Goal: Task Accomplishment & Management: Complete application form

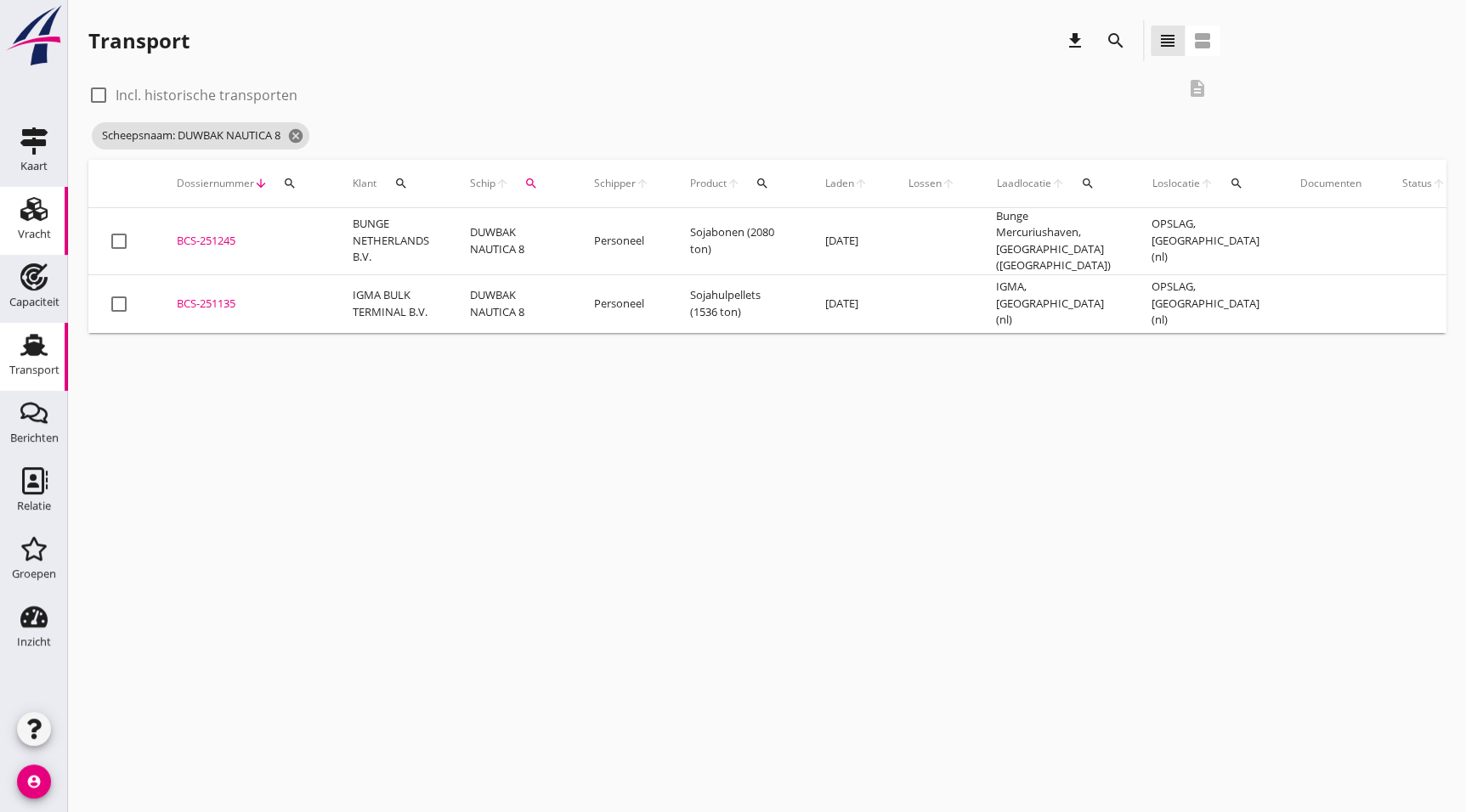
click at [39, 209] on icon "Vracht" at bounding box center [33, 209] width 27 height 27
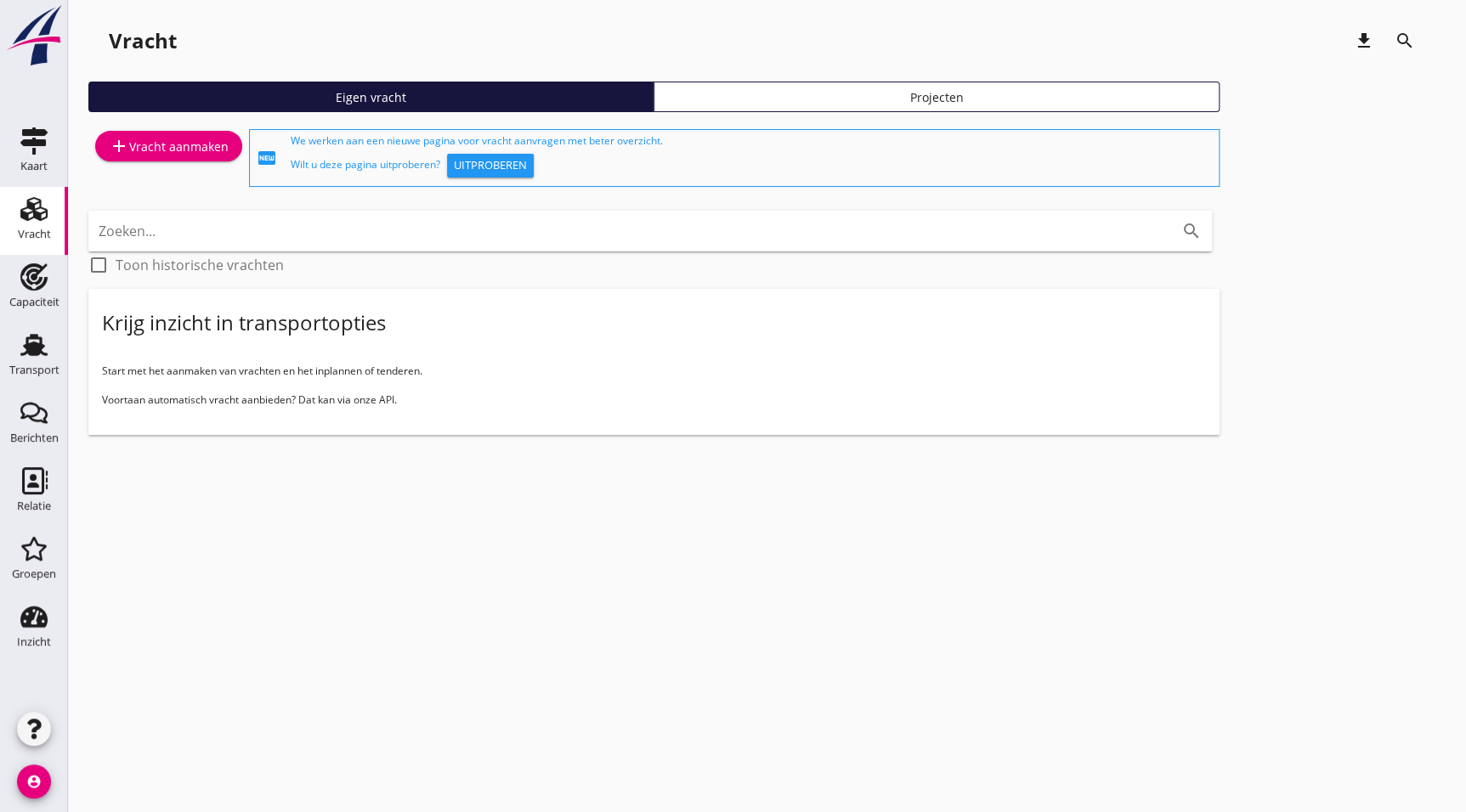
click at [183, 147] on div "add Vracht aanmaken" at bounding box center [169, 146] width 119 height 20
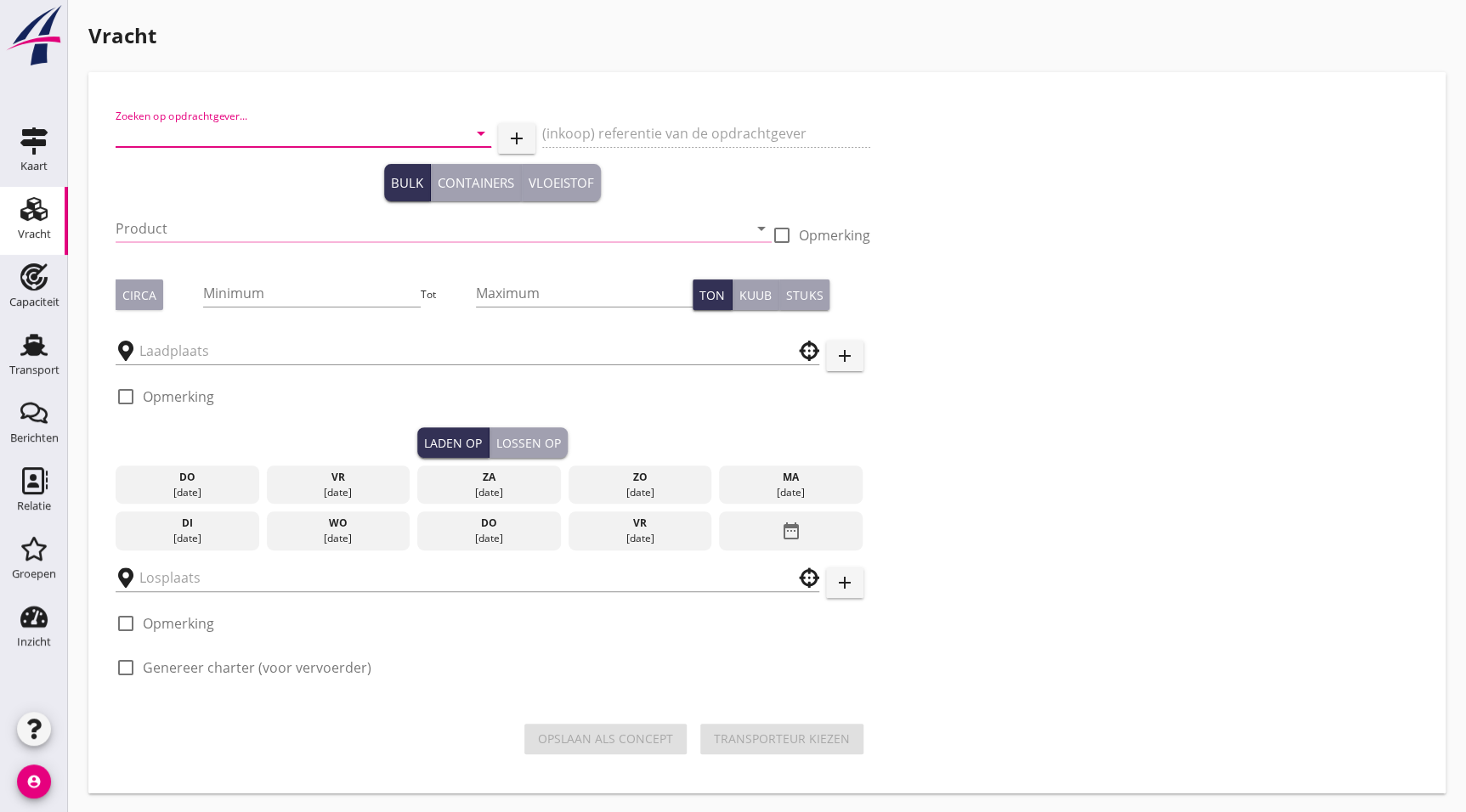
click at [183, 135] on input "Zoeken op opdrachtgever..." at bounding box center [280, 133] width 329 height 27
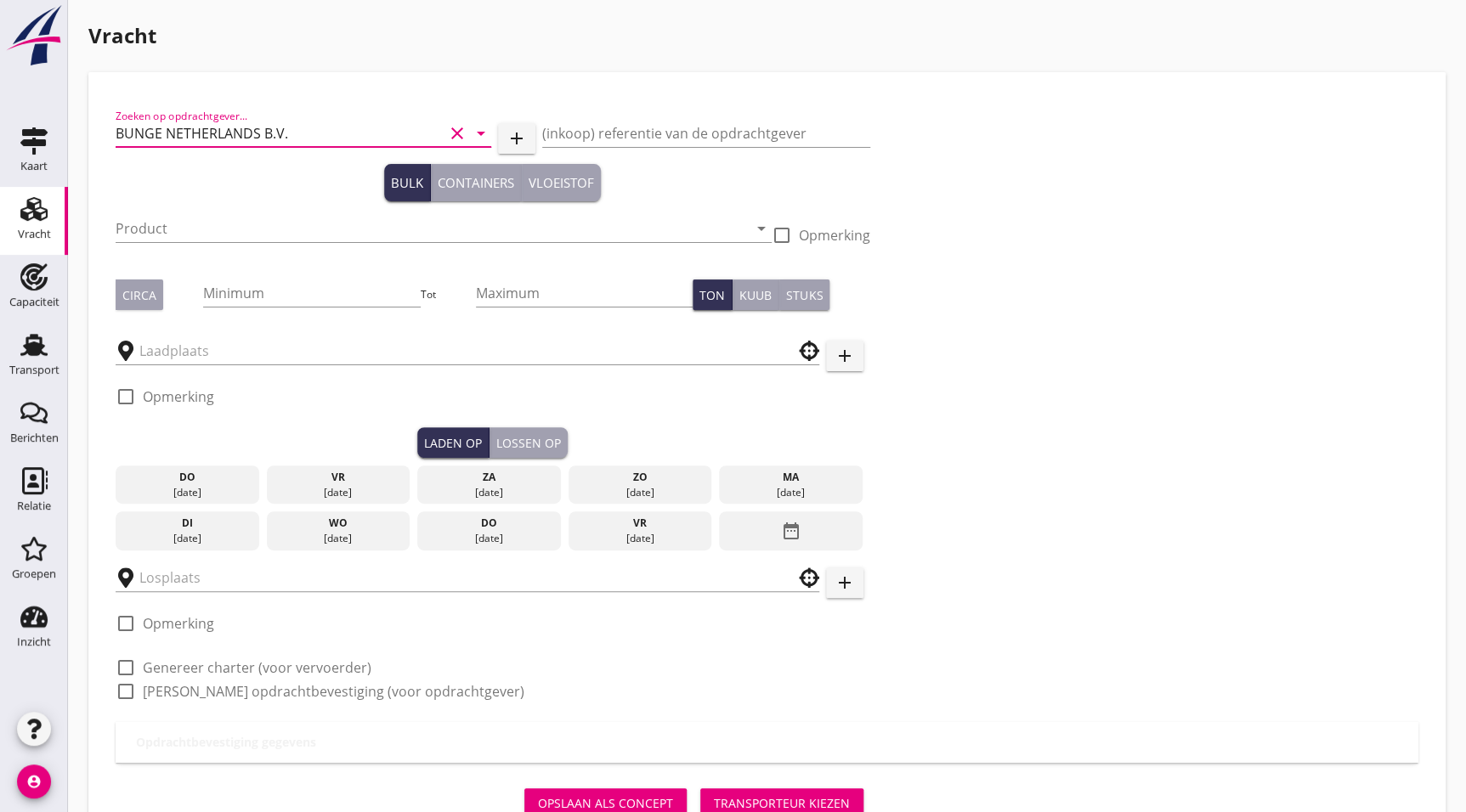
type input "BUNGE NETHERLANDS B.V."
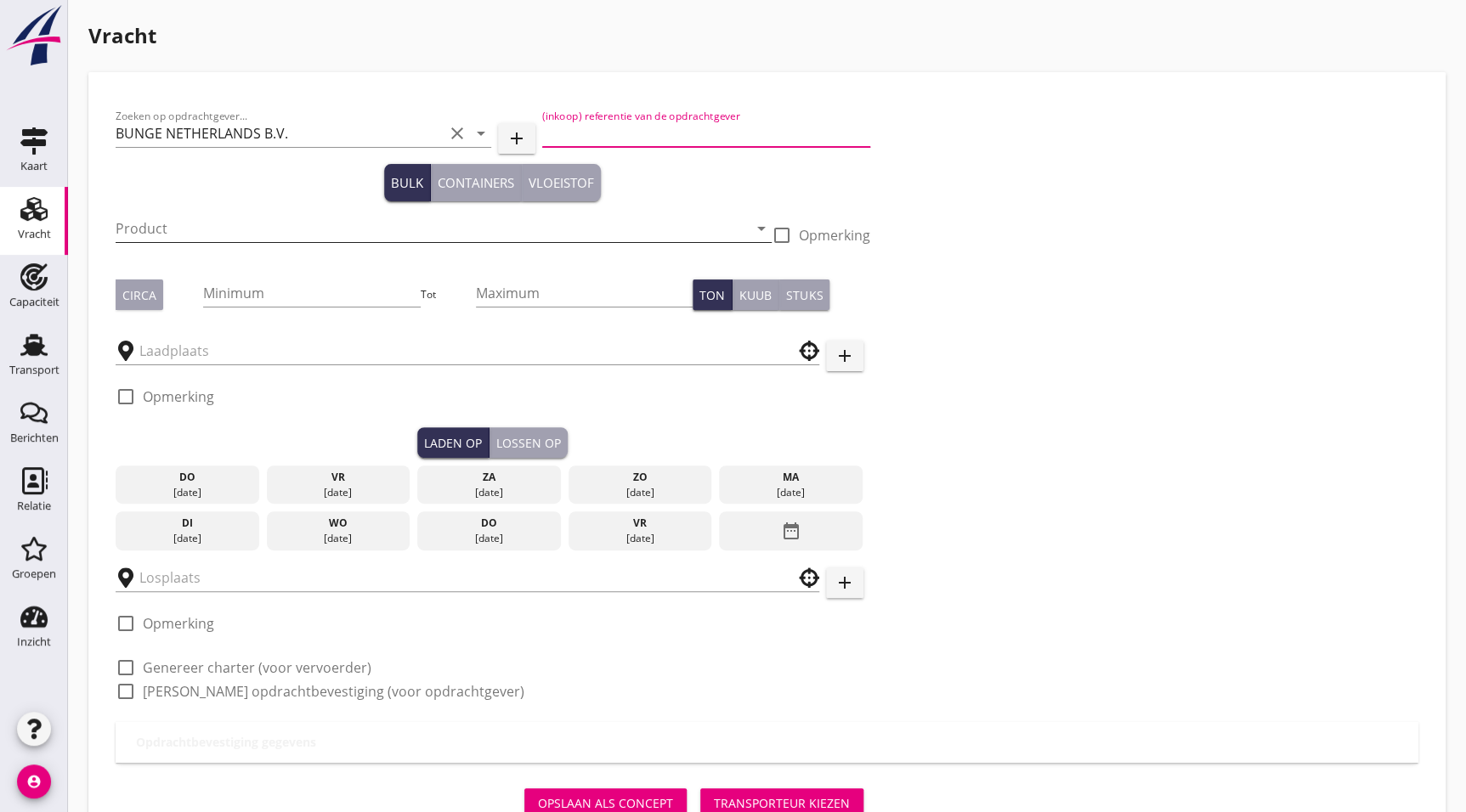
type button "bulk"
click at [191, 224] on input "Product" at bounding box center [432, 228] width 632 height 27
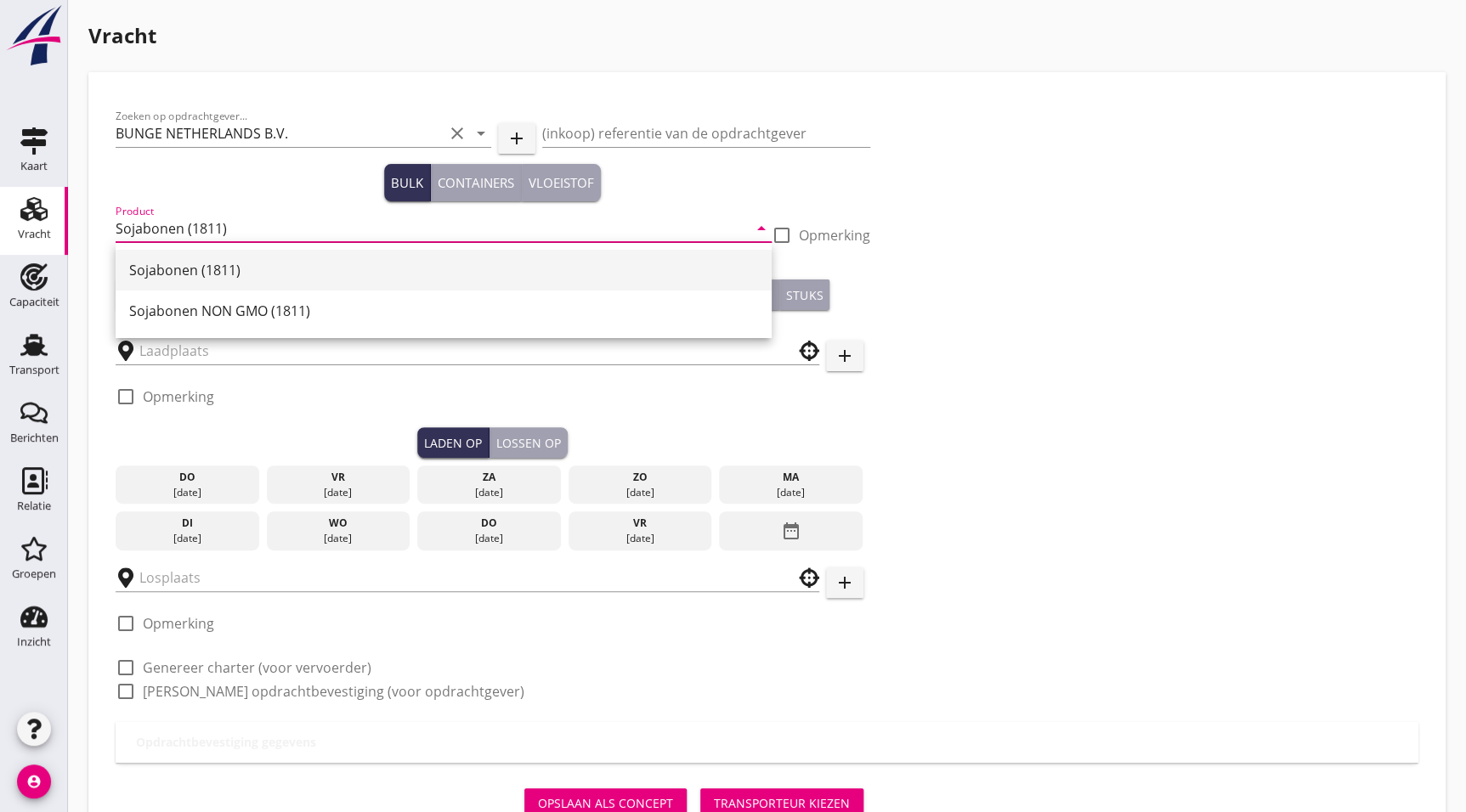
type input "Sojabonen (1811)"
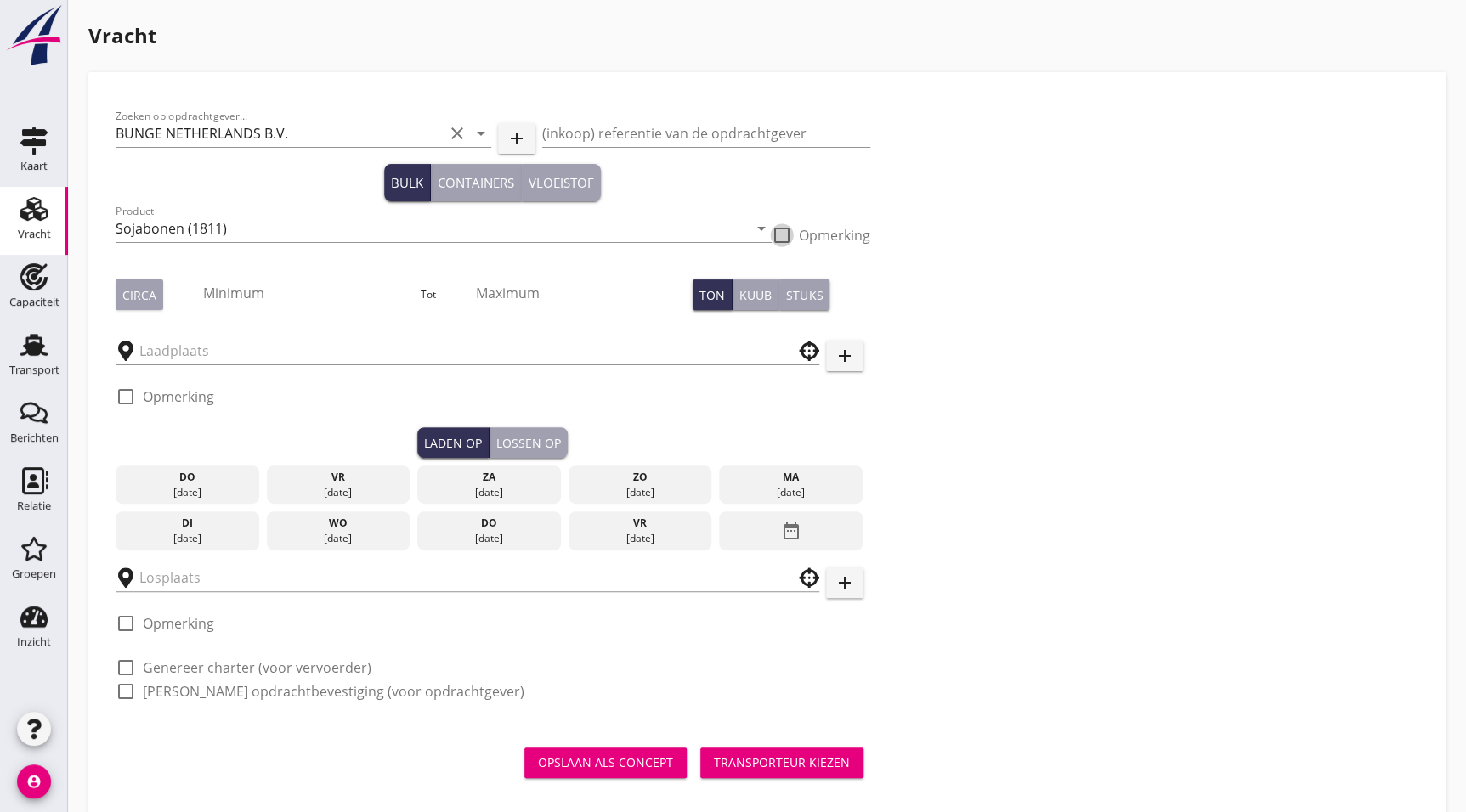
drag, startPoint x: 266, startPoint y: 276, endPoint x: 281, endPoint y: 294, distance: 23.4
click at [266, 277] on div "Minimum" at bounding box center [311, 297] width 217 height 54
click at [281, 294] on input "Minimum" at bounding box center [311, 292] width 217 height 27
click at [257, 297] on input "Minimum" at bounding box center [311, 292] width 217 height 27
type input "3380"
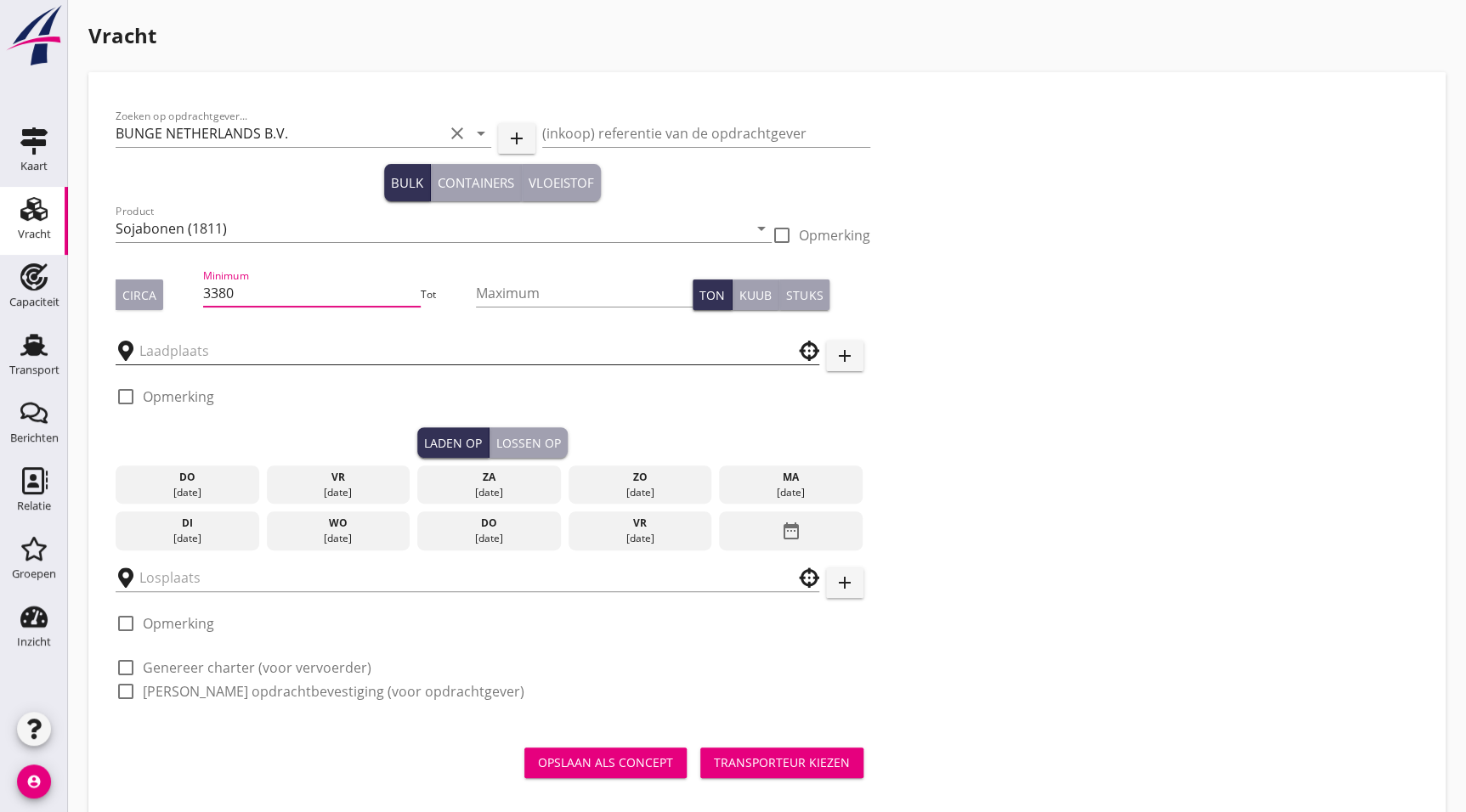
click at [283, 364] on div at bounding box center [467, 350] width 704 height 27
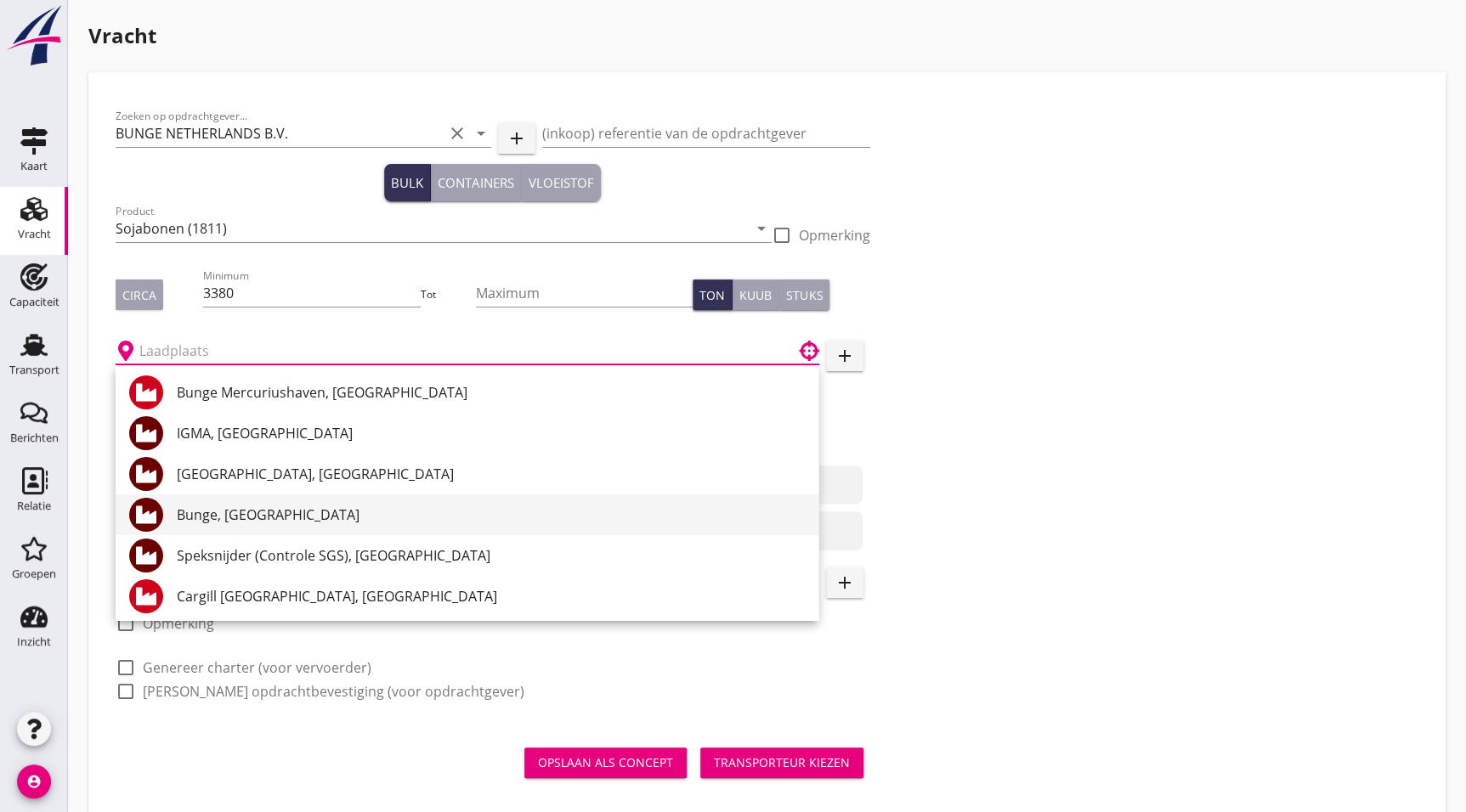
click at [285, 527] on div "Bunge, [GEOGRAPHIC_DATA]" at bounding box center [490, 514] width 628 height 40
type input "Bunge, [GEOGRAPHIC_DATA]"
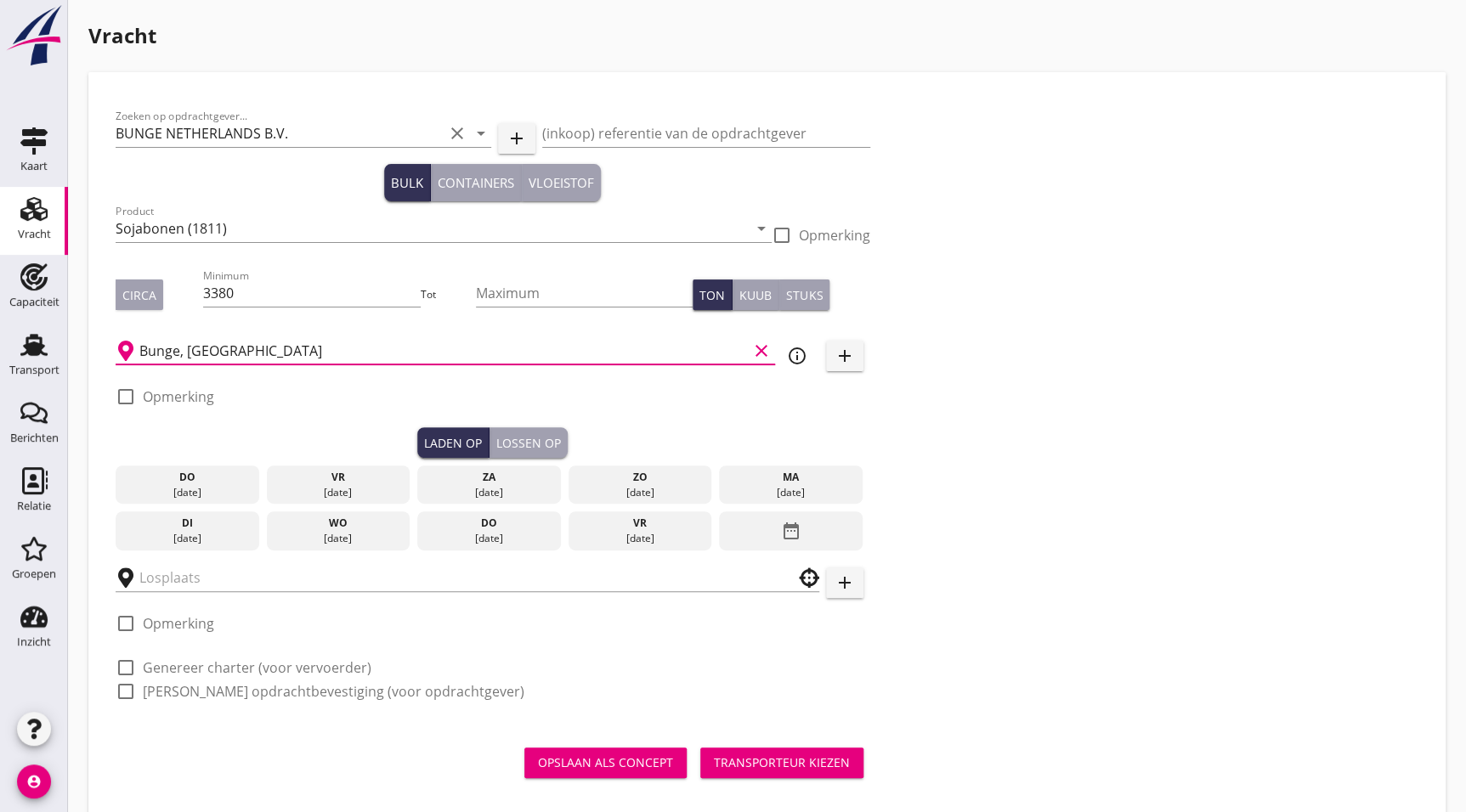
click at [224, 484] on div "do" at bounding box center [187, 477] width 135 height 15
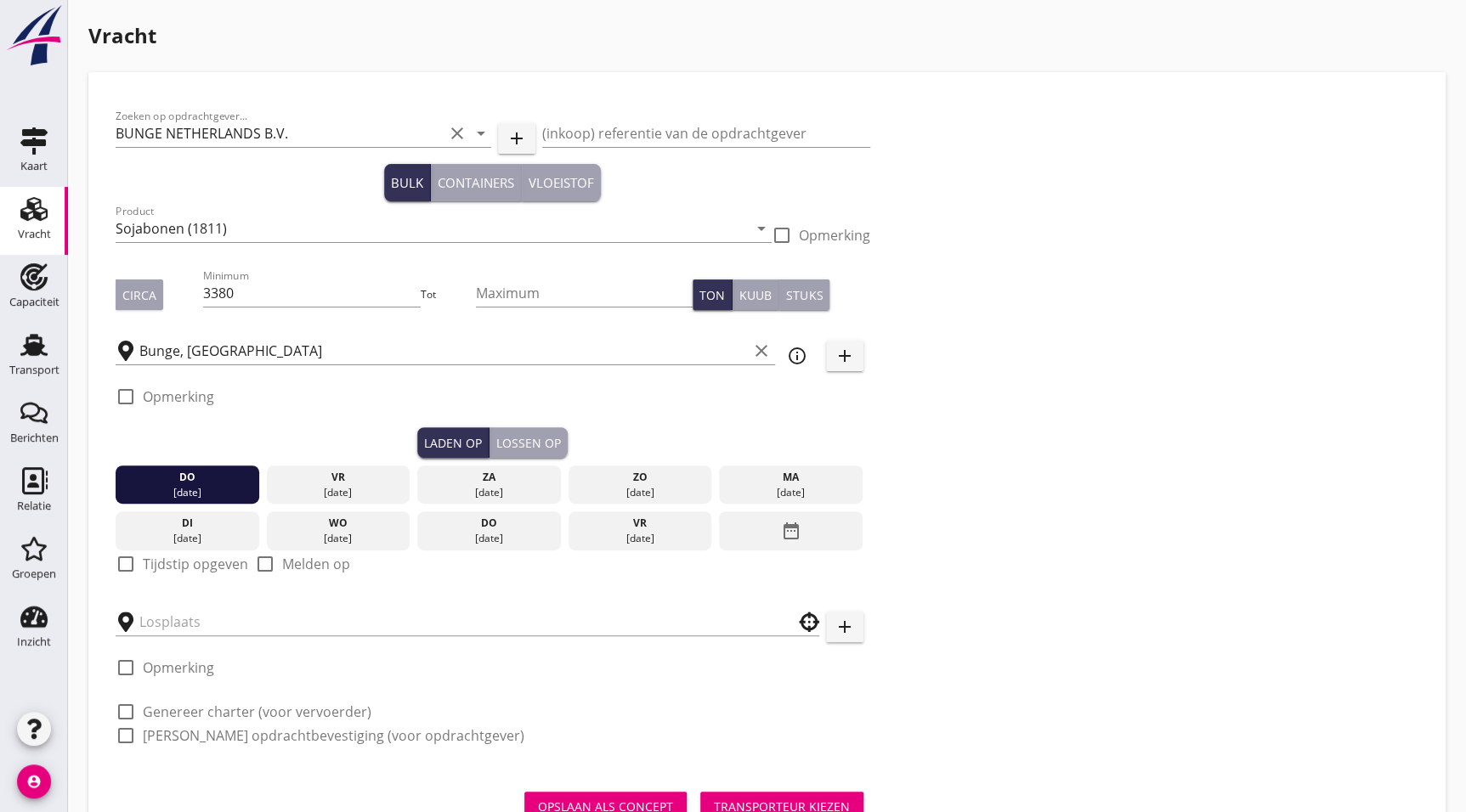
click at [159, 563] on label "Tijdstip opgeven" at bounding box center [196, 564] width 105 height 17
checkbox input "true"
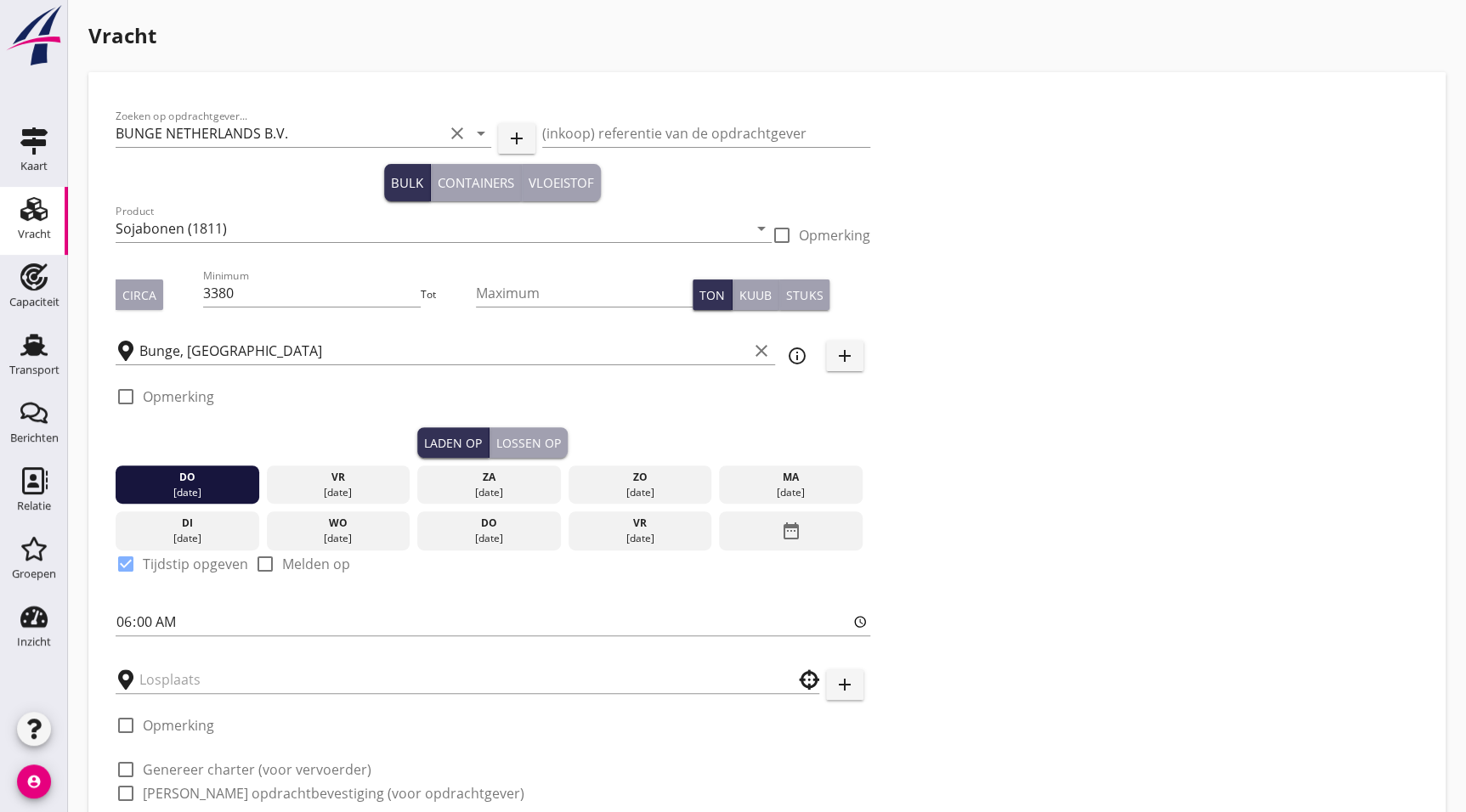
click at [162, 694] on div at bounding box center [467, 679] width 704 height 53
click at [185, 679] on input "text" at bounding box center [456, 679] width 632 height 27
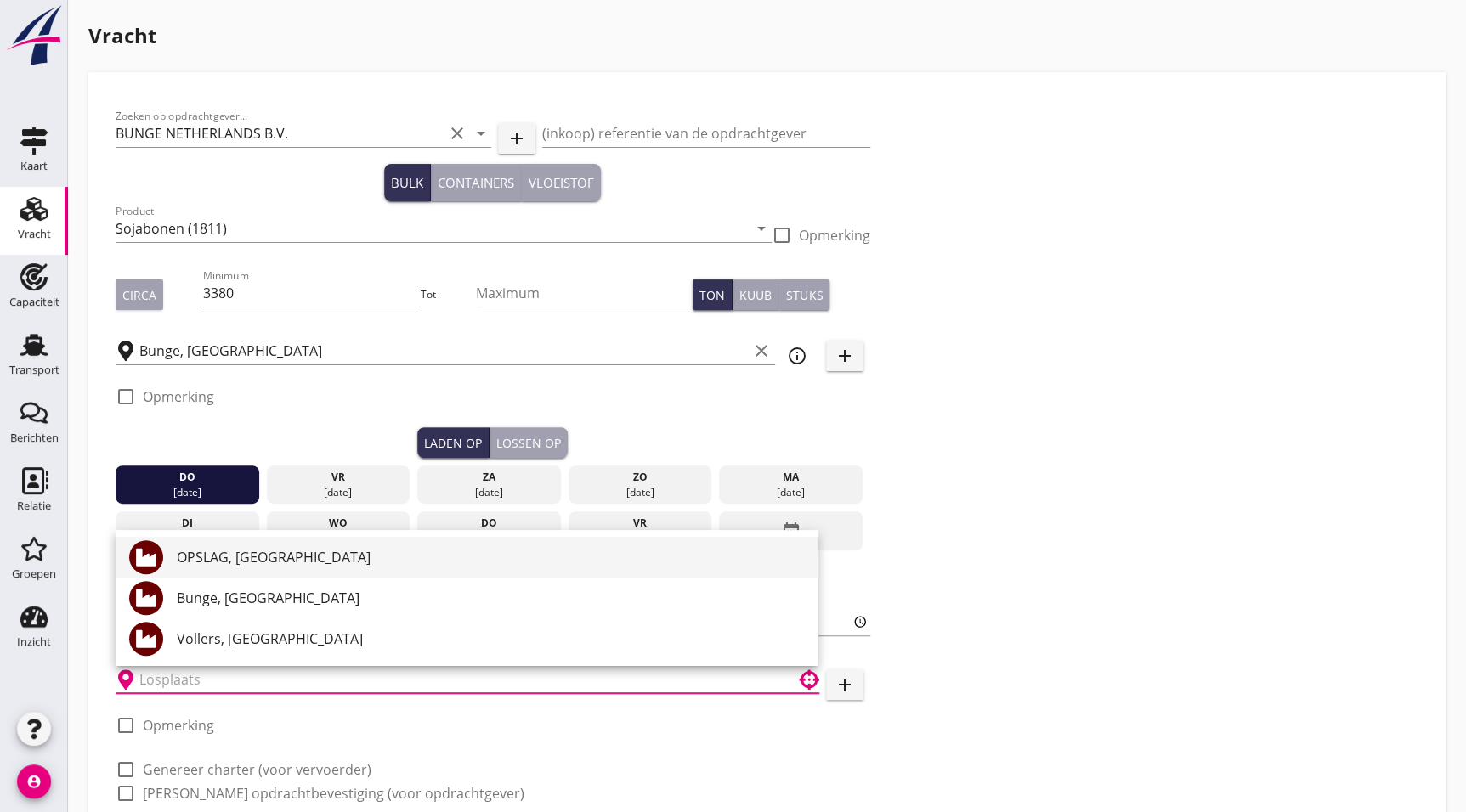
click at [269, 571] on div "OPSLAG, [GEOGRAPHIC_DATA]" at bounding box center [490, 557] width 628 height 40
type input "OPSLAG, [GEOGRAPHIC_DATA]"
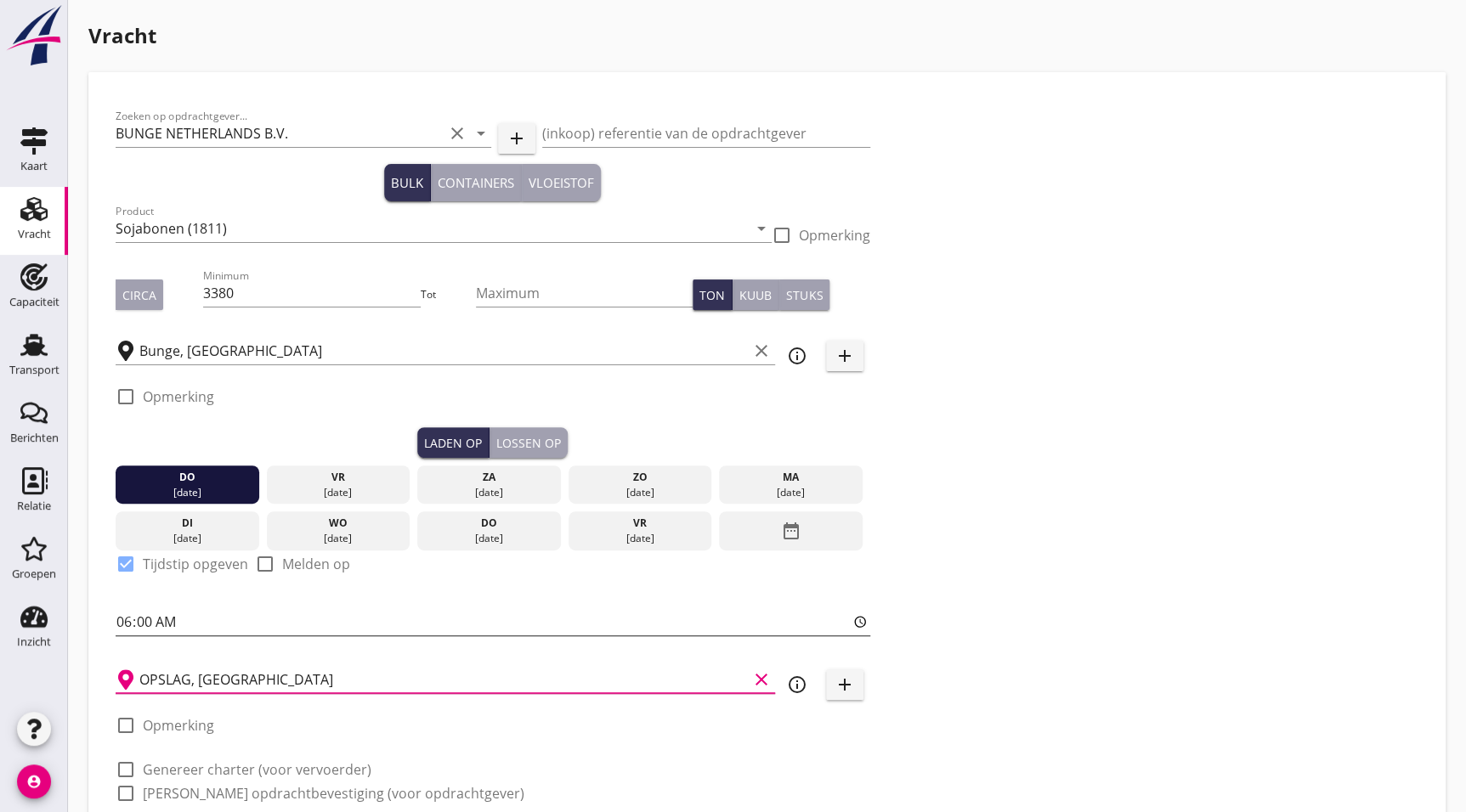
click at [142, 619] on input "06:00" at bounding box center [493, 622] width 755 height 27
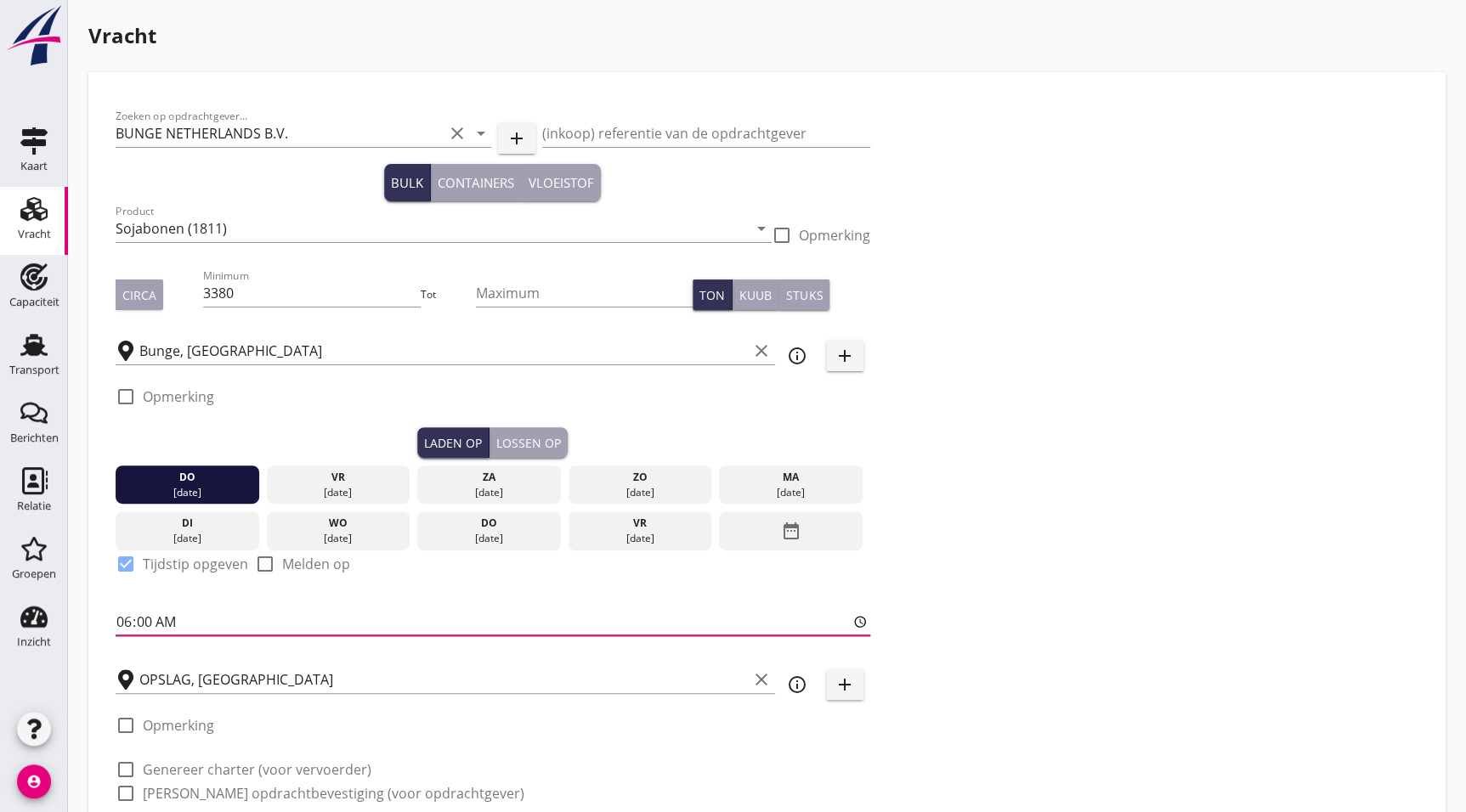
click at [128, 621] on input "06:00" at bounding box center [493, 622] width 755 height 27
click at [1139, 709] on div "Zoeken op opdrachtgever... BUNGE NETHERLANDS B.V. clear arrow_drop_down add (in…" at bounding box center [767, 462] width 1317 height 725
click at [134, 620] on input "15:00" at bounding box center [493, 622] width 755 height 27
type input "06:00"
click at [1164, 775] on div "Zoeken op opdrachtgever... BUNGE NETHERLANDS B.V. clear arrow_drop_down add (in…" at bounding box center [767, 462] width 1317 height 725
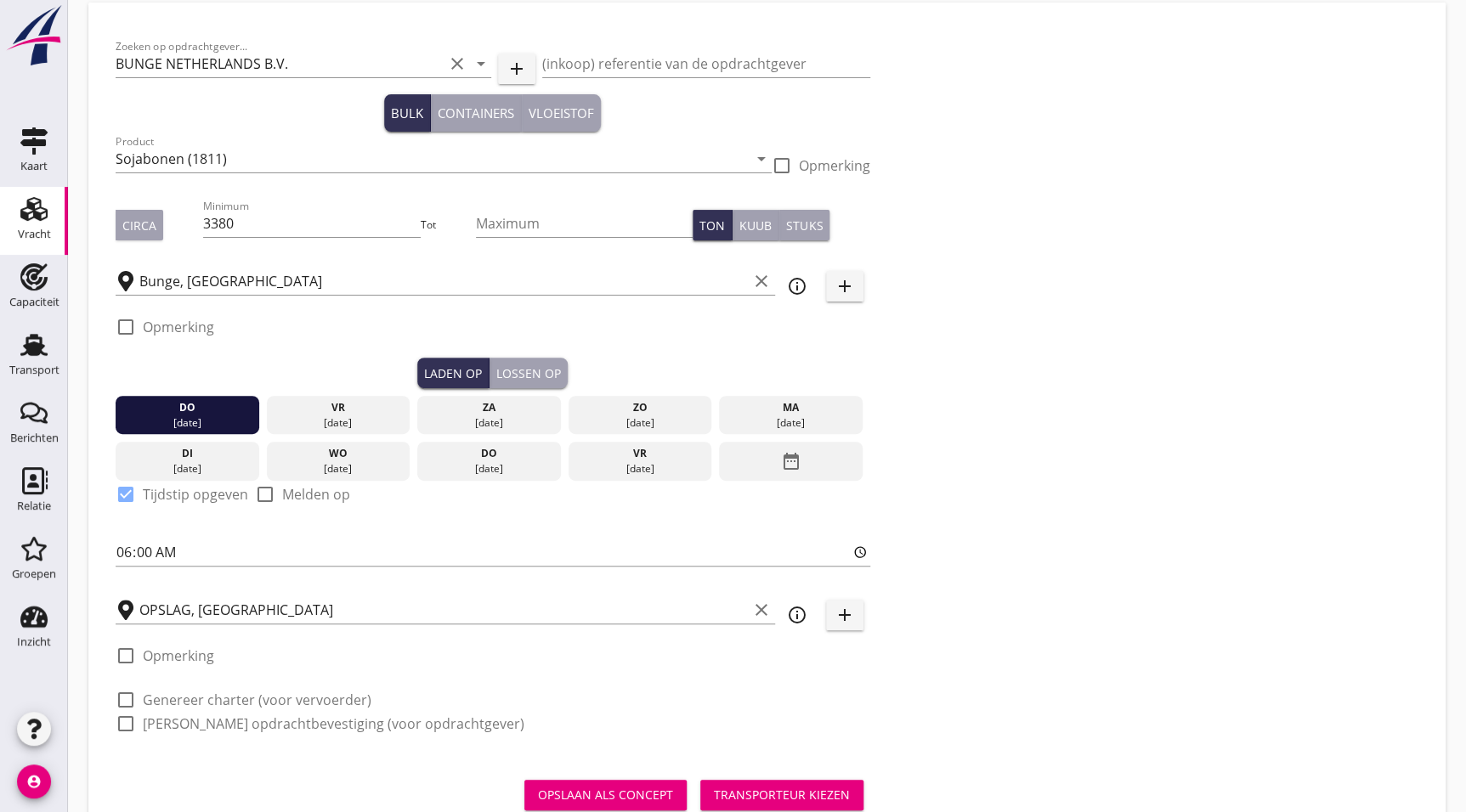
scroll to position [87, 0]
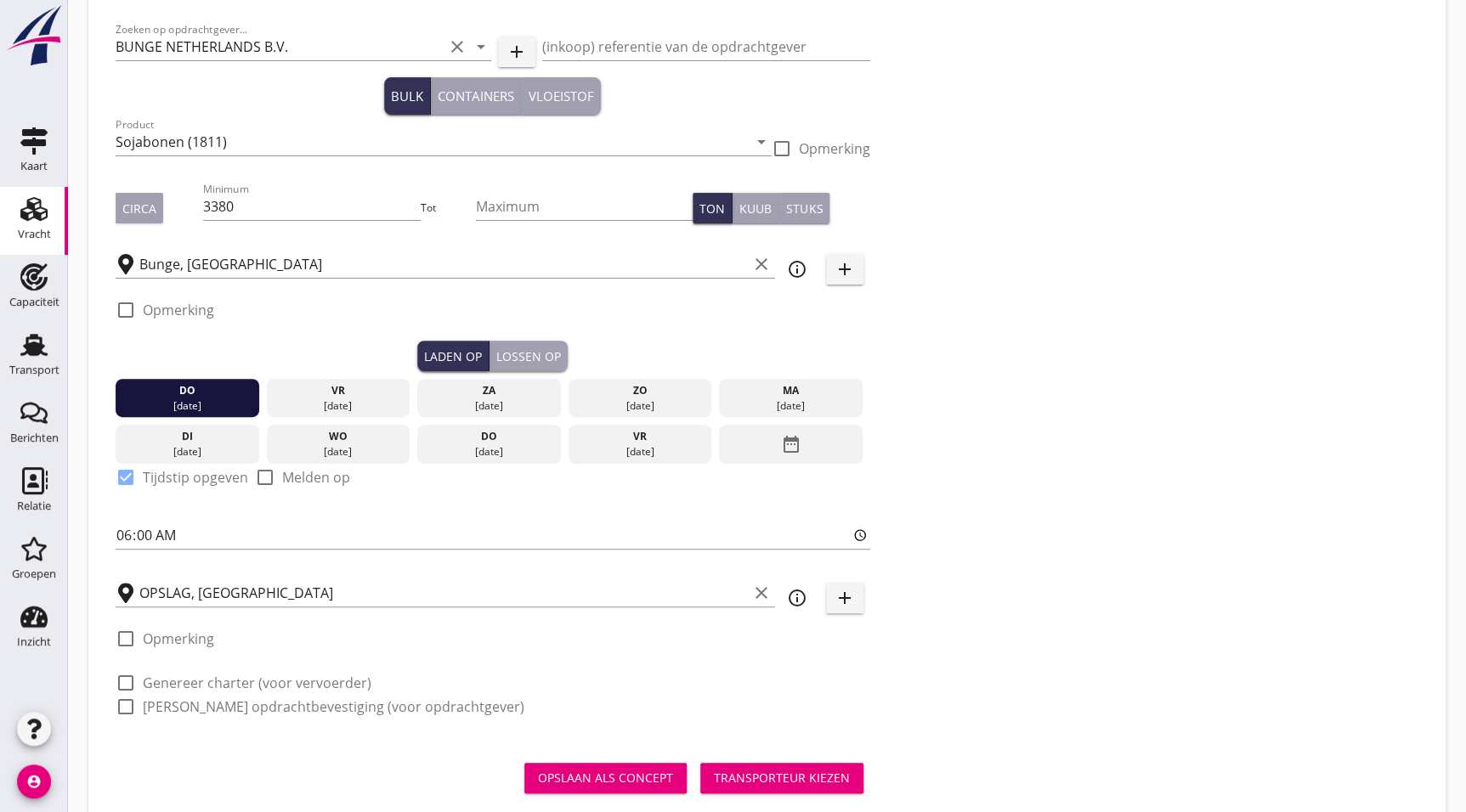
click at [170, 688] on label "Genereer charter (voor vervoerder)" at bounding box center [257, 682] width 228 height 17
checkbox input "true"
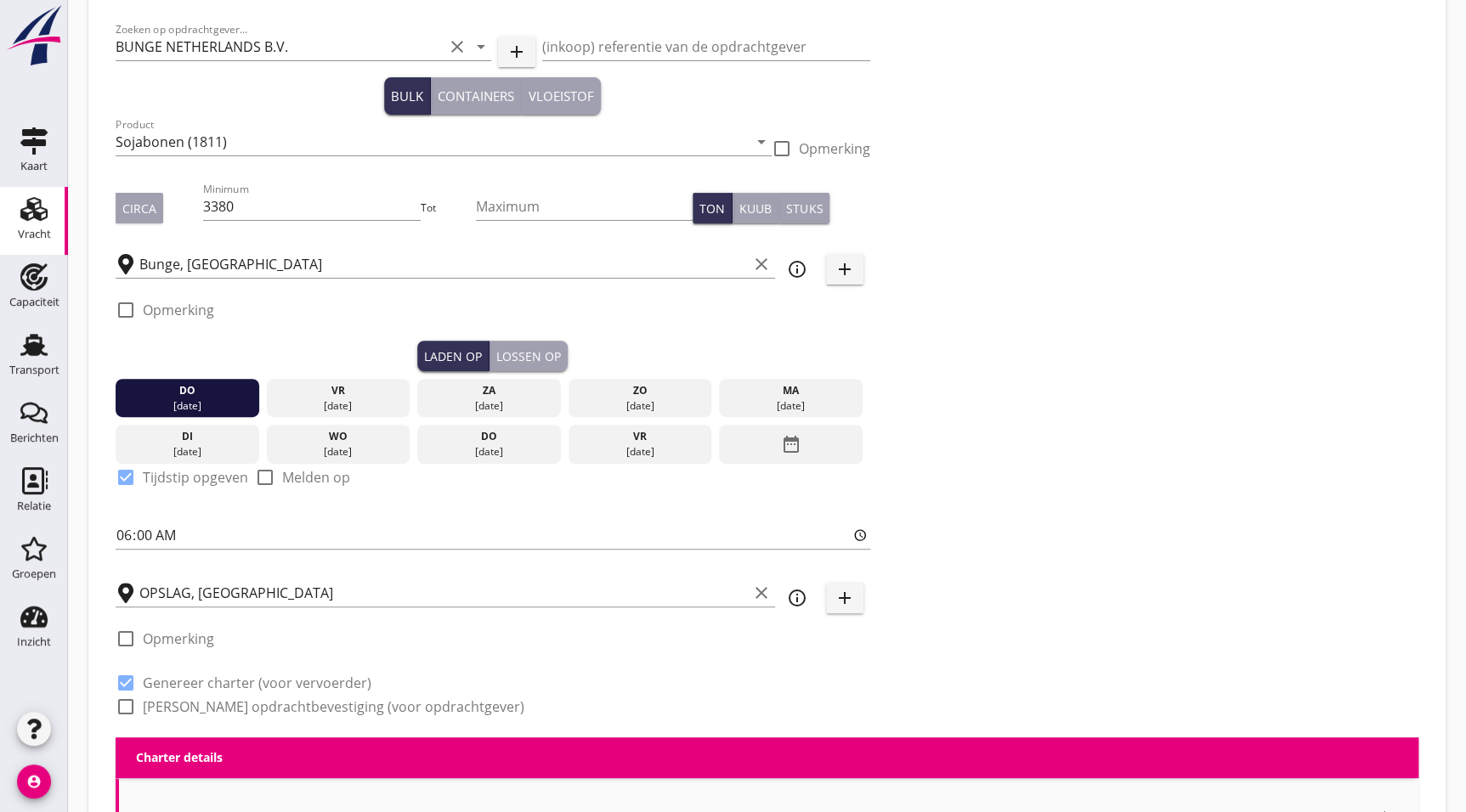
click at [178, 704] on label "[PERSON_NAME] opdrachtbevestiging (voor opdrachtgever)" at bounding box center [334, 707] width 382 height 17
checkbox input "true"
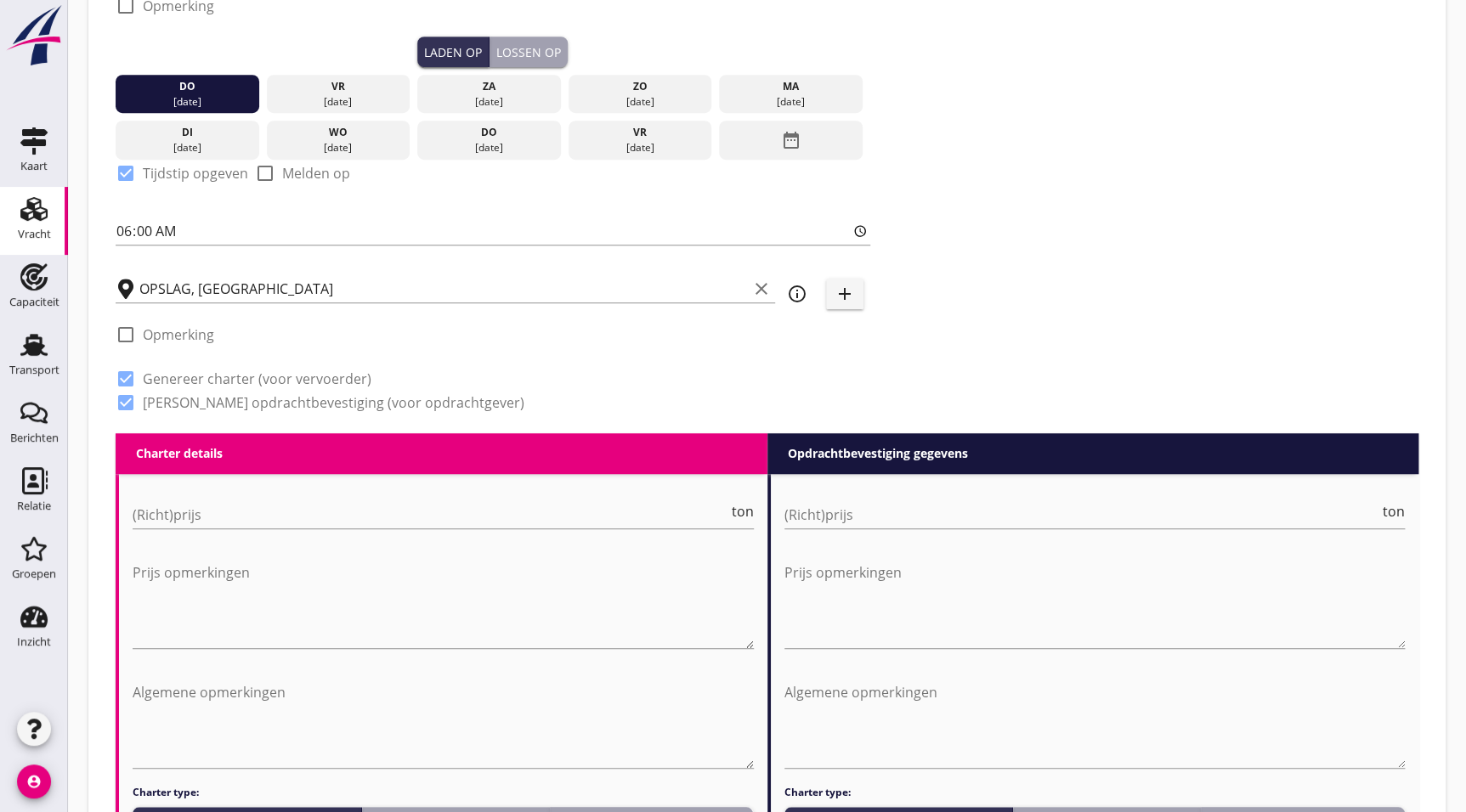
scroll to position [409, 0]
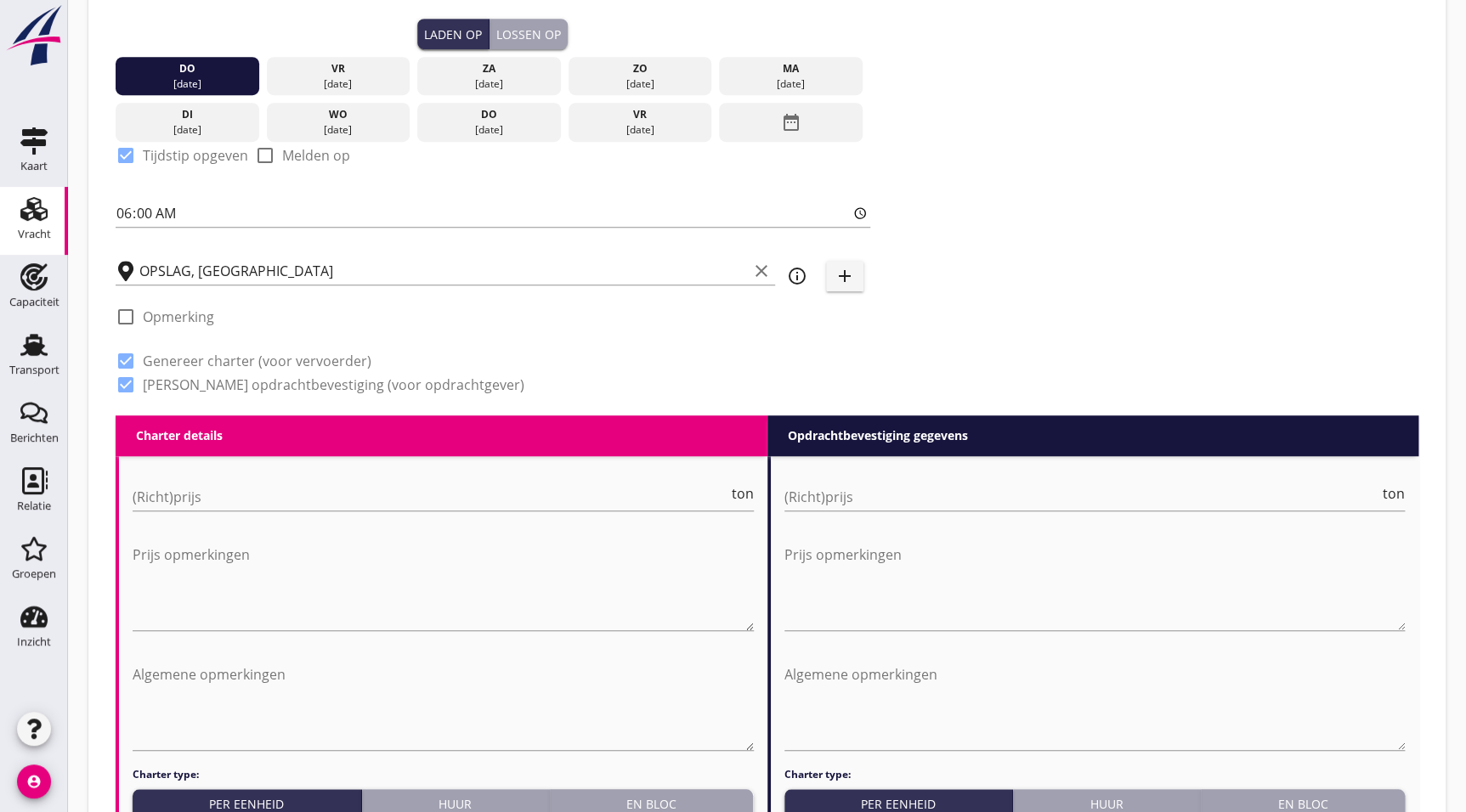
click at [344, 471] on div "(Richt)prijs ton" at bounding box center [443, 499] width 621 height 58
click at [357, 487] on input "(Richt)prijs" at bounding box center [430, 497] width 596 height 27
type input "0"
type input "0.21"
click at [896, 505] on input "(Richt)prijs" at bounding box center [1082, 497] width 596 height 27
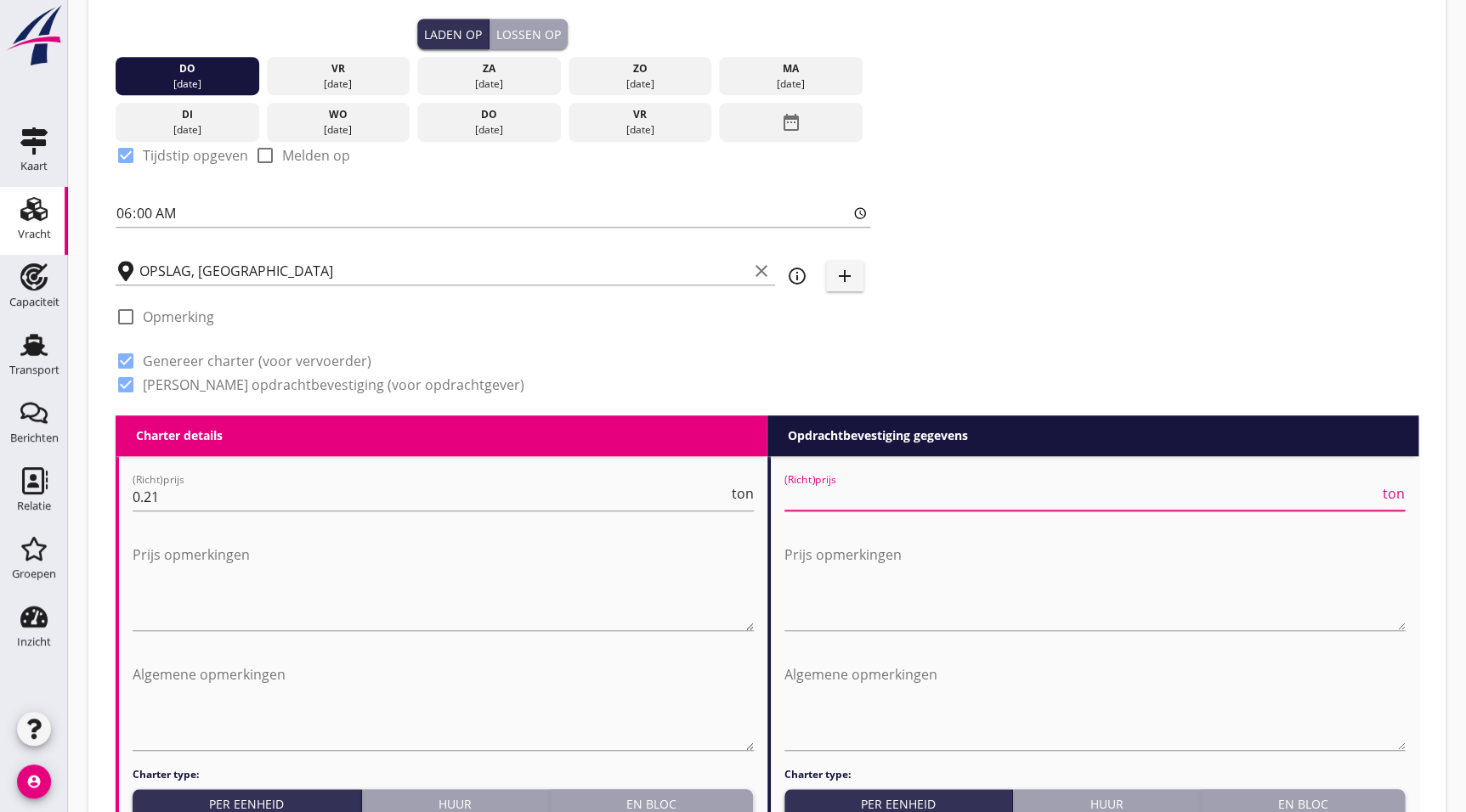
type input "0"
type input "0.23"
click at [454, 552] on textarea "Prijs opmerkingen" at bounding box center [443, 586] width 621 height 90
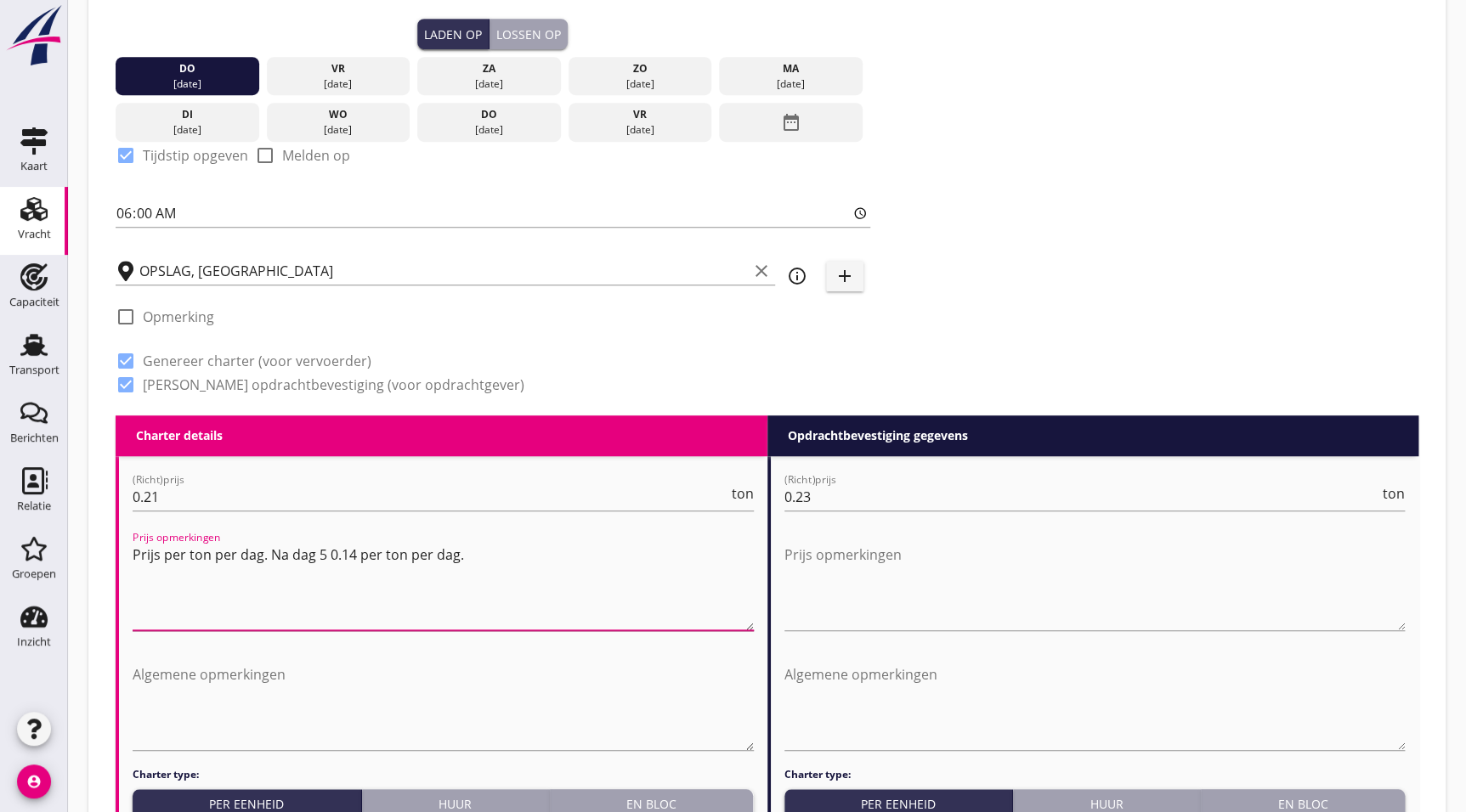
click at [326, 556] on textarea "Prijs per ton per dag. Na dag 5 0.14 per ton per dag." at bounding box center [443, 586] width 621 height 90
click at [561, 554] on textarea "Prijs per ton per dag. Na dag 5 €0.14 per ton per dag." at bounding box center [443, 586] width 621 height 90
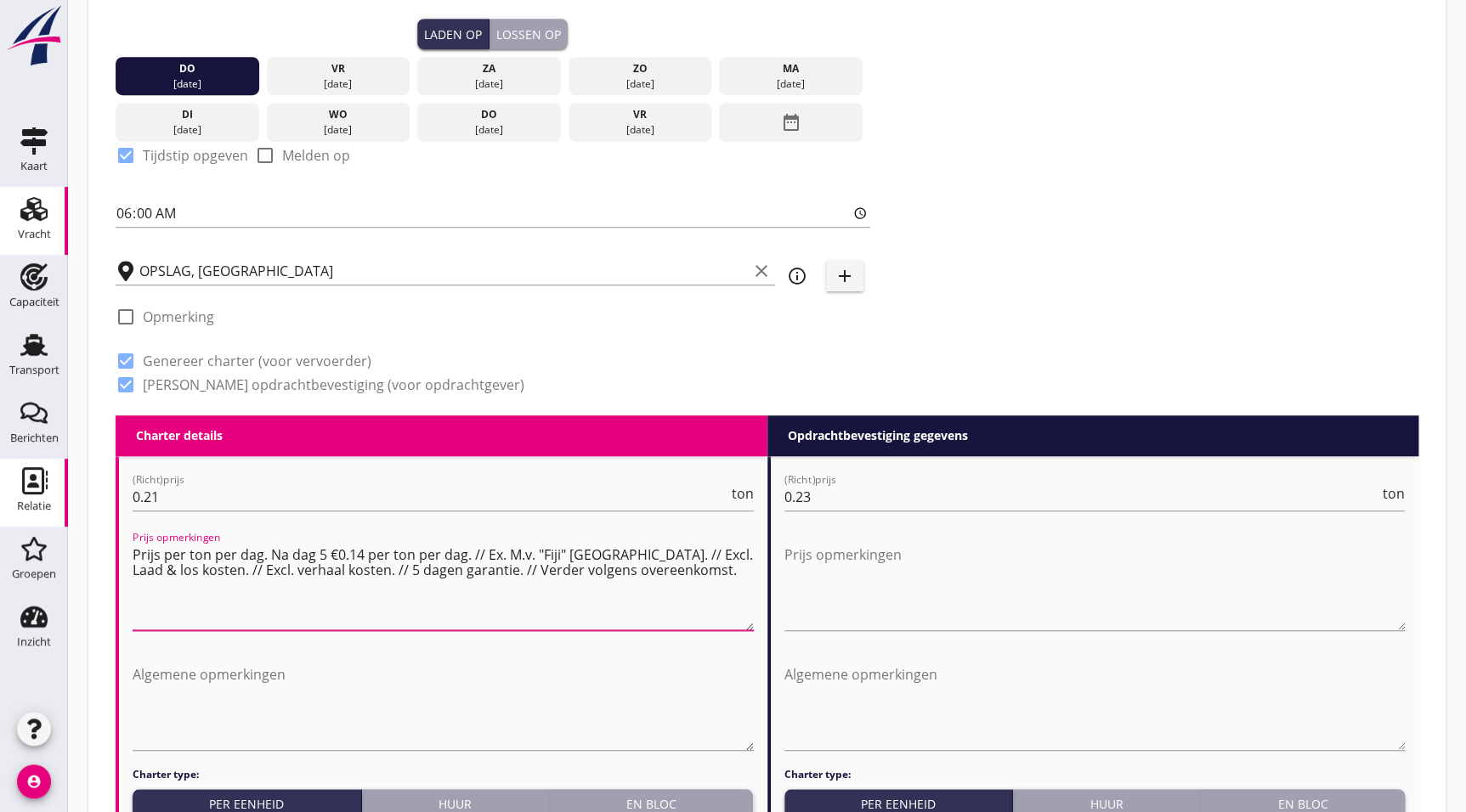
drag, startPoint x: 682, startPoint y: 572, endPoint x: 51, endPoint y: 523, distance: 632.9
type textarea "Prijs per ton per dag. Na dag 5 €0.14 per ton per dag. // Ex. M.v. "Fiji" [GEOG…"
click at [353, 695] on textarea "Algemene opmerkingen" at bounding box center [443, 706] width 621 height 90
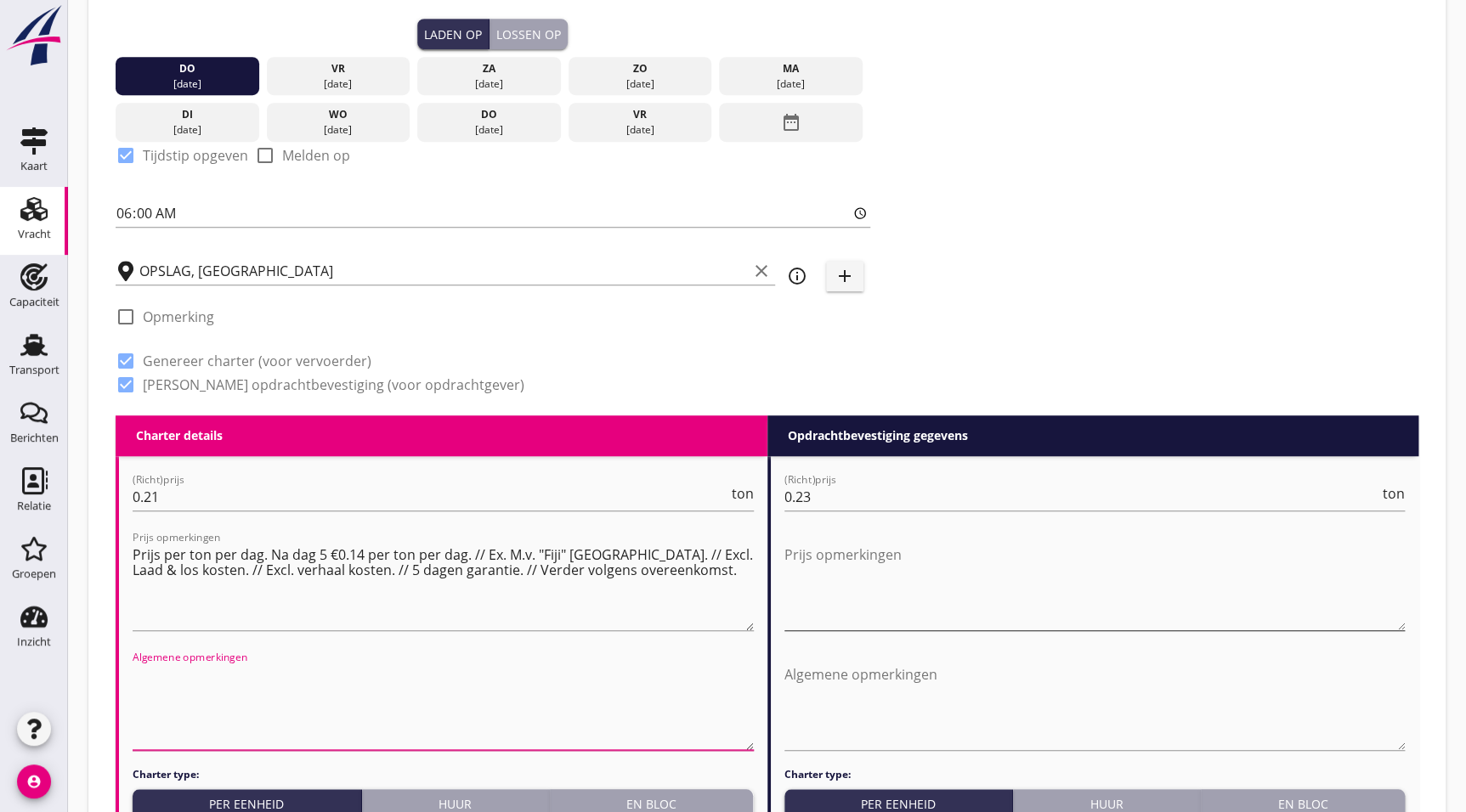
paste textarea "Prijs per ton per dag. Na dag 5 €0.14 per ton per dag. // Ex. M.v. "Fiji" [GEOG…"
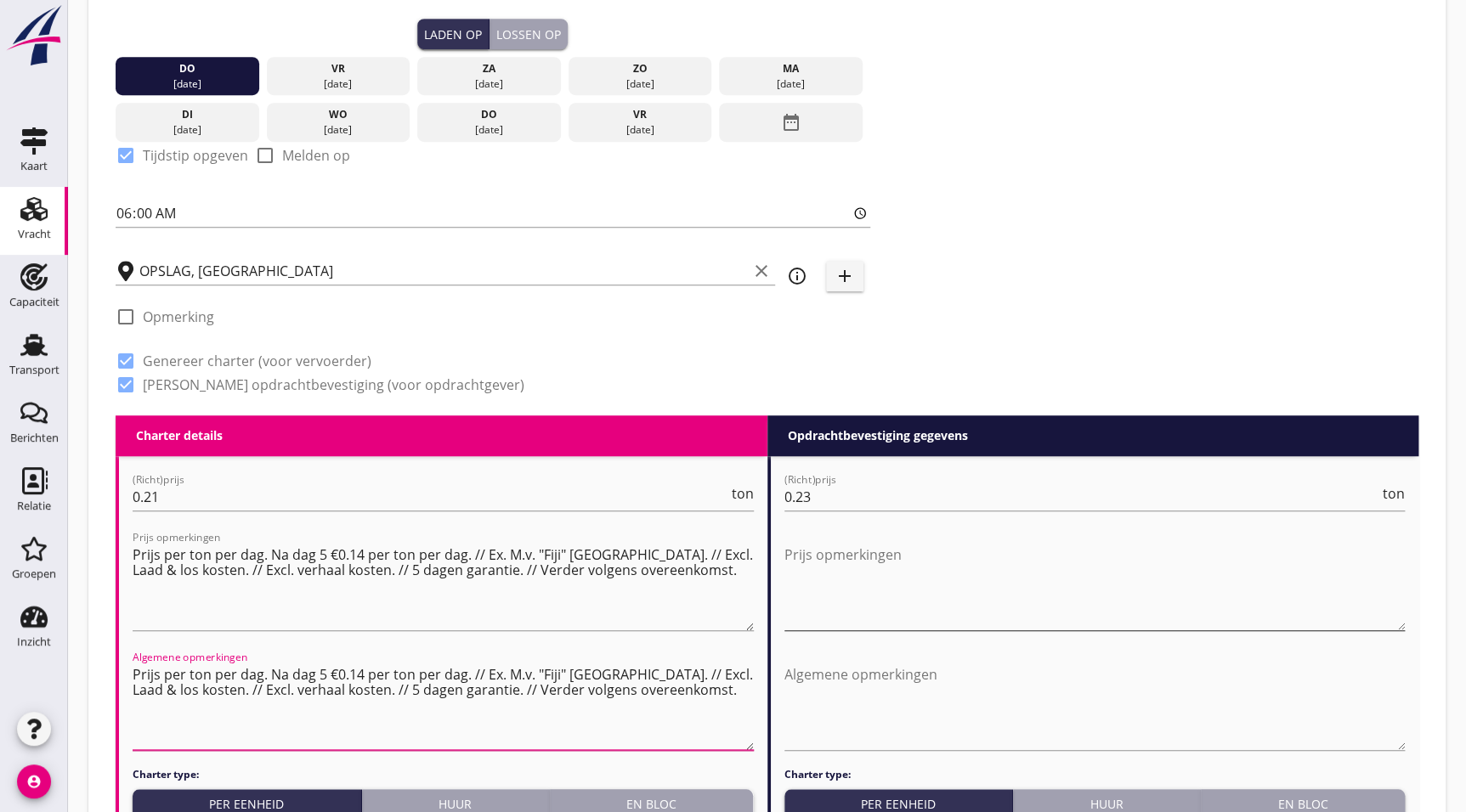
type textarea "Prijs per ton per dag. Na dag 5 €0.14 per ton per dag. // Ex. M.v. "Fiji" [GEOG…"
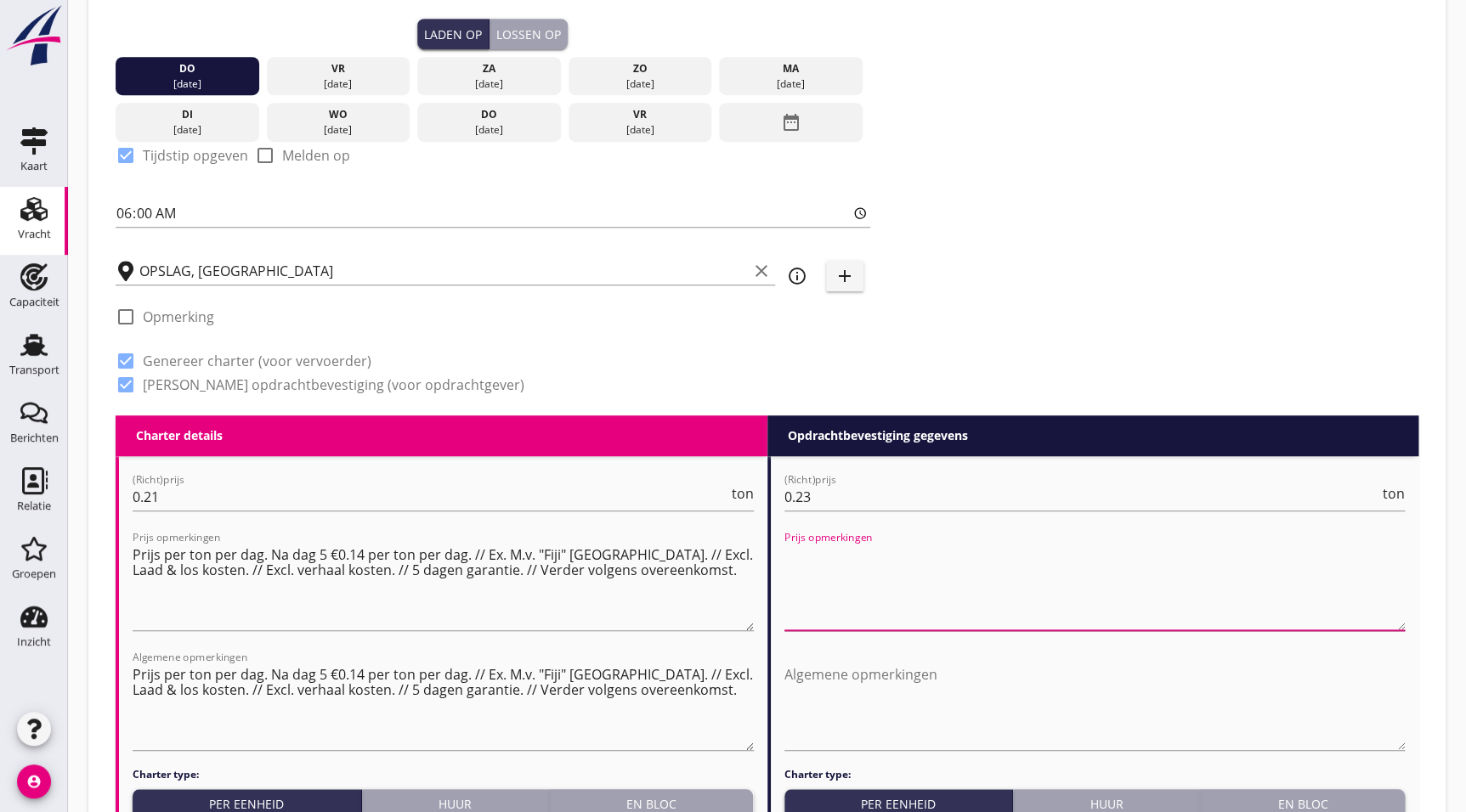
click at [861, 581] on textarea "Prijs opmerkingen" at bounding box center [1094, 586] width 621 height 90
paste textarea "Prijs per ton per dag. Na dag 5 €0.14 per ton per dag. // Ex. M.v. "Fiji" [GEOG…"
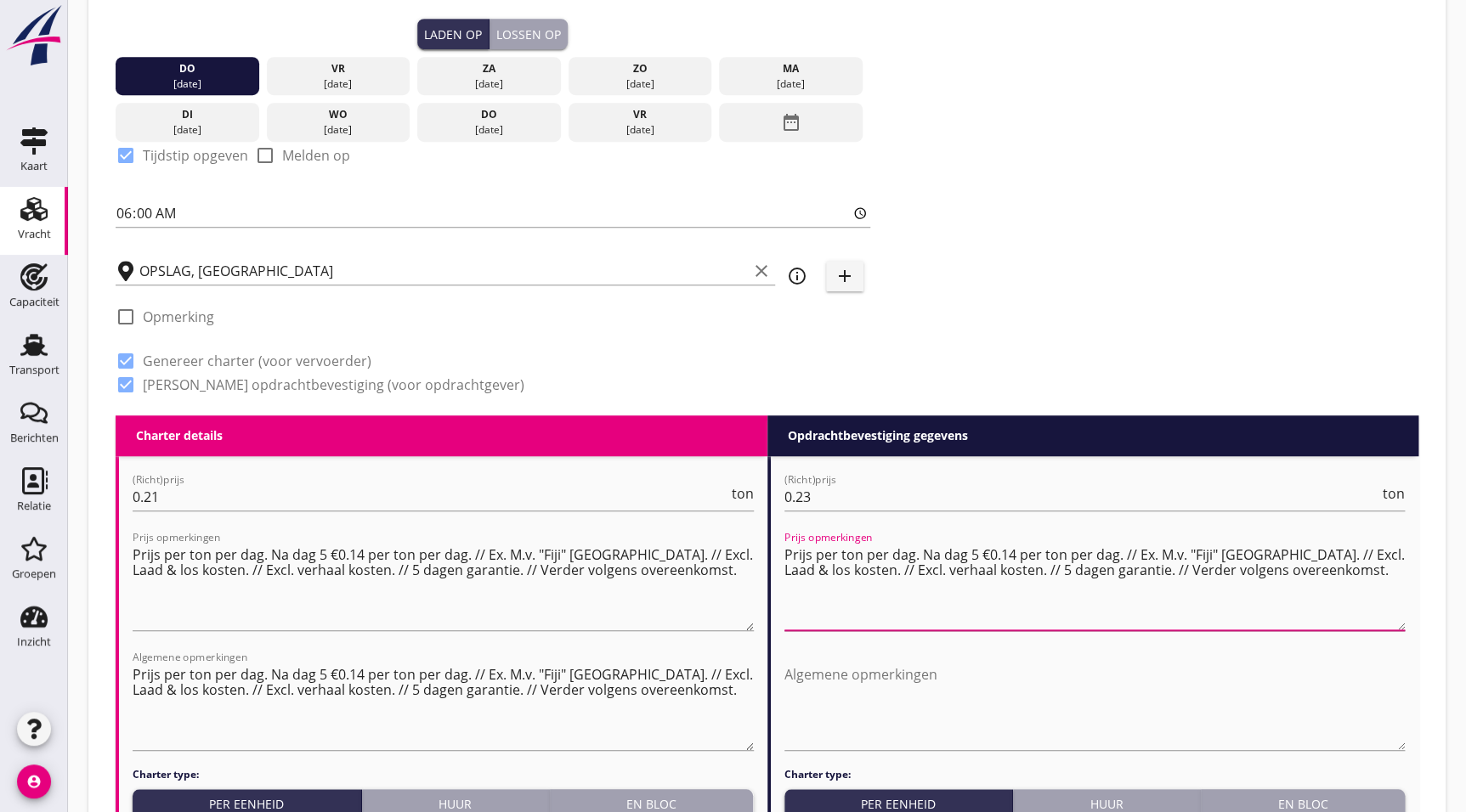
click at [1013, 550] on textarea "Prijs per ton per dag. Na dag 5 €0.14 per ton per dag. // Ex. M.v. "Fiji" [GEOG…" at bounding box center [1094, 586] width 621 height 90
drag, startPoint x: 1340, startPoint y: 586, endPoint x: 675, endPoint y: 539, distance: 666.7
type textarea "Prijs per ton per dag. Na dag 5 €0.16 per ton per dag. // Ex. M.v. "Fiji" [GEOG…"
click at [901, 693] on textarea "Algemene opmerkingen" at bounding box center [1094, 706] width 621 height 90
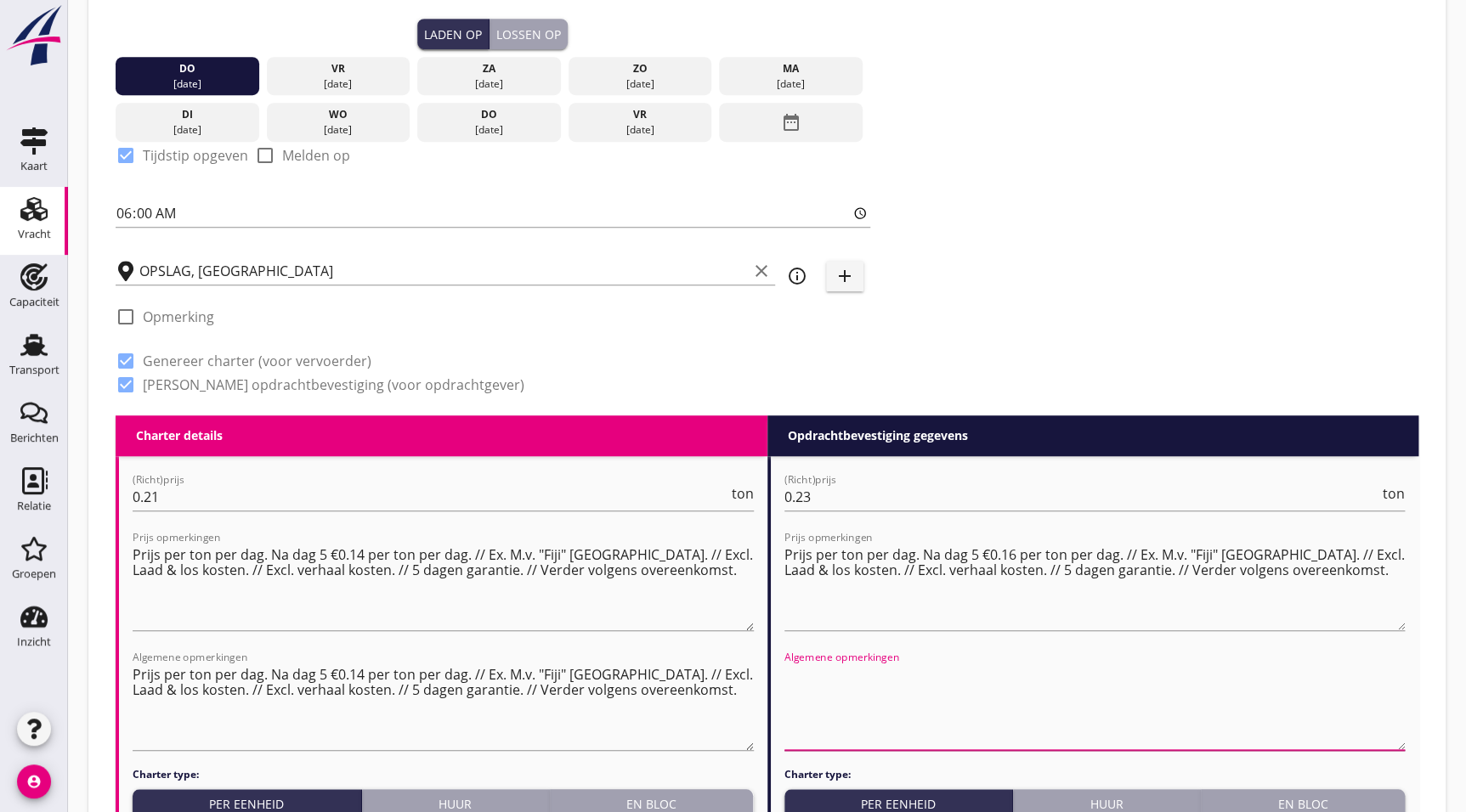
paste textarea "Prijs per ton per dag. Na dag 5 €0.16 per ton per dag. // Ex. M.v. "Fiji" [GEOG…"
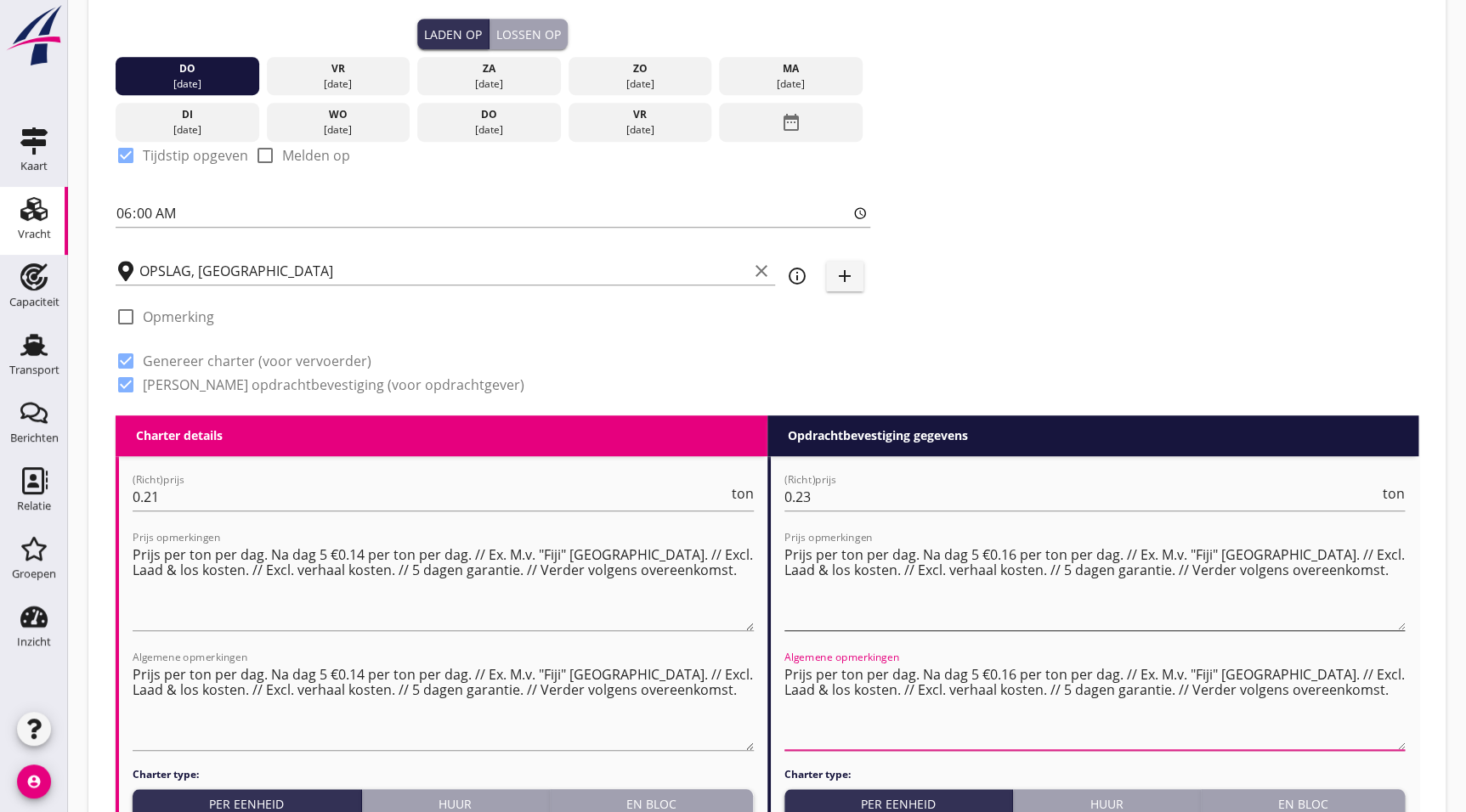
type textarea "Prijs per ton per dag. Na dag 5 €0.16 per ton per dag. // Ex. M.v. "Fiji" [GEOG…"
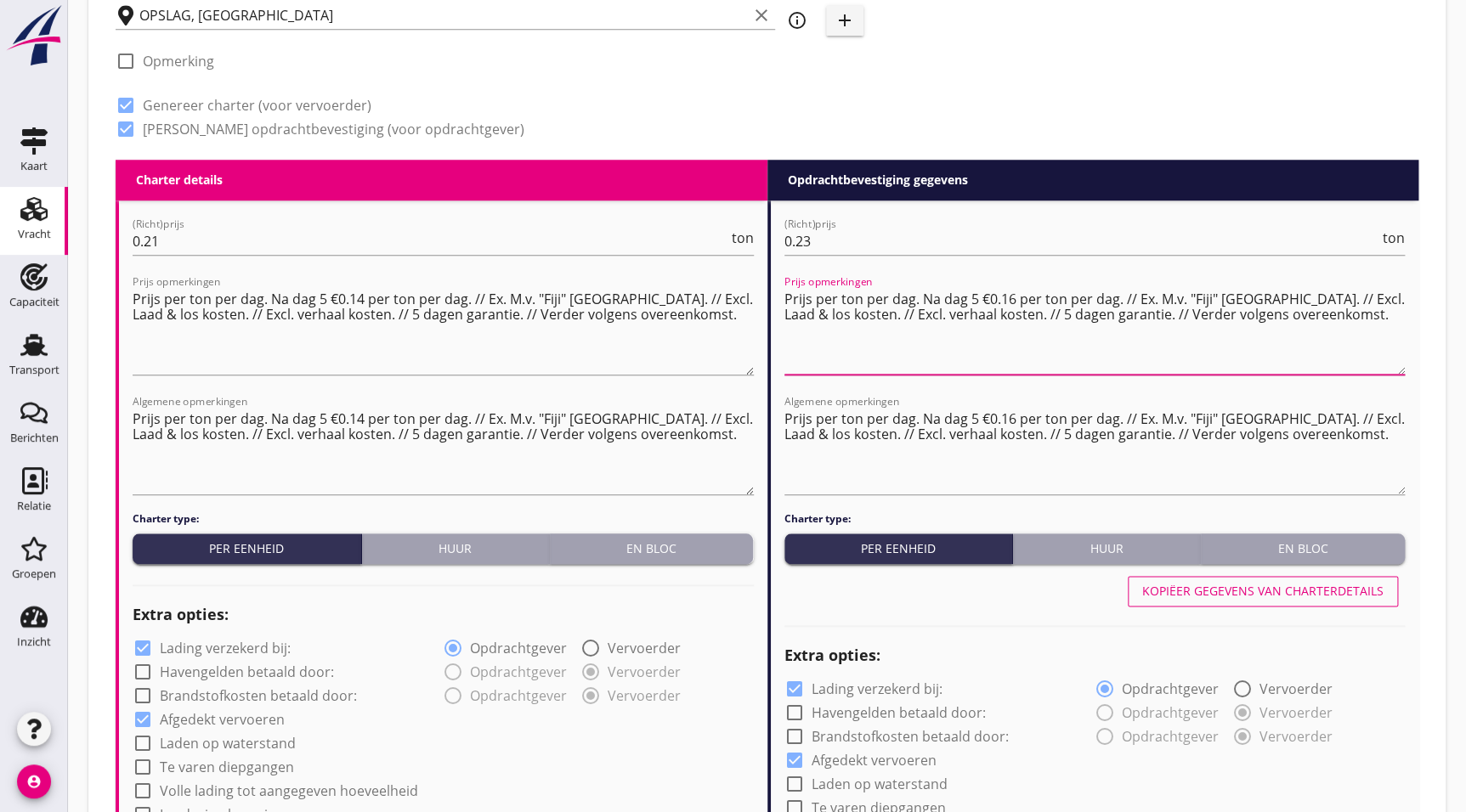
scroll to position [722, 0]
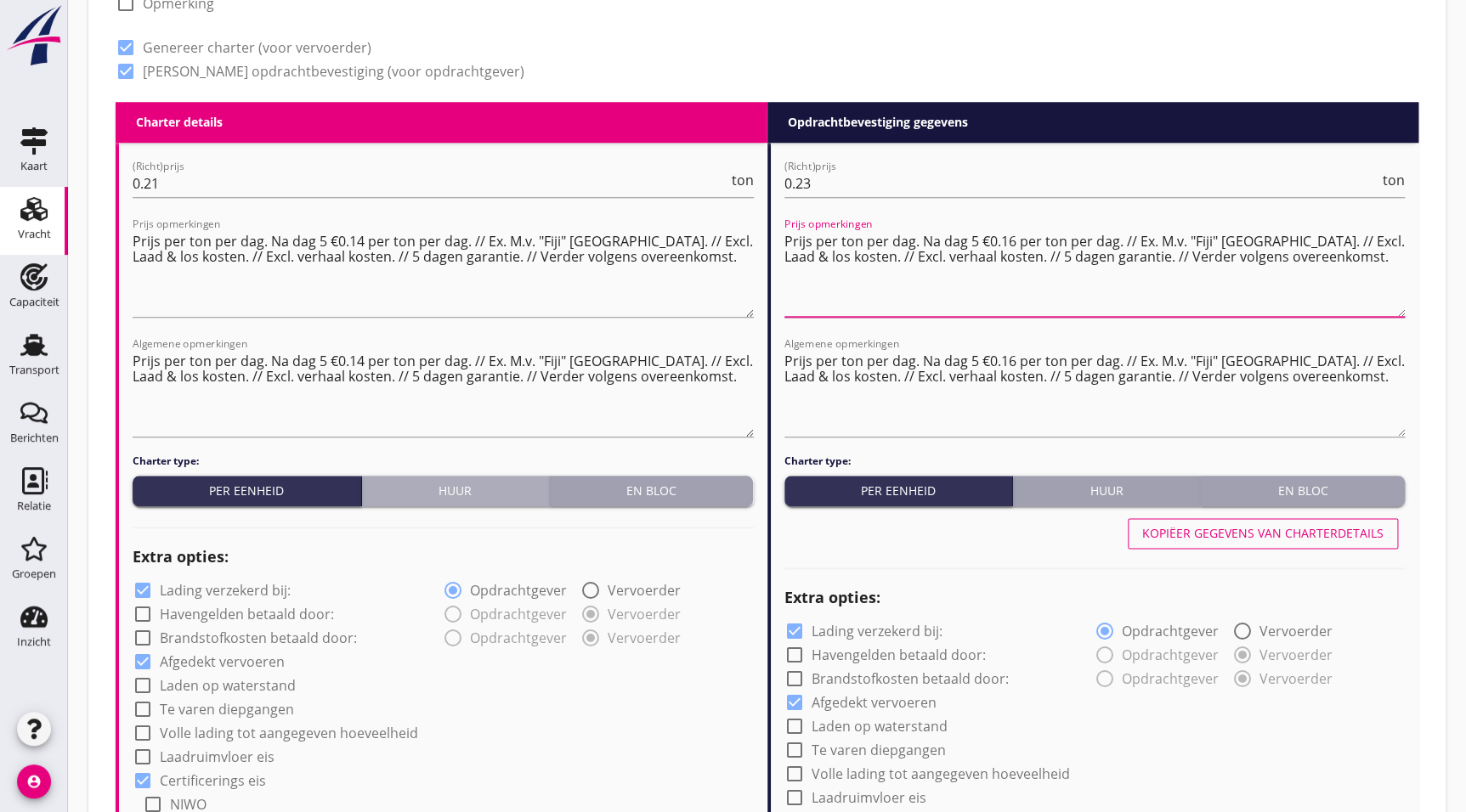
click at [460, 486] on div "Huur" at bounding box center [455, 491] width 173 height 18
radio input "true"
radio input "false"
radio input "true"
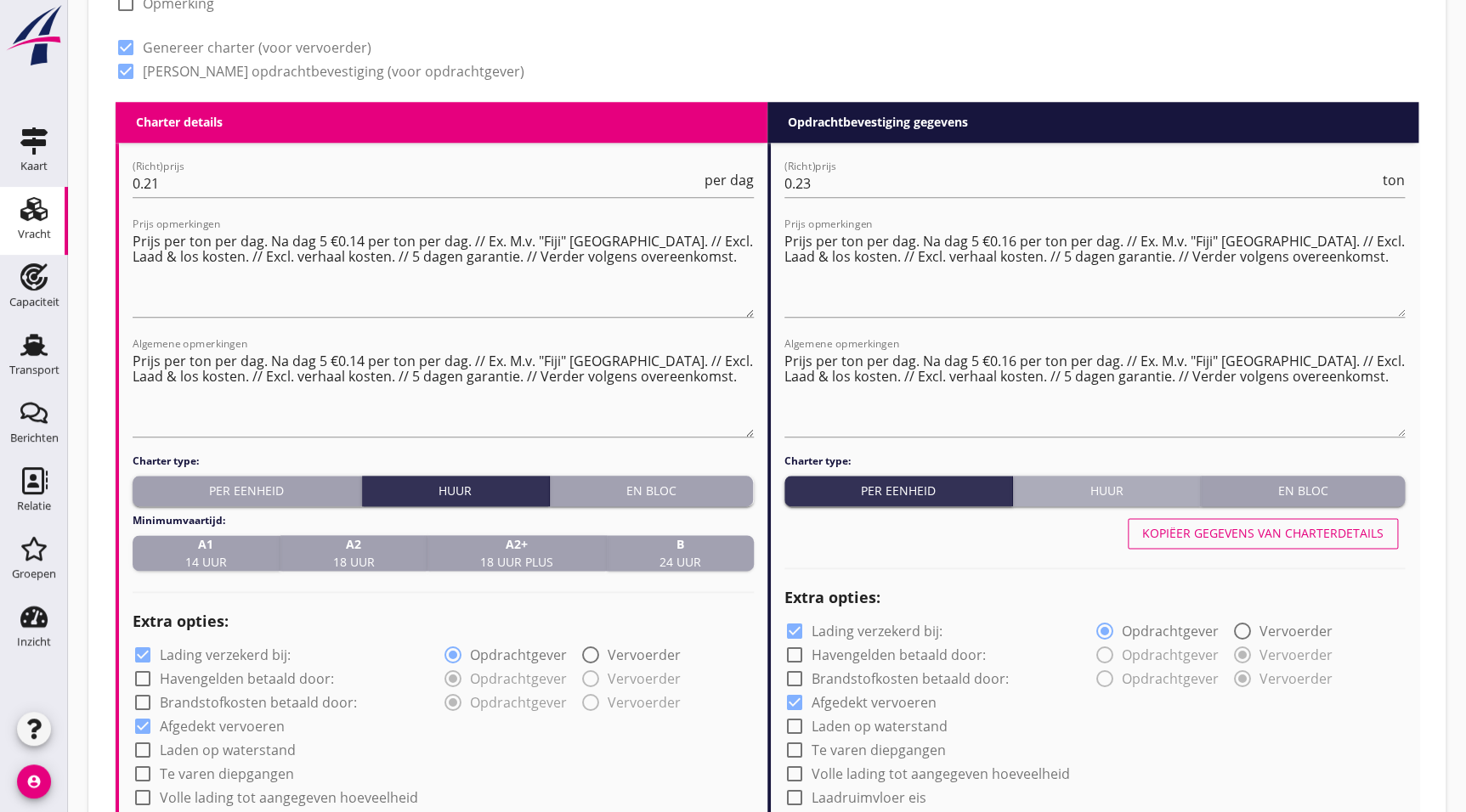
click at [1109, 499] on button "Huur" at bounding box center [1108, 491] width 188 height 31
radio input "true"
radio input "false"
radio input "true"
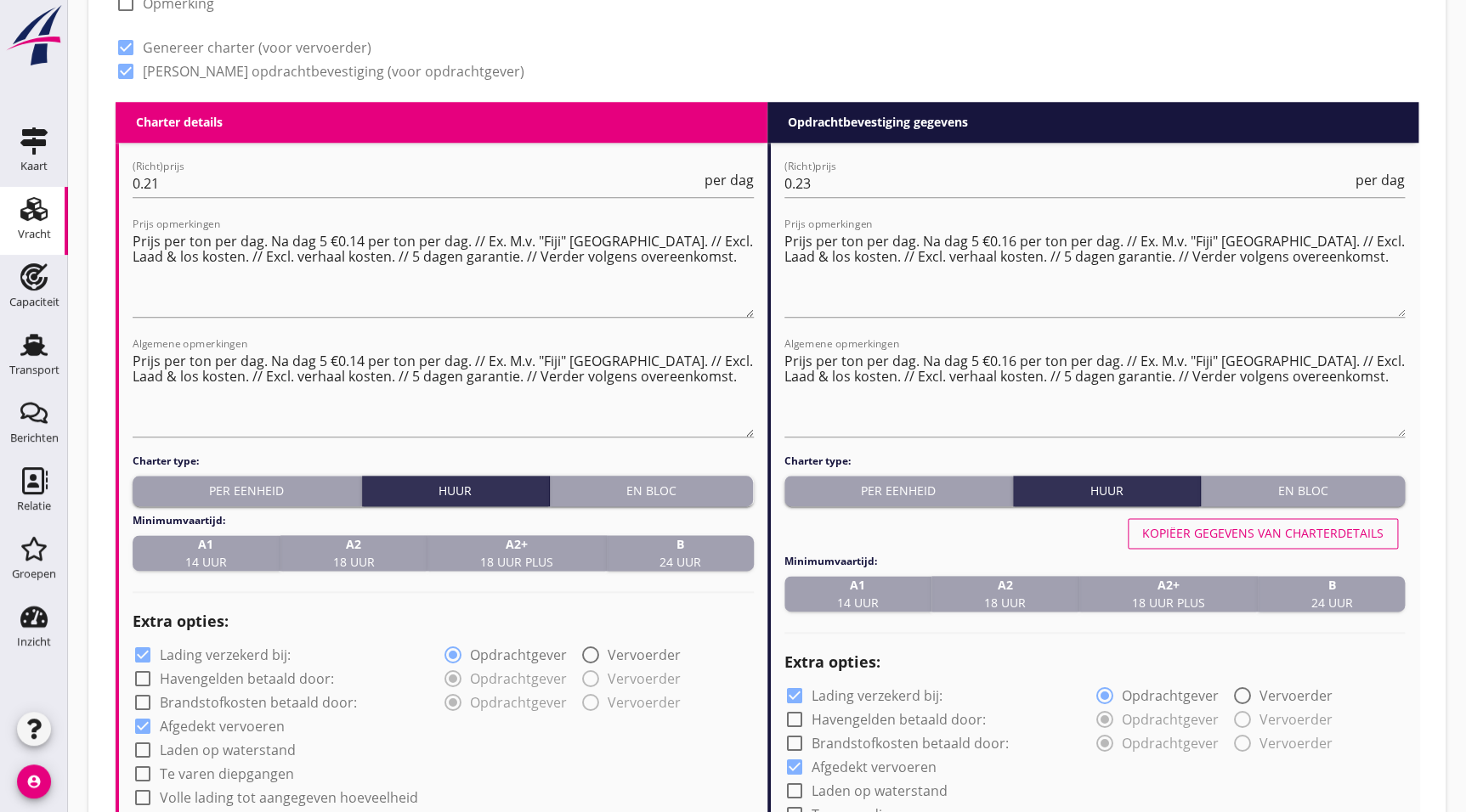
click at [715, 549] on div "B 24 uur" at bounding box center [681, 553] width 134 height 36
click at [1315, 579] on strong "B" at bounding box center [1331, 585] width 41 height 18
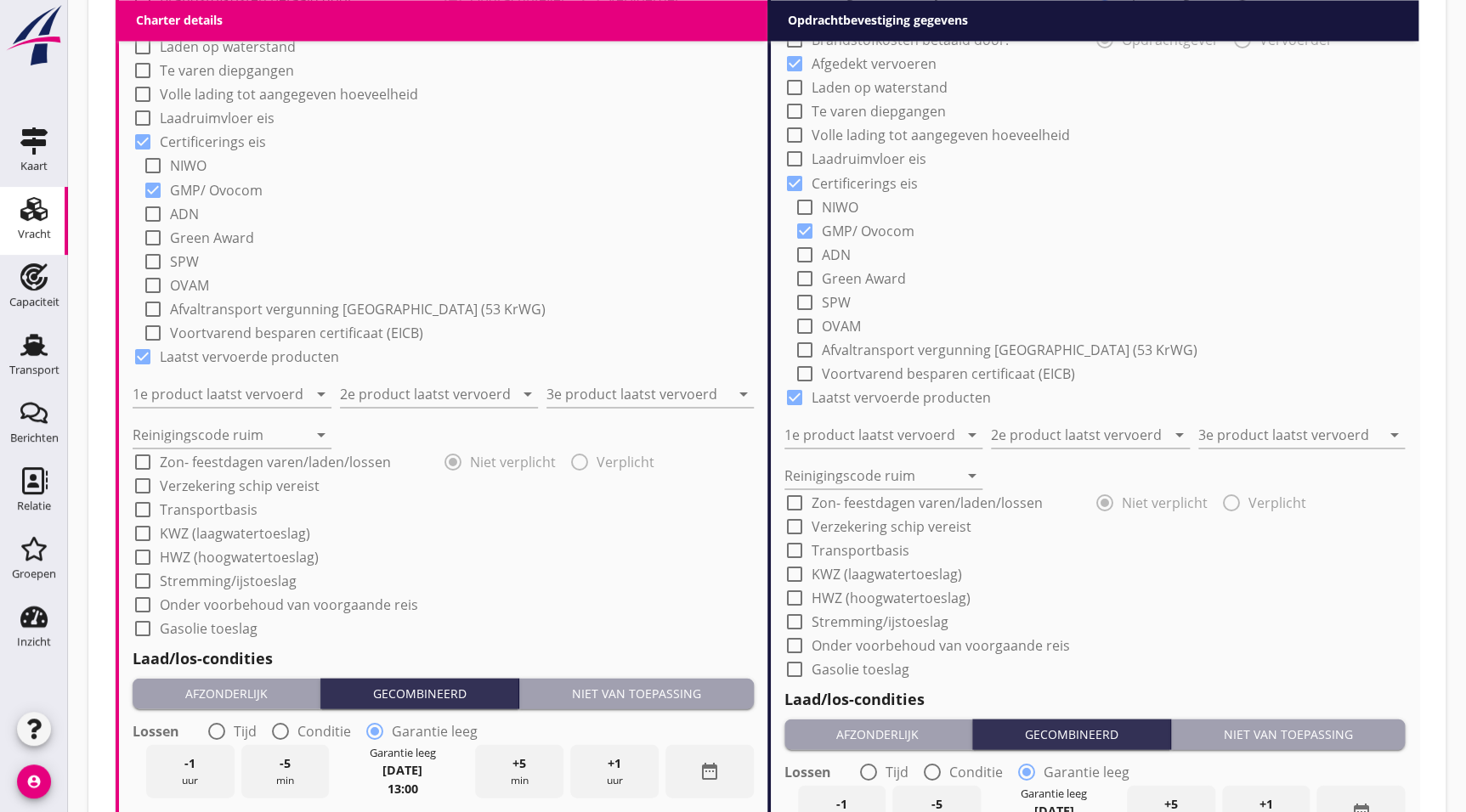
scroll to position [1433, 0]
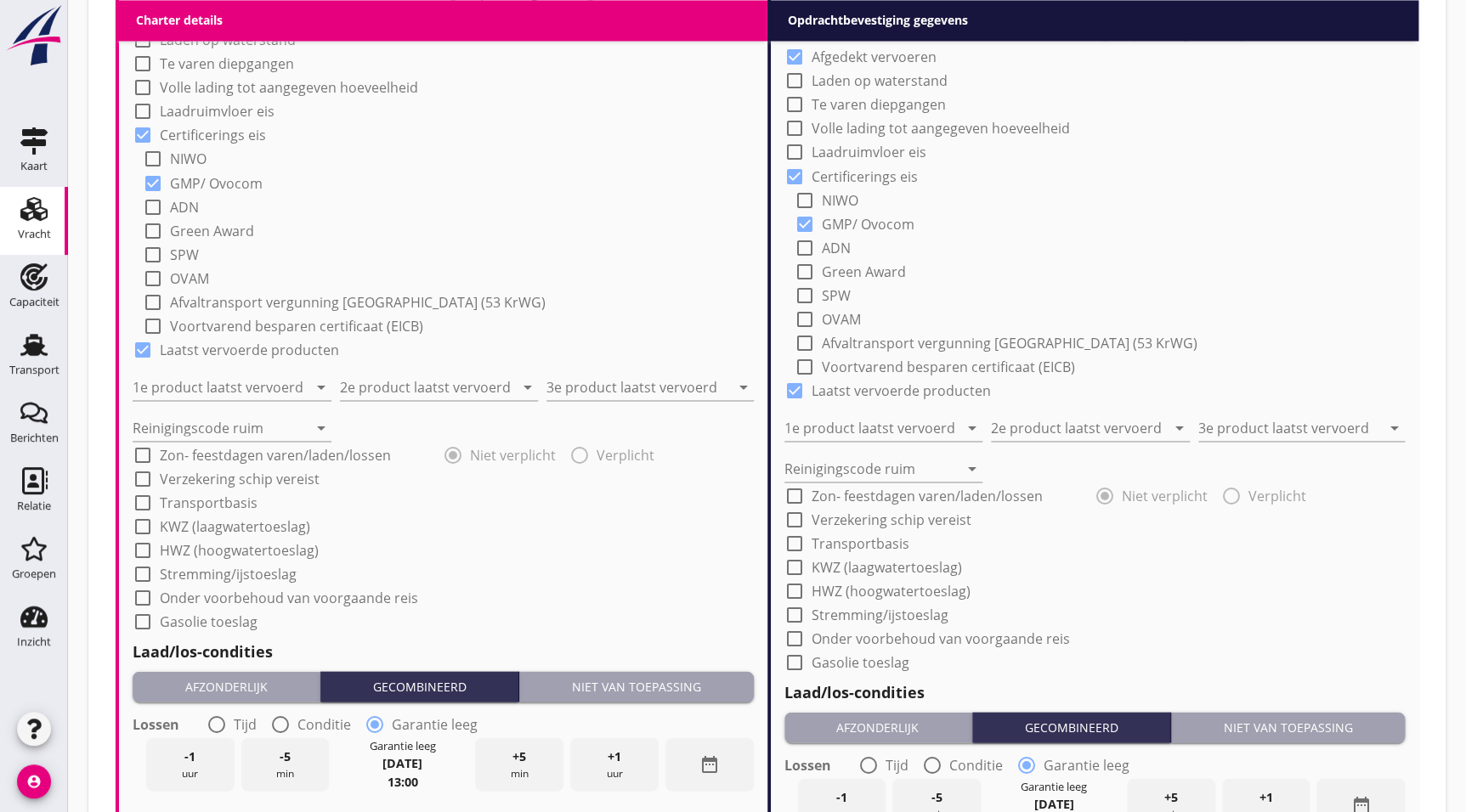
click at [663, 667] on div "Laad/los-condities Afzonderlijk Gecombineerd Niet van toepassing Lossen radio_b…" at bounding box center [443, 744] width 621 height 226
click at [712, 683] on div "Niet van toepassing" at bounding box center [636, 686] width 220 height 18
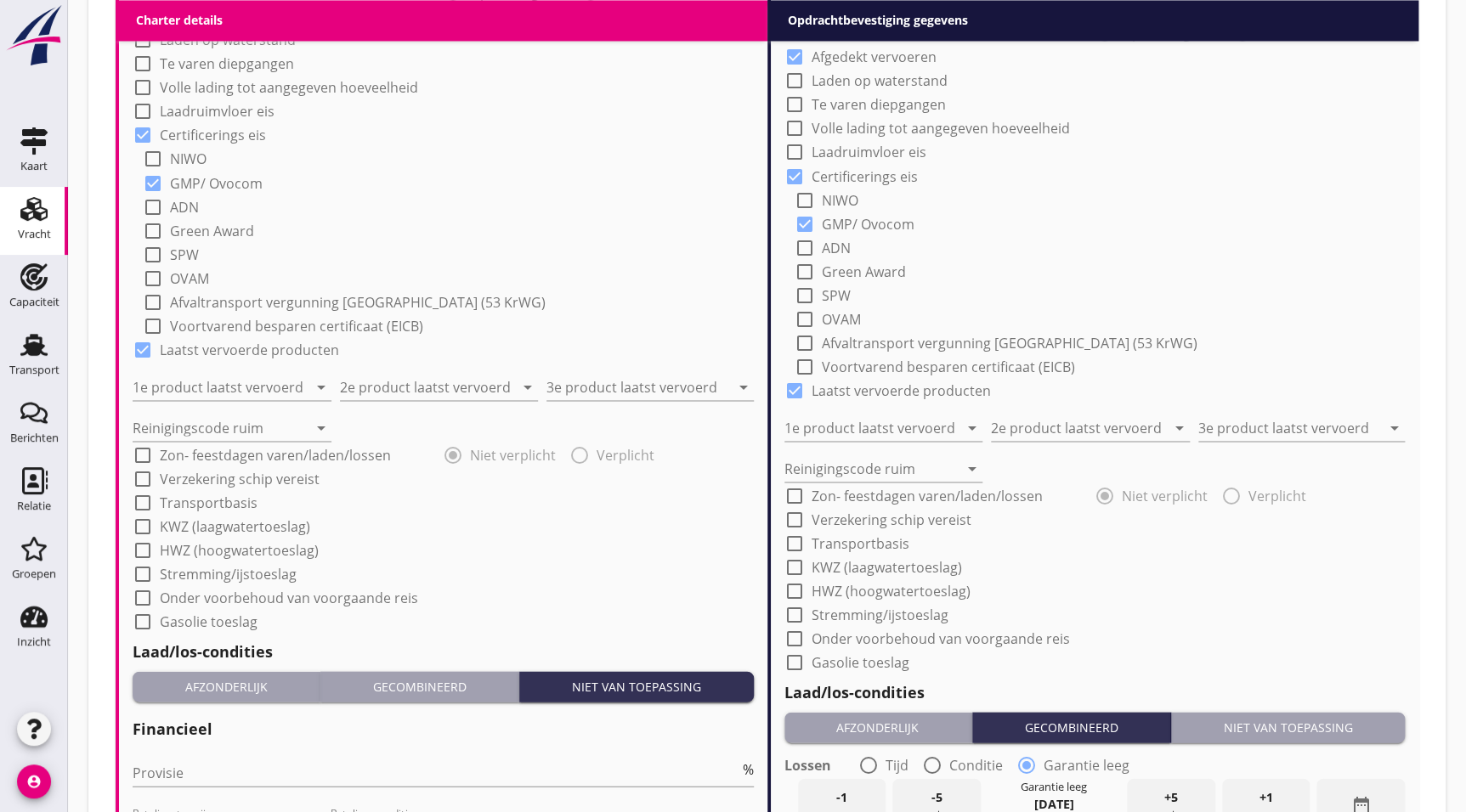
click at [1392, 727] on div "Niet van toepassing" at bounding box center [1288, 727] width 220 height 18
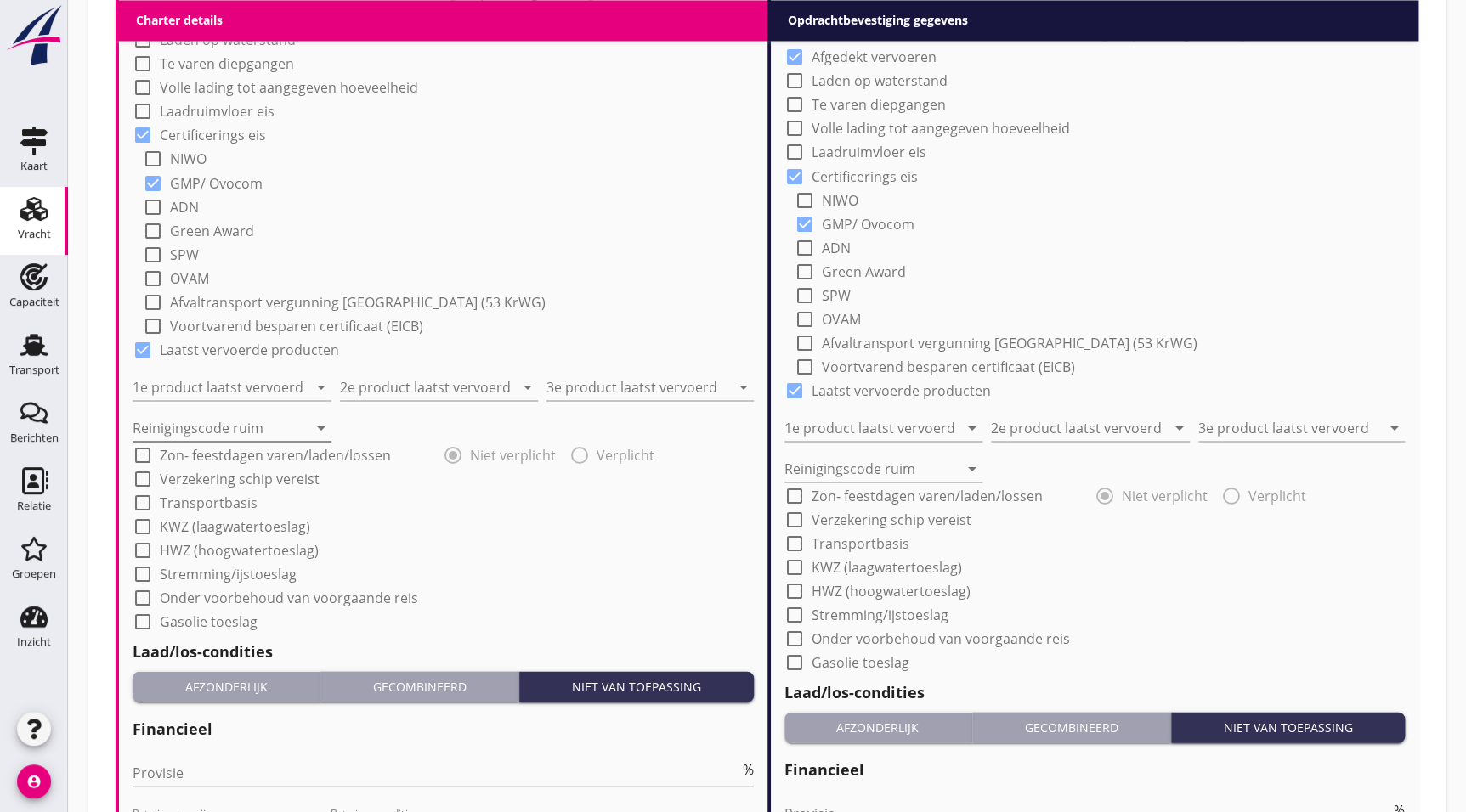
click at [264, 435] on input "Reinigingscode ruim" at bounding box center [220, 427] width 175 height 27
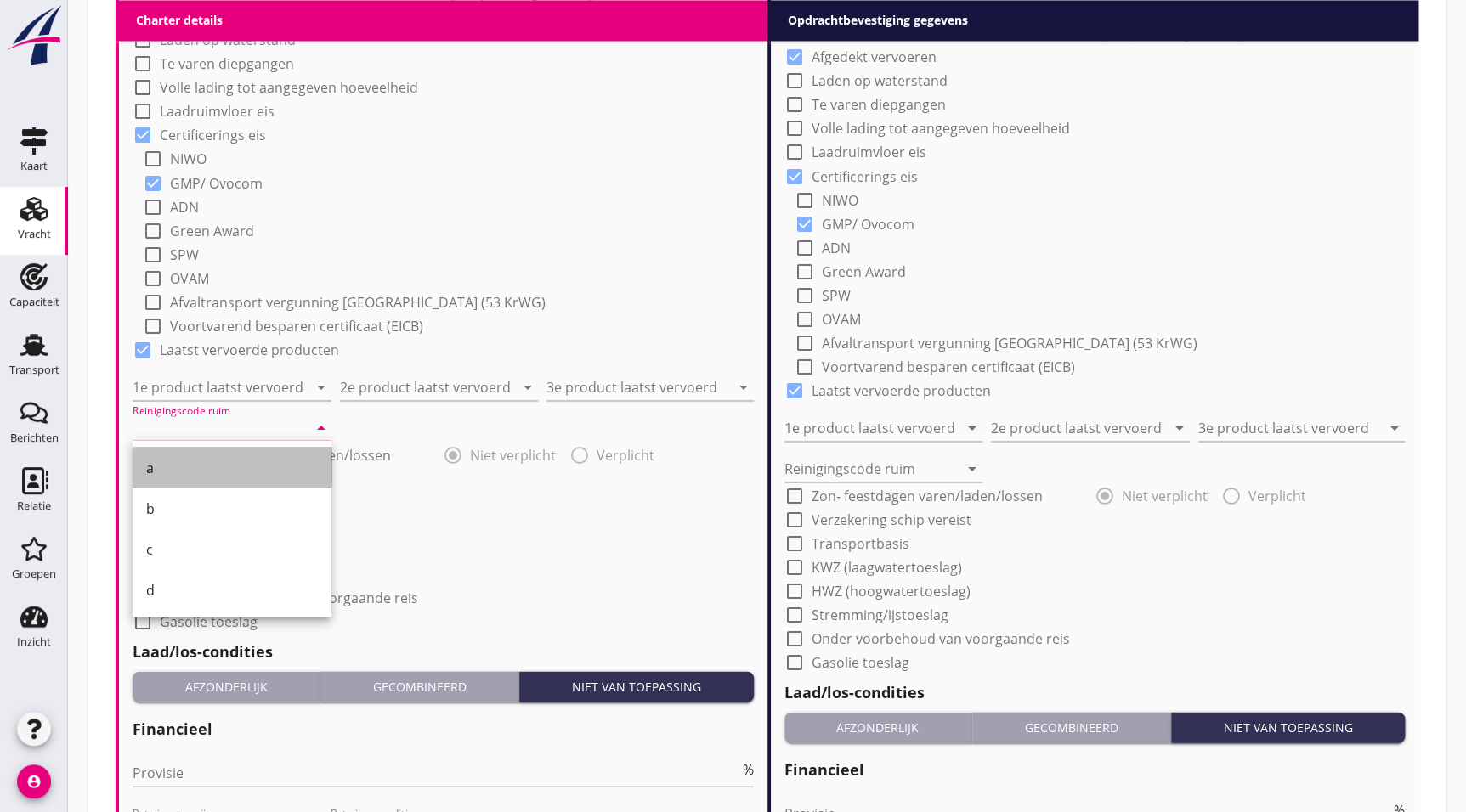
click at [212, 461] on div "a" at bounding box center [231, 467] width 171 height 20
type input "a"
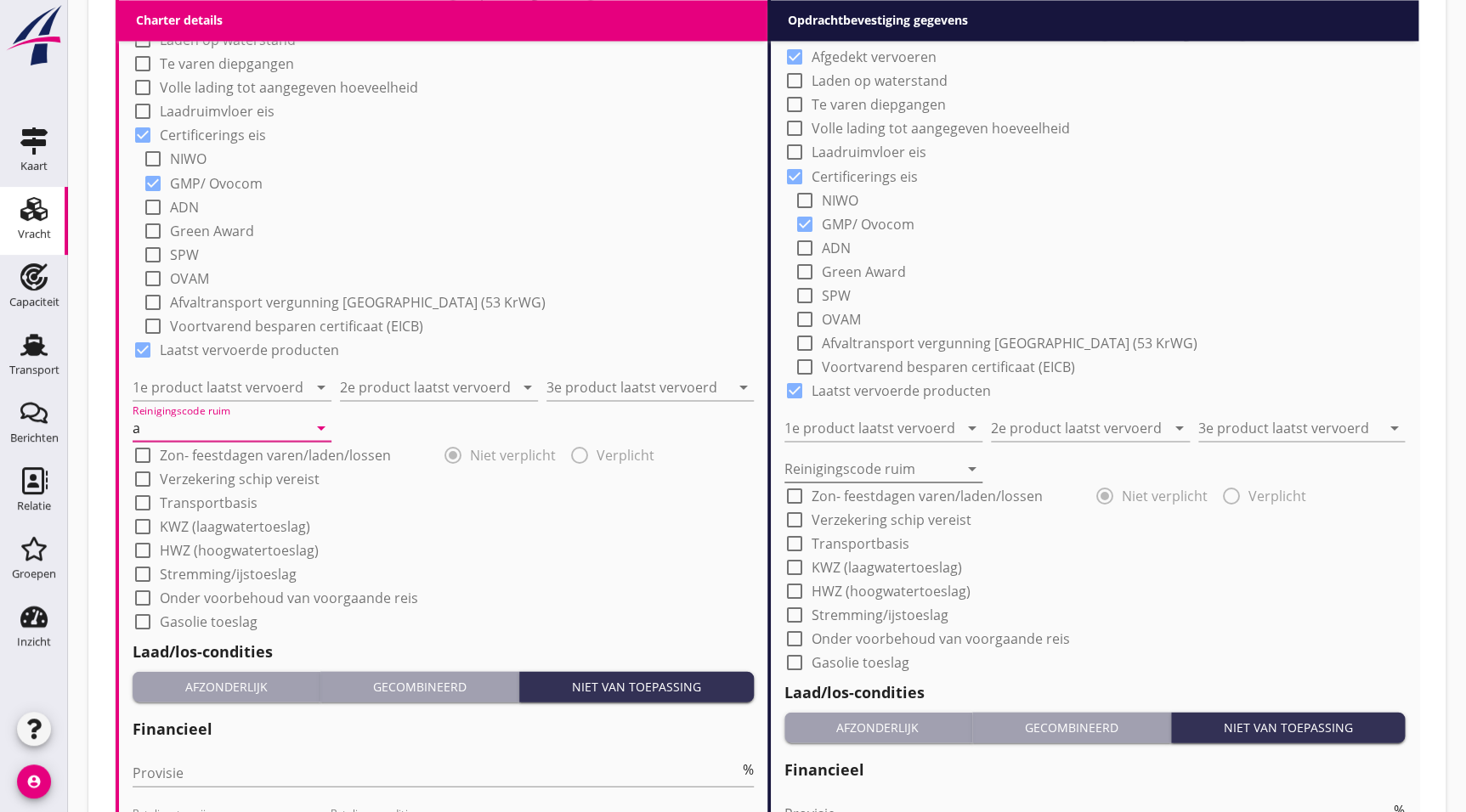
click at [894, 458] on input "Reinigingscode ruim" at bounding box center [871, 468] width 175 height 27
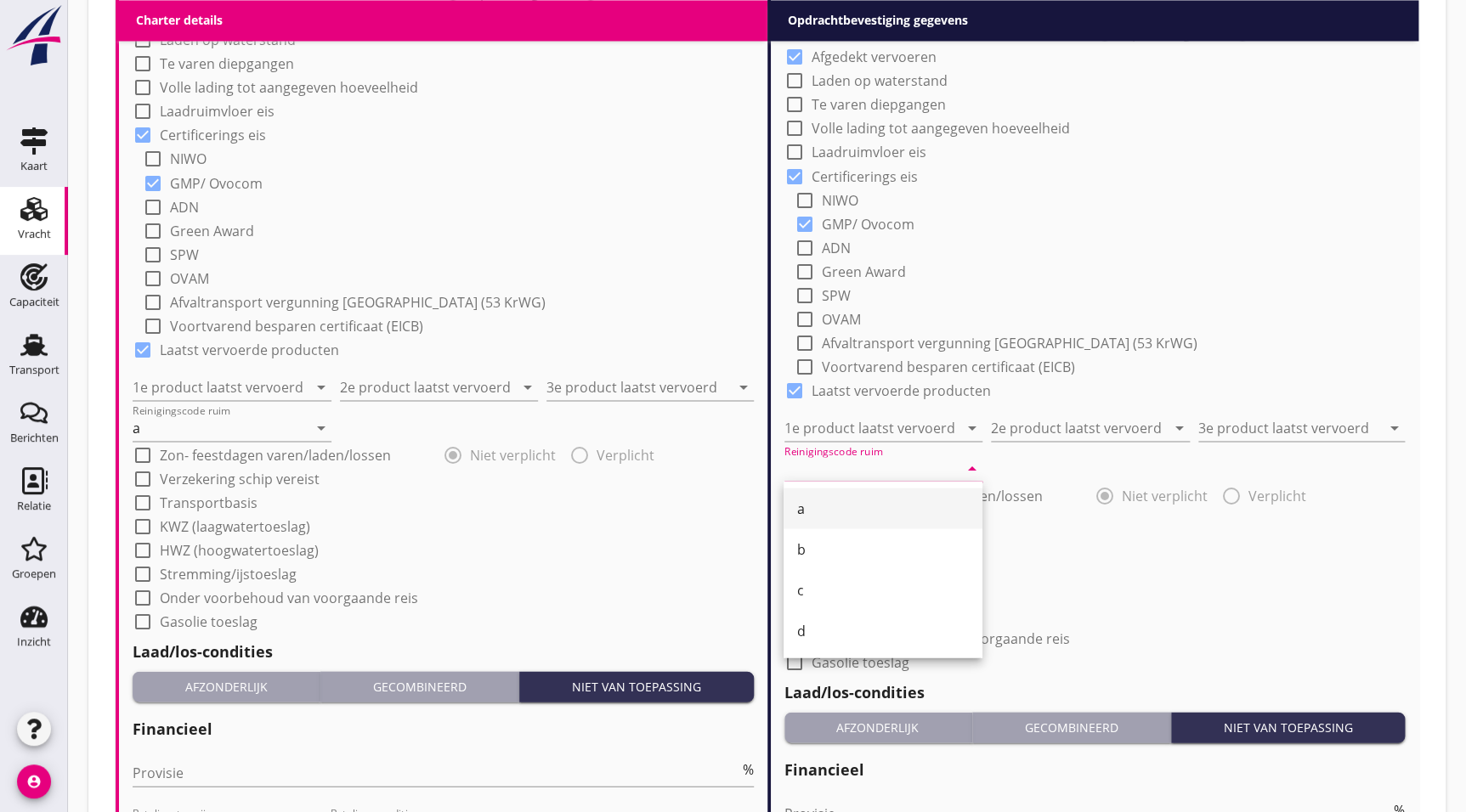
click at [836, 509] on div "a" at bounding box center [883, 507] width 171 height 20
type input "a"
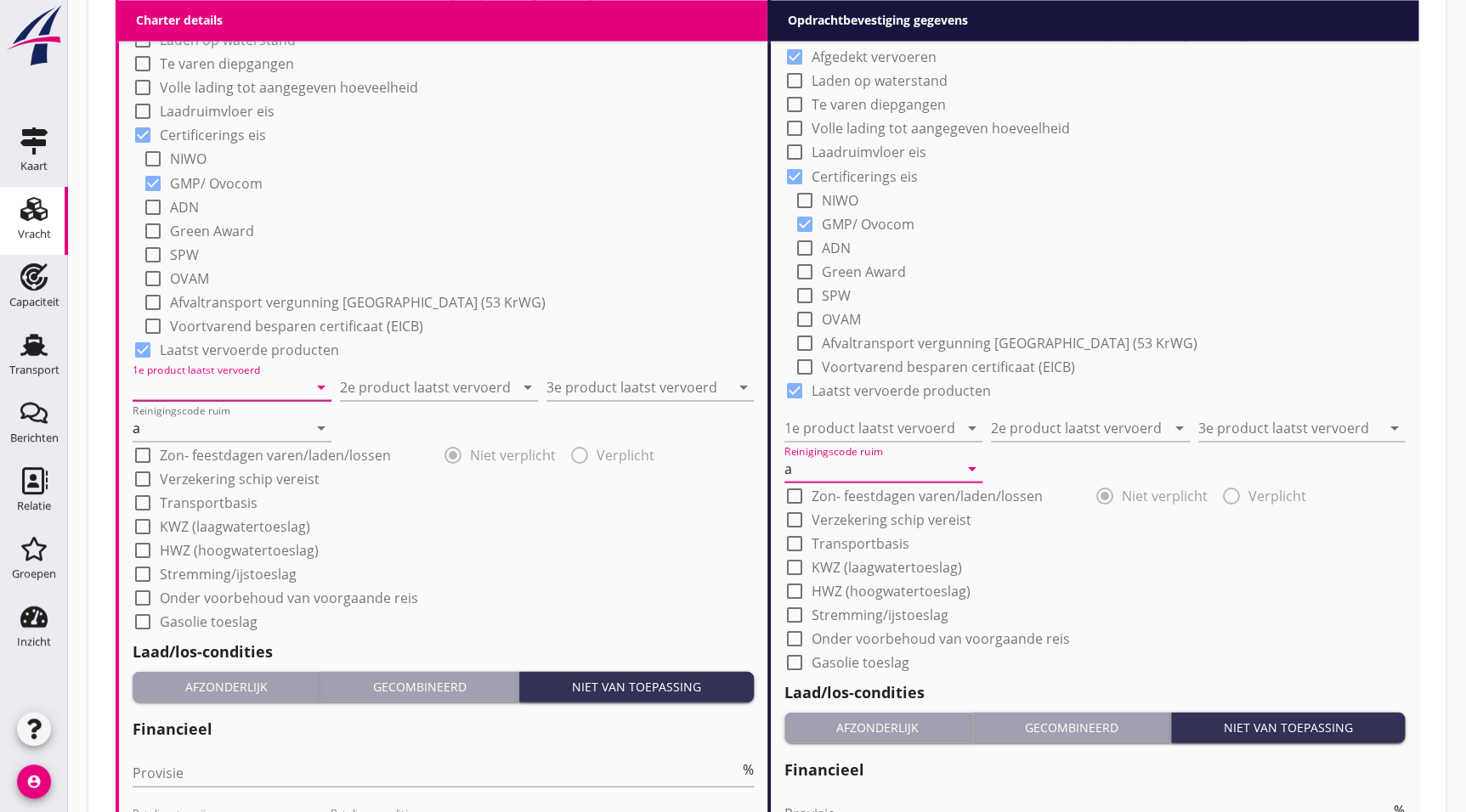
click at [235, 383] on input "1e product laatst vervoerd" at bounding box center [220, 386] width 175 height 27
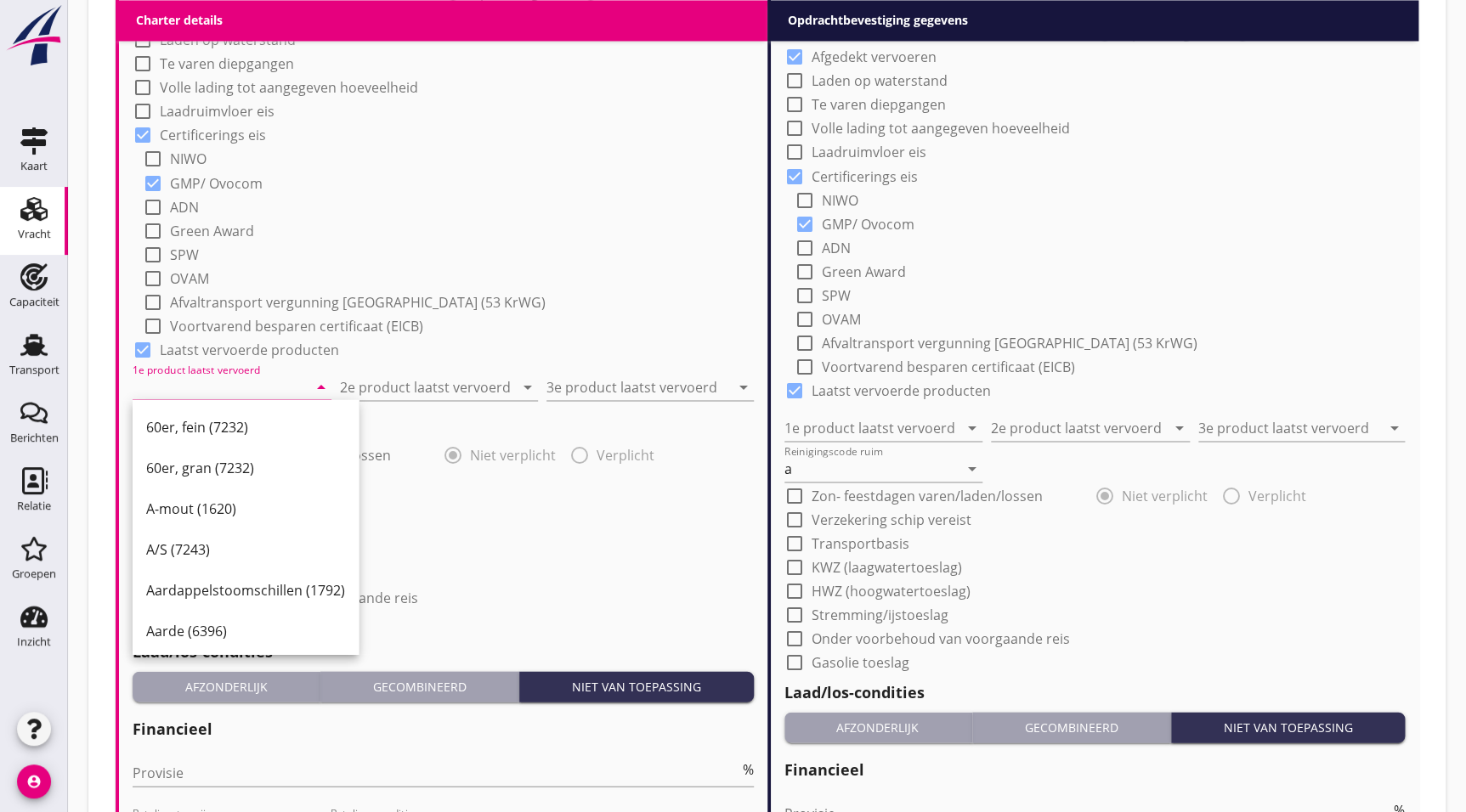
click at [202, 377] on input "1e product laatst vervoerd" at bounding box center [220, 386] width 175 height 27
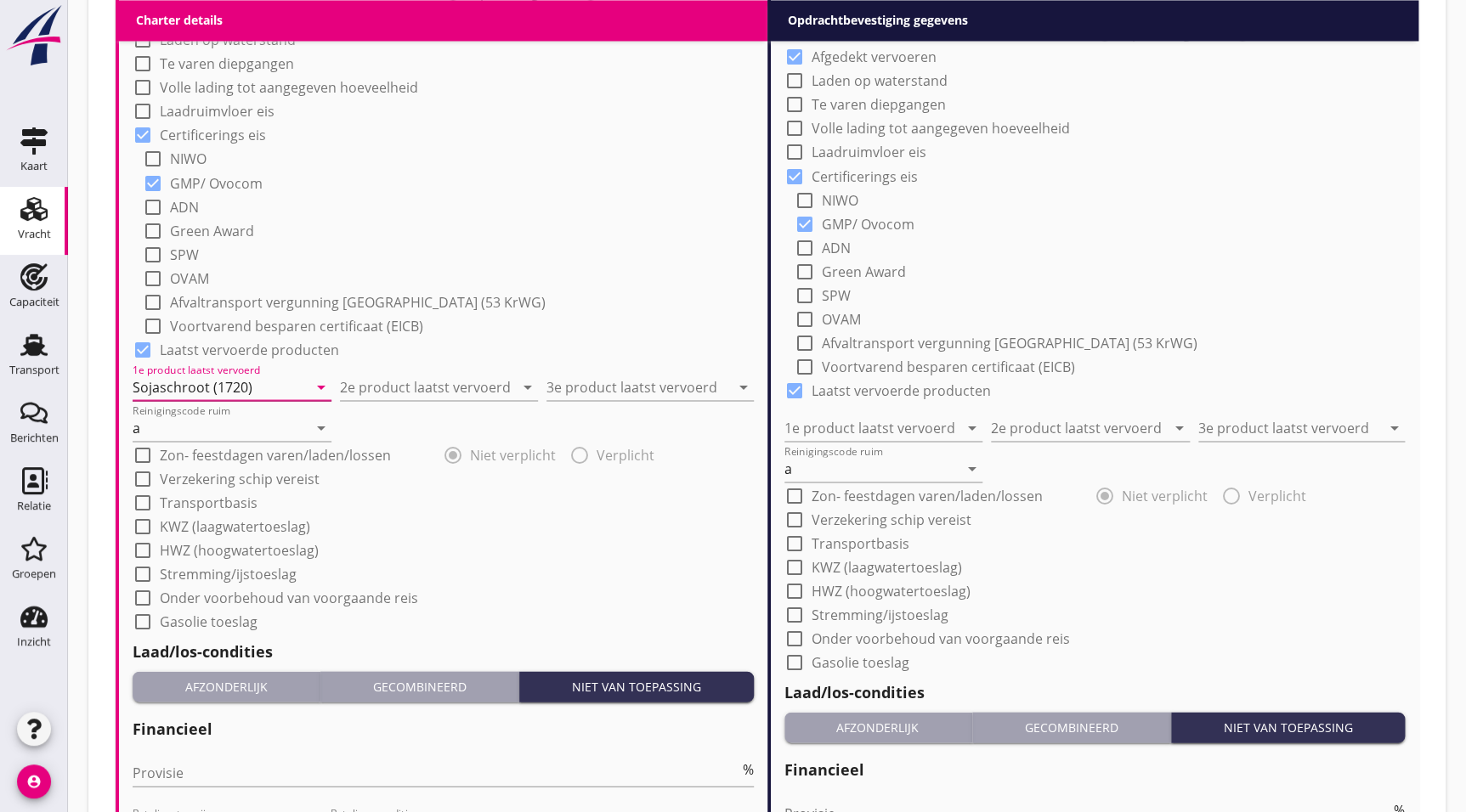
type input "Sojaschroot (1720)"
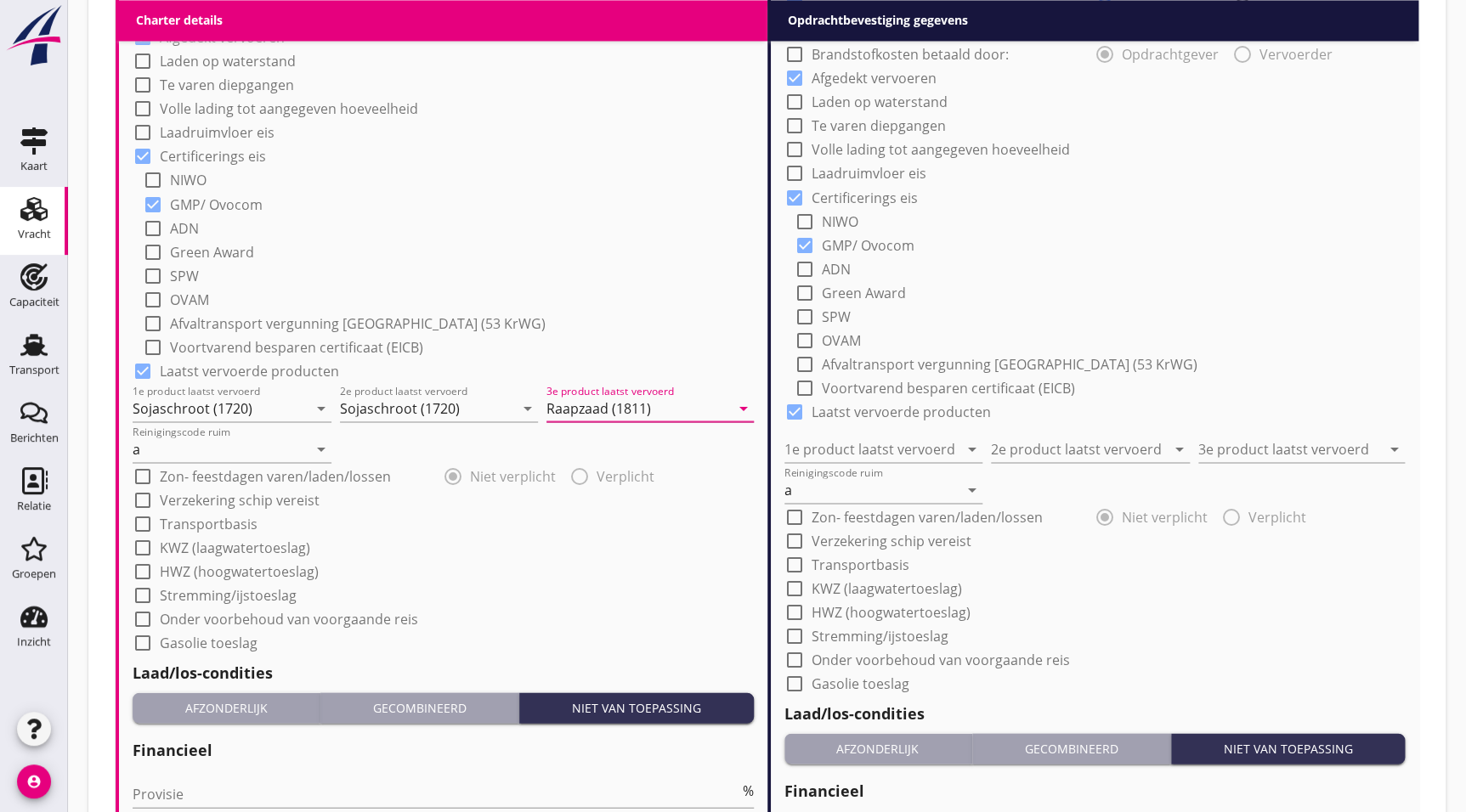
type input "Raapzaad (1811)"
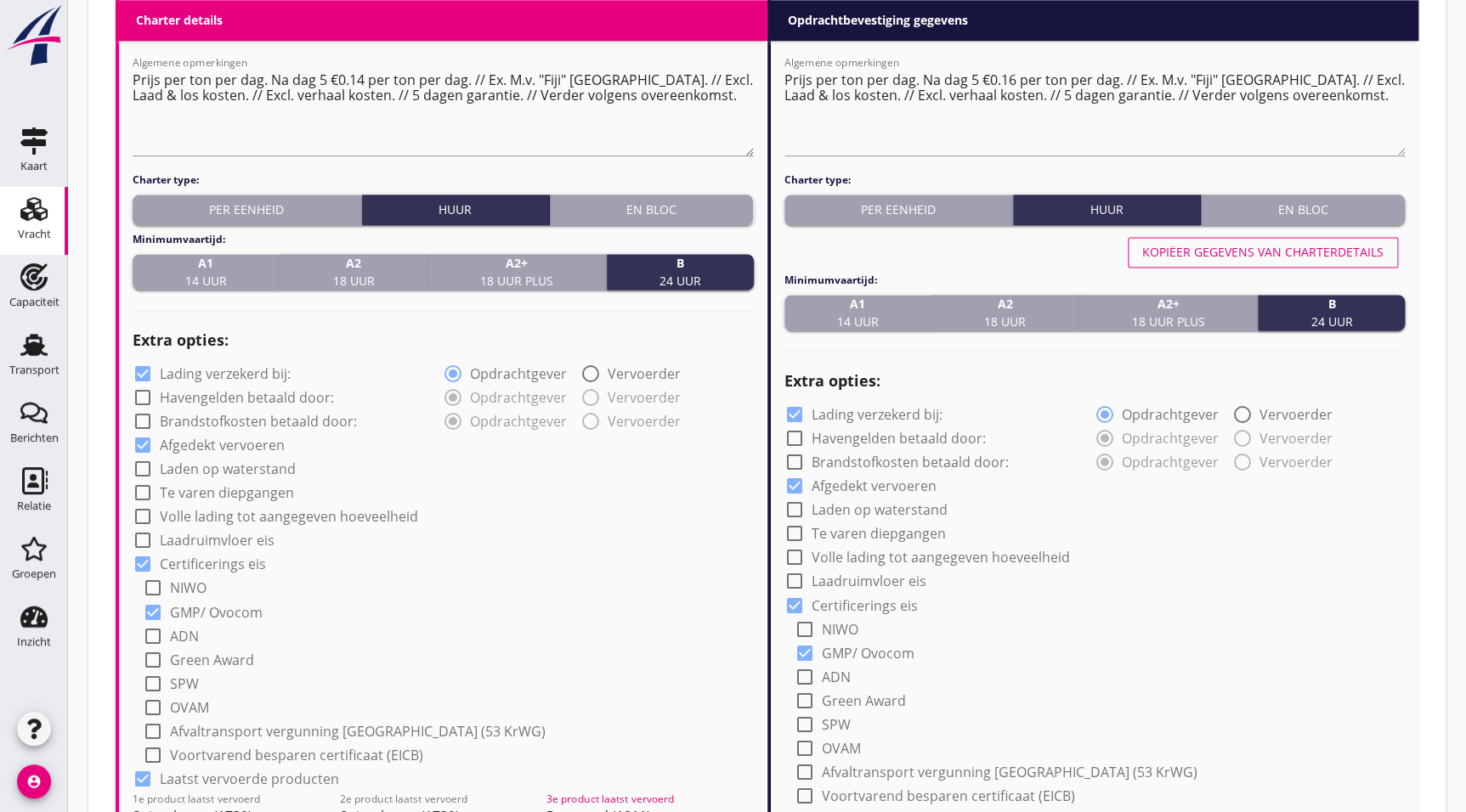
scroll to position [1143, 0]
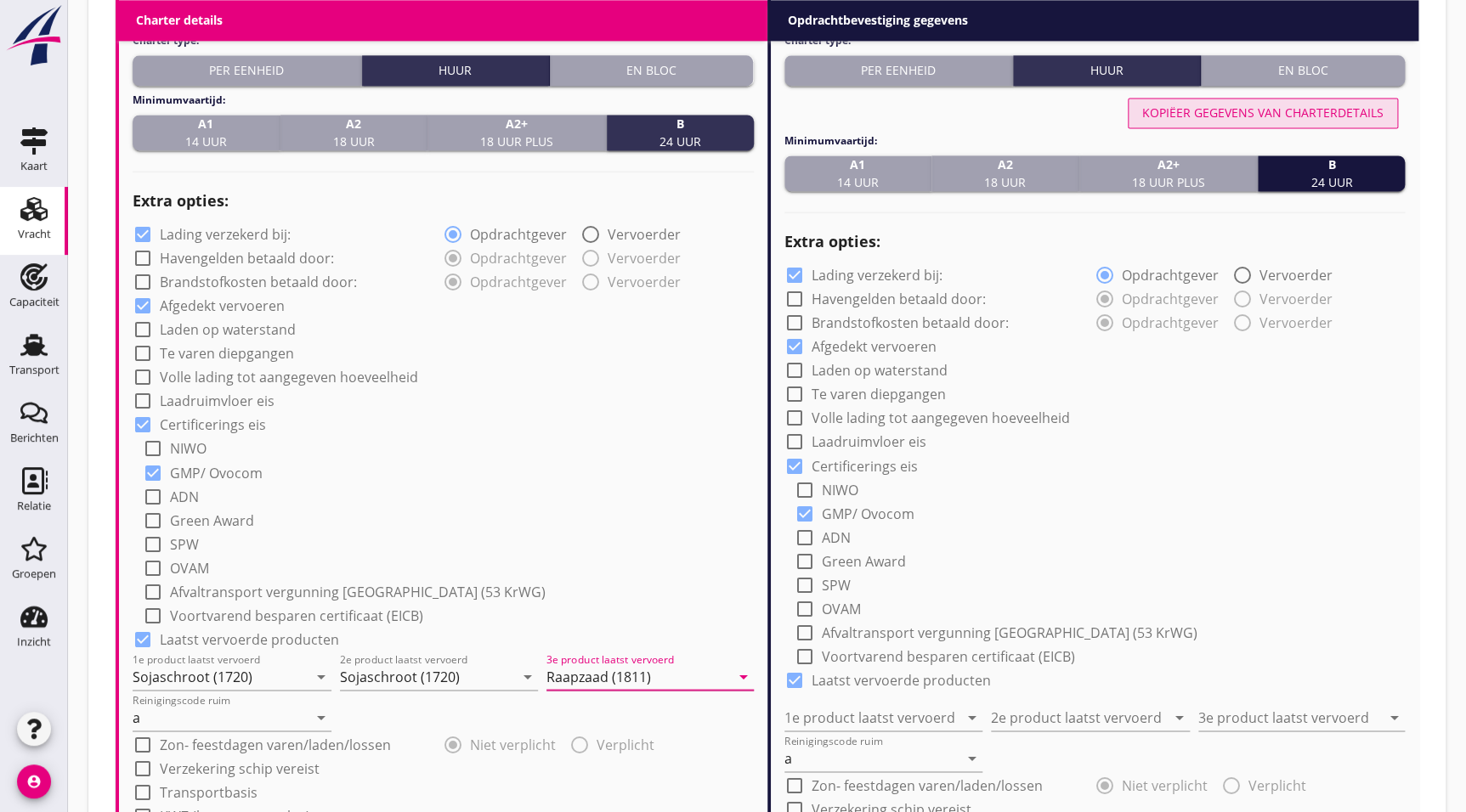
click at [1277, 104] on div "Kopiëer gegevens van charterdetails" at bounding box center [1263, 112] width 242 height 18
type input "Sojaschroot (1720)"
type input "Raapzaad (1811)"
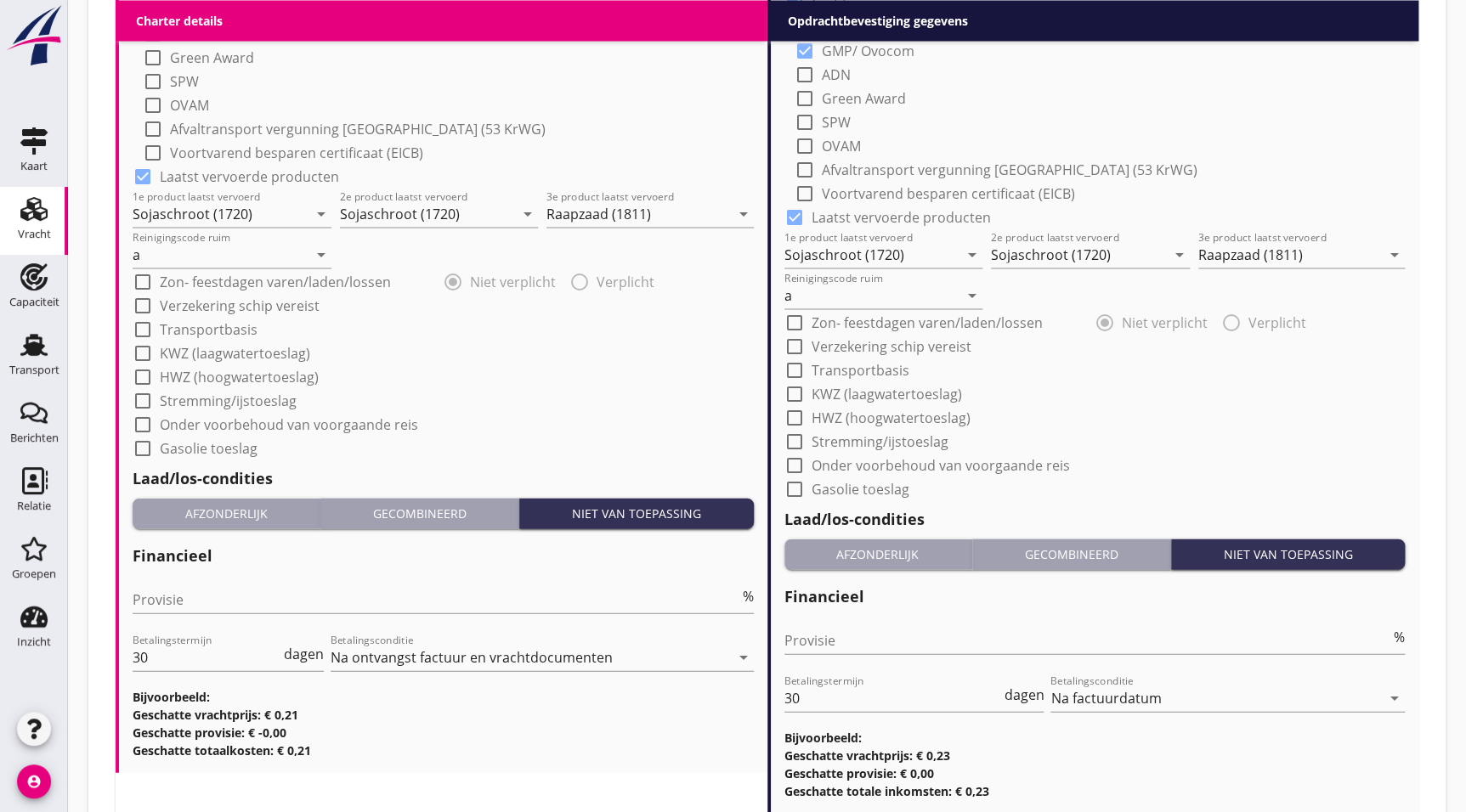
scroll to position [1721, 0]
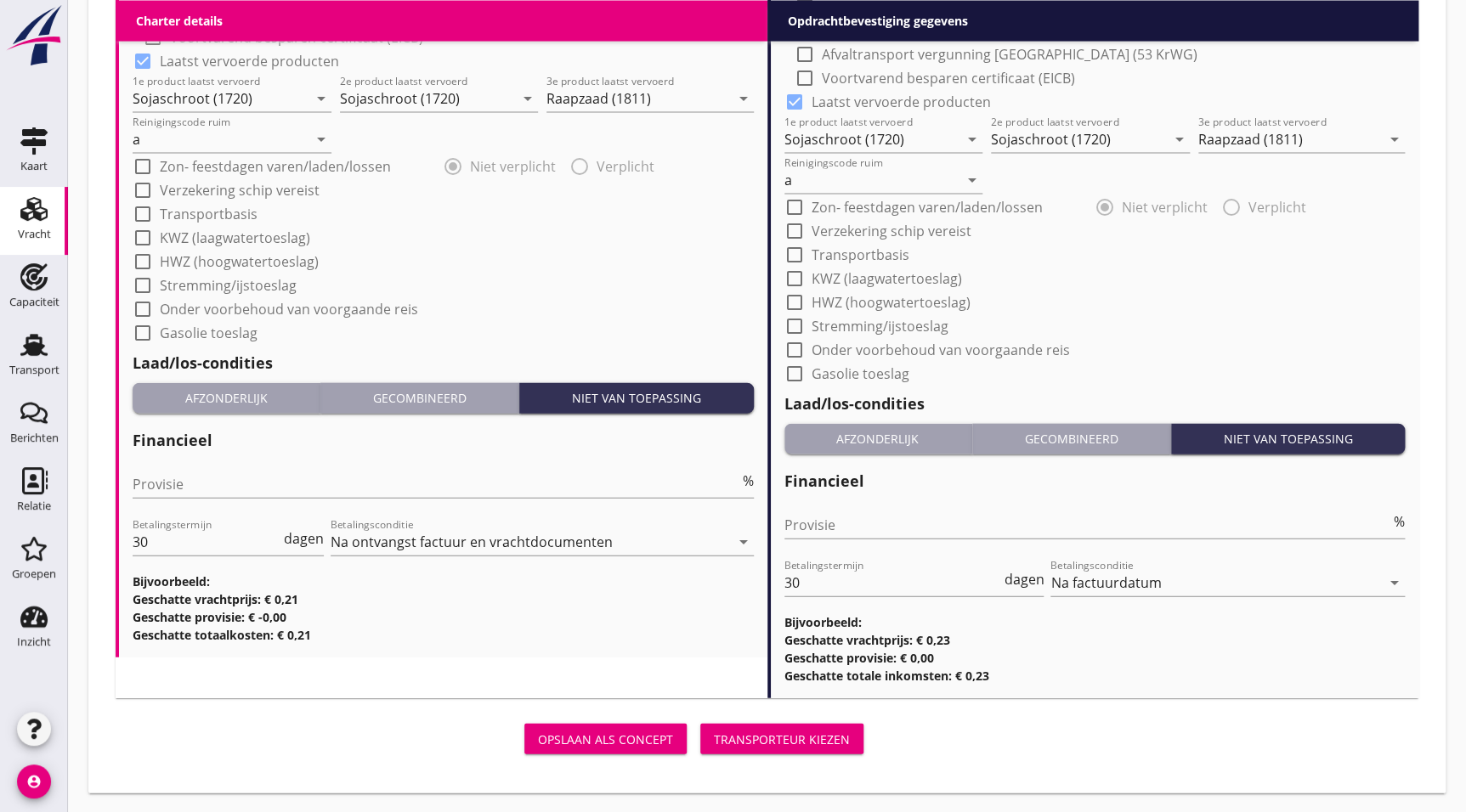
click at [768, 744] on div "Transporteur kiezen" at bounding box center [782, 739] width 136 height 18
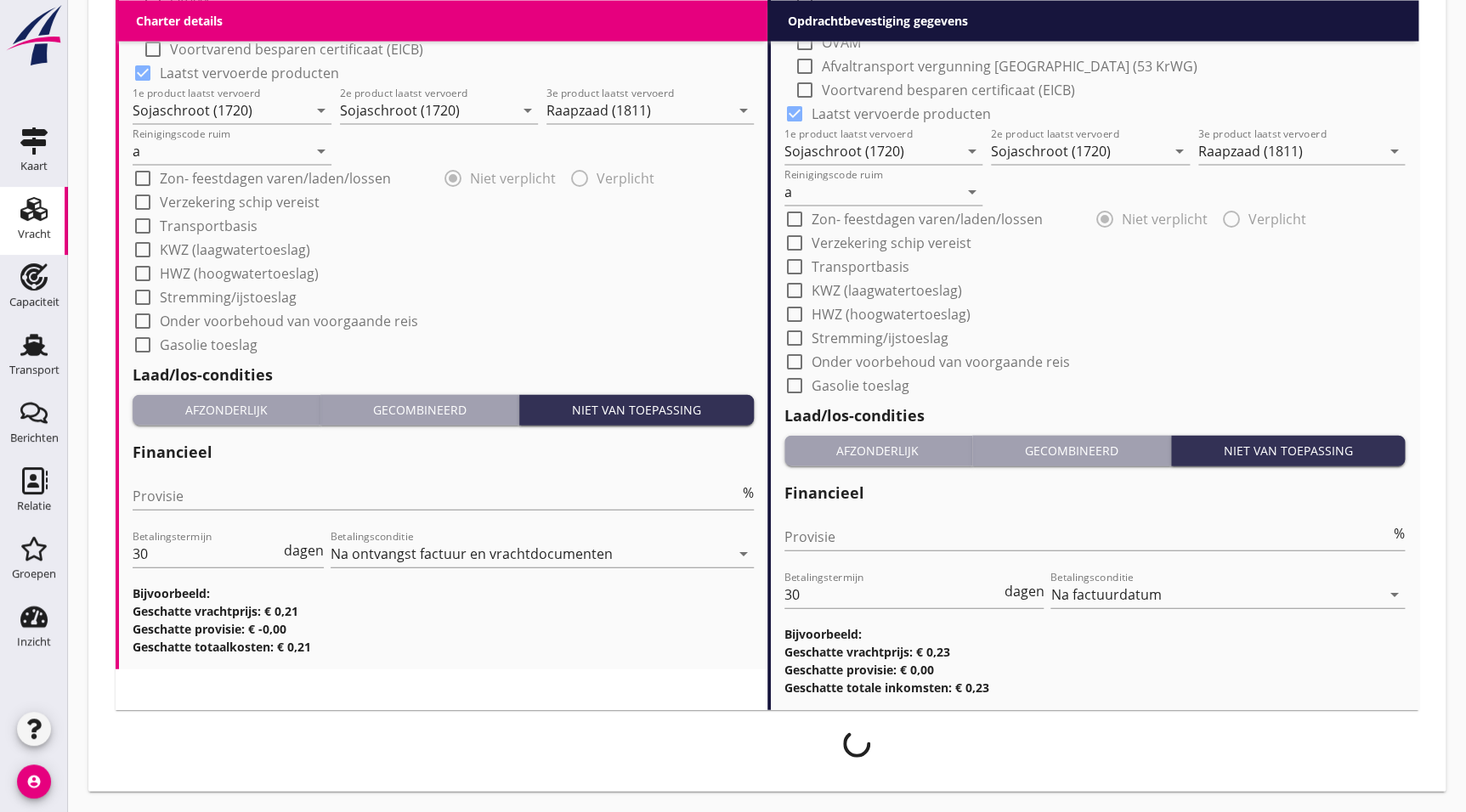
scroll to position [1707, 0]
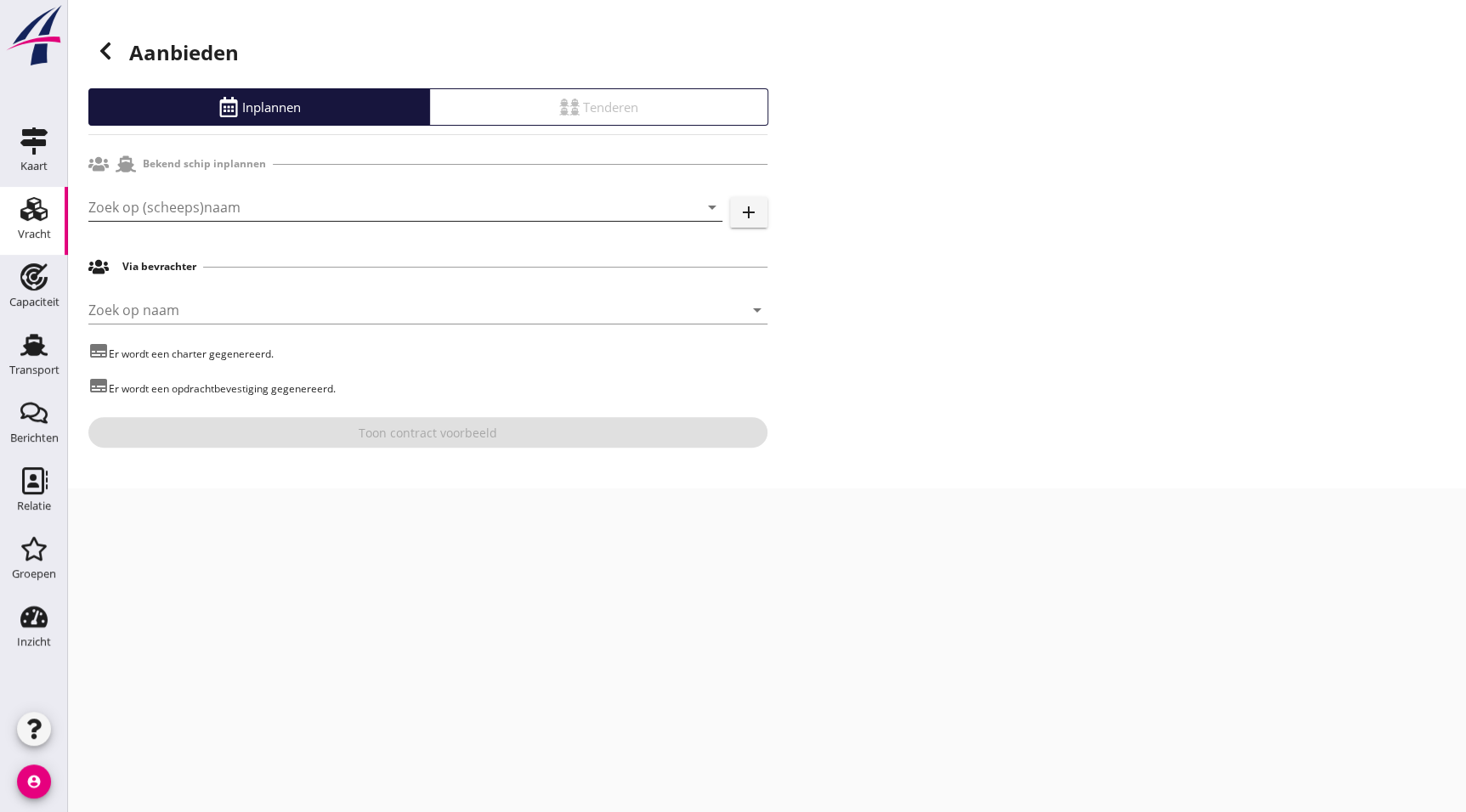
click at [184, 205] on input "Zoek op (scheeps)naam" at bounding box center [382, 207] width 587 height 27
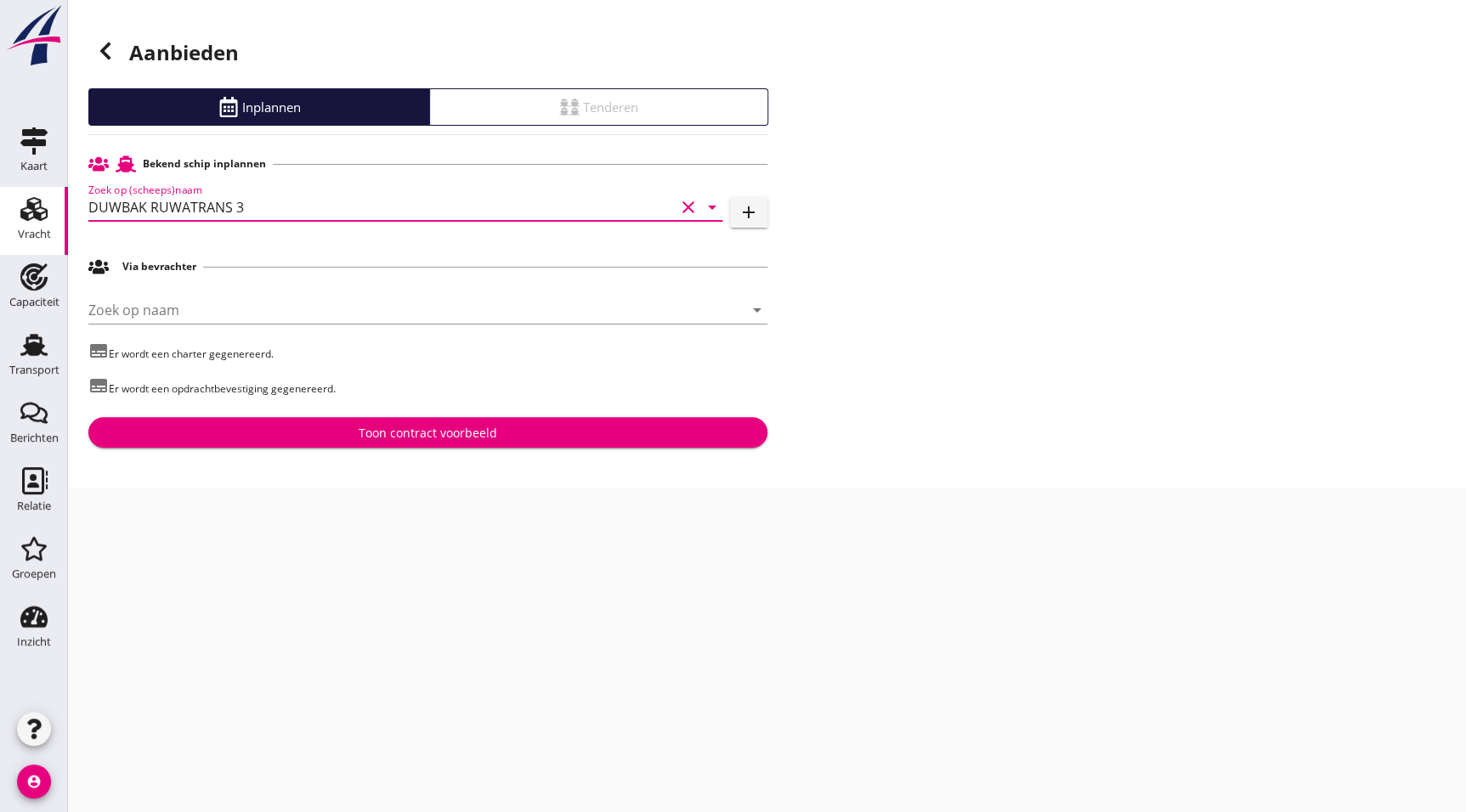
type input "DUWBAK RUWATRANS 3"
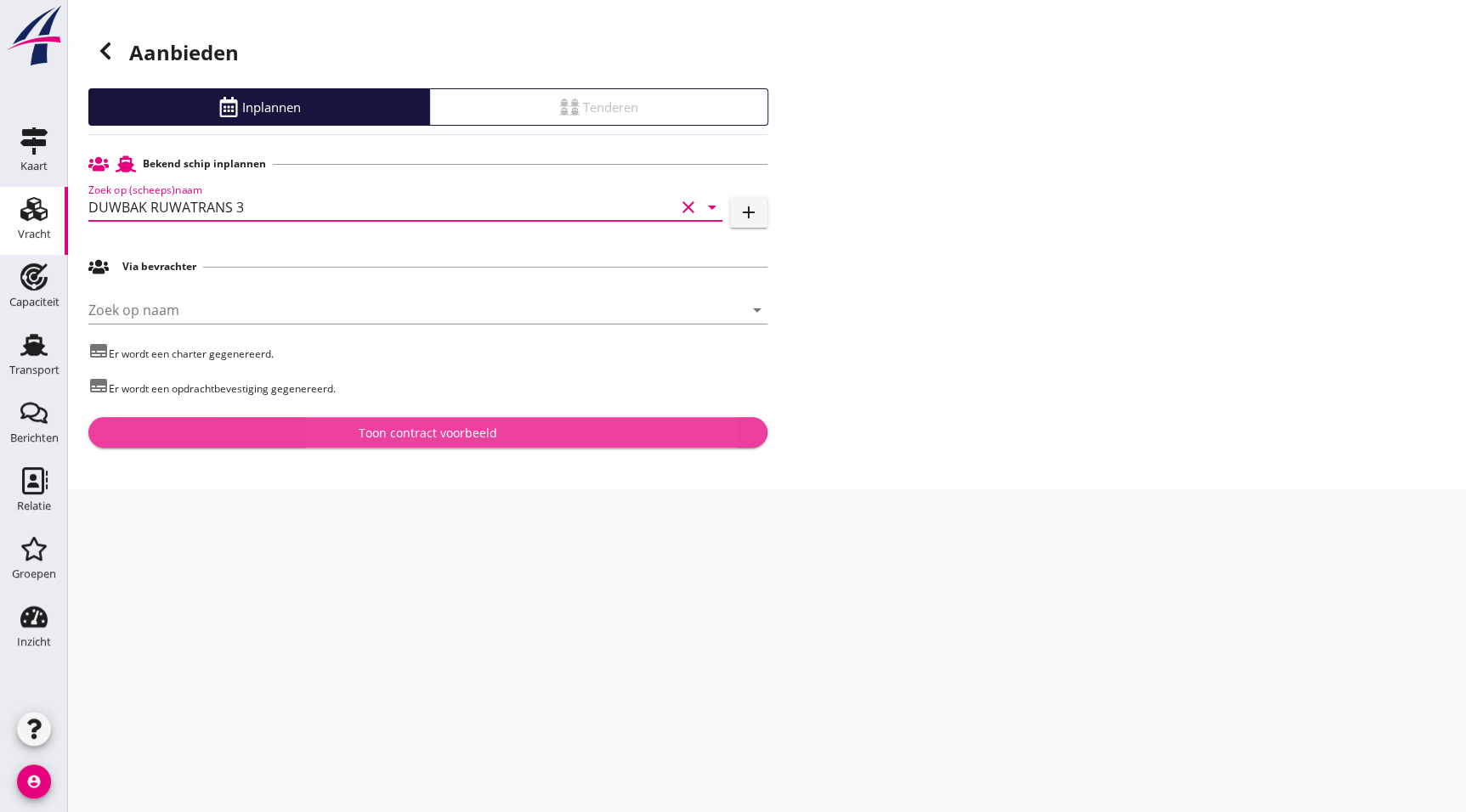
click at [567, 435] on div "Toon contract voorbeeld" at bounding box center [428, 433] width 652 height 18
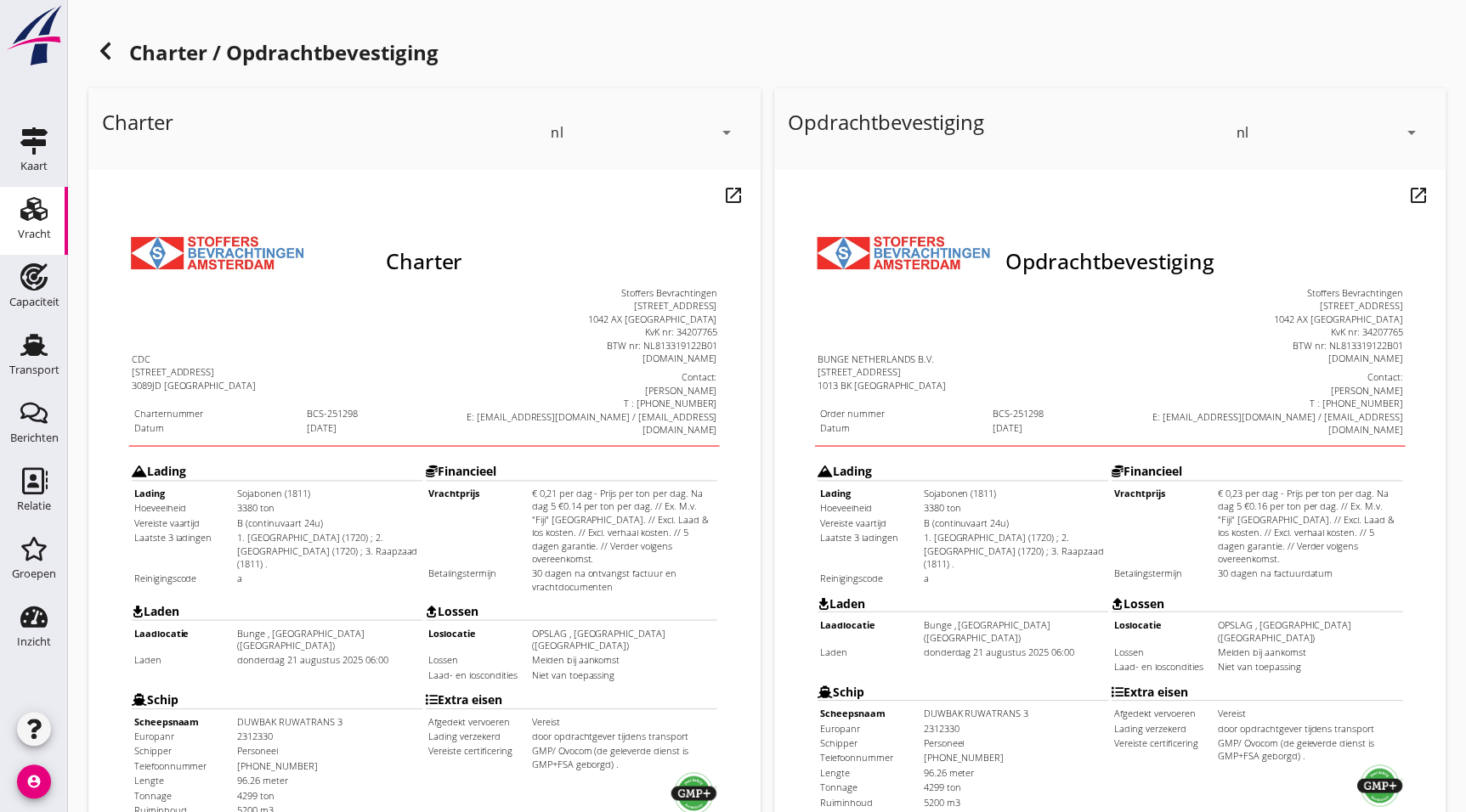
click at [101, 63] on div at bounding box center [105, 51] width 34 height 34
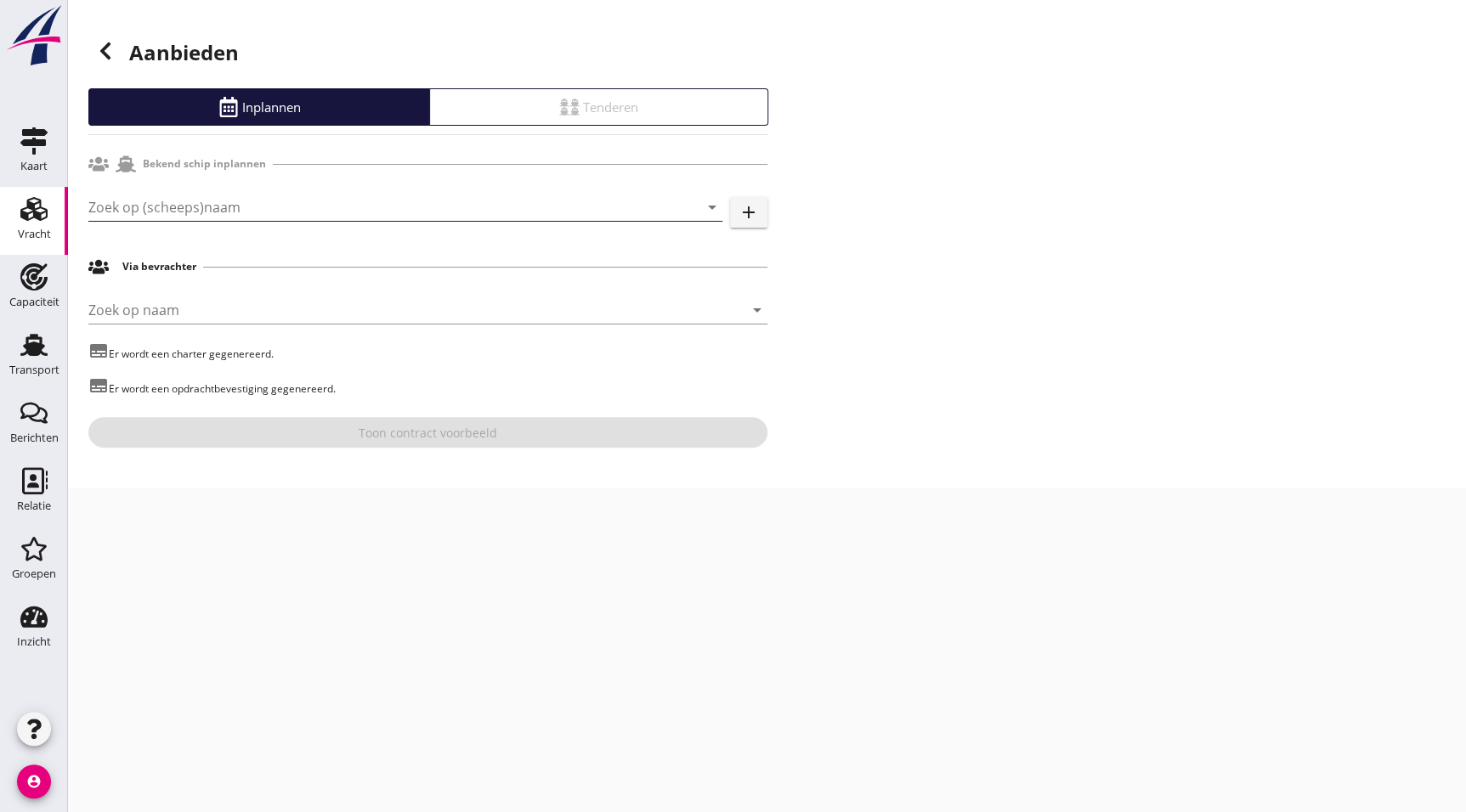
click at [212, 197] on input "Zoek op (scheeps)naam" at bounding box center [382, 207] width 587 height 27
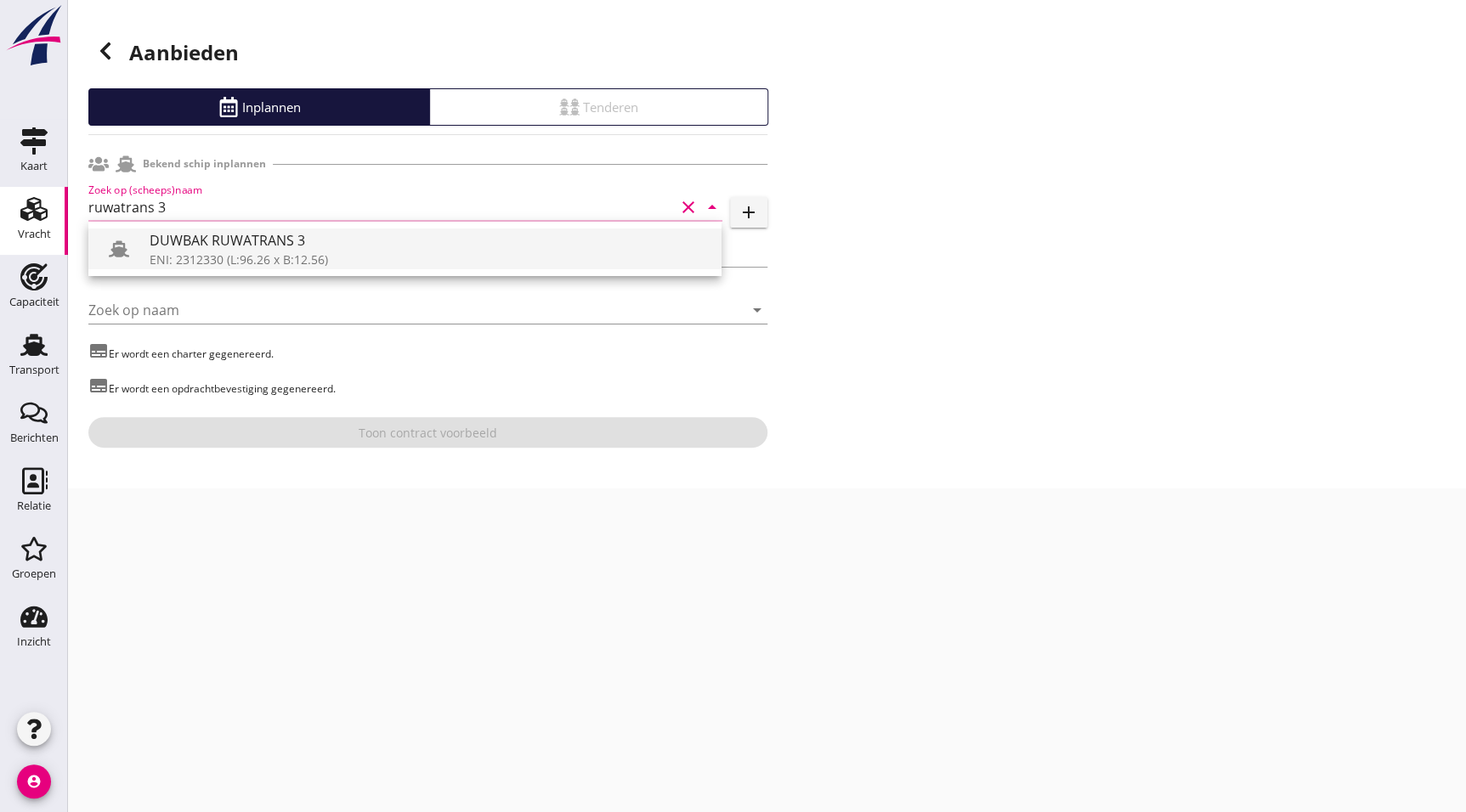
click at [220, 230] on div "DUWBAK RUWATRANS 3" at bounding box center [429, 240] width 559 height 20
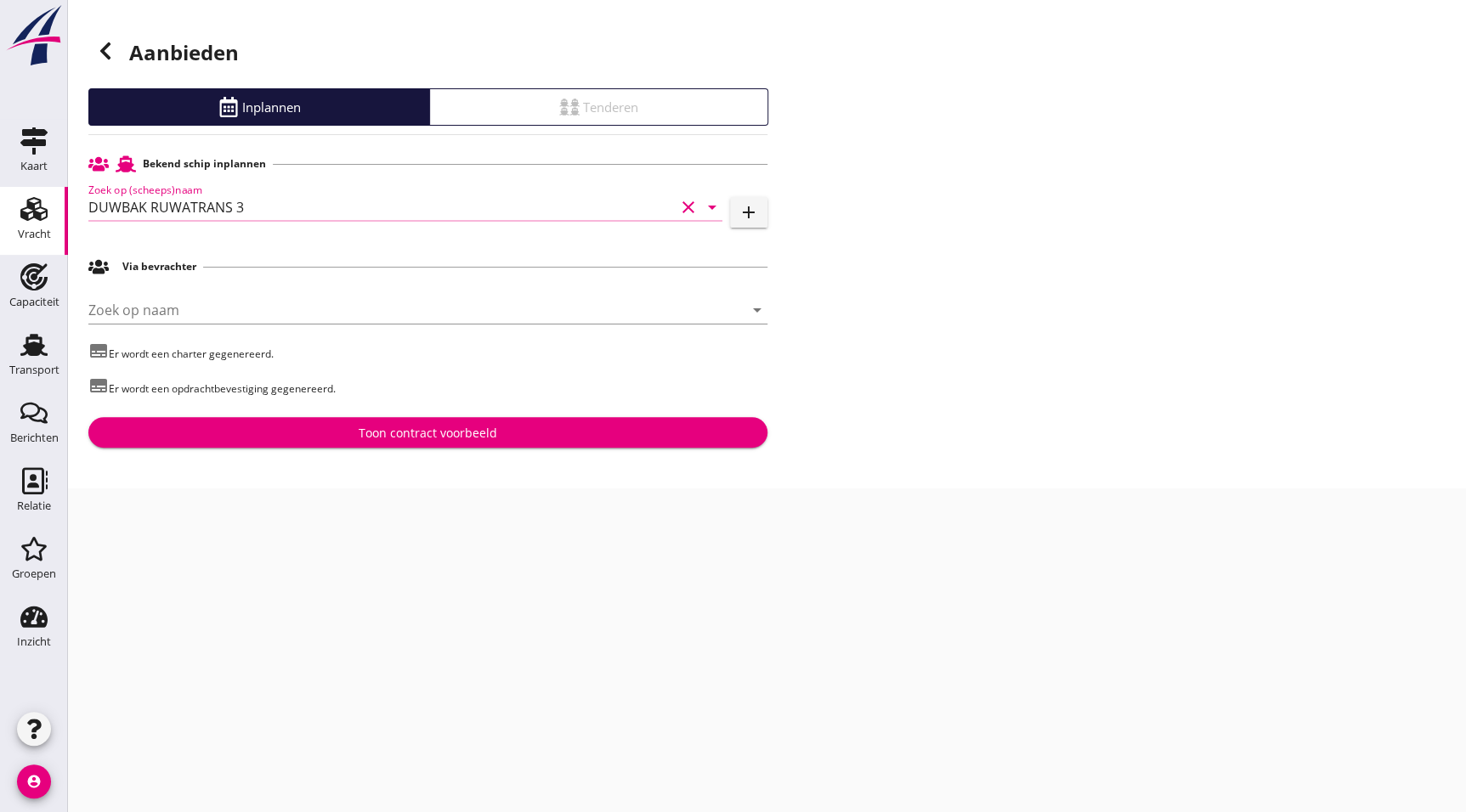
type input "DUWBAK RUWATRANS 3"
click at [436, 419] on button "Toon contract voorbeeld" at bounding box center [428, 432] width 679 height 31
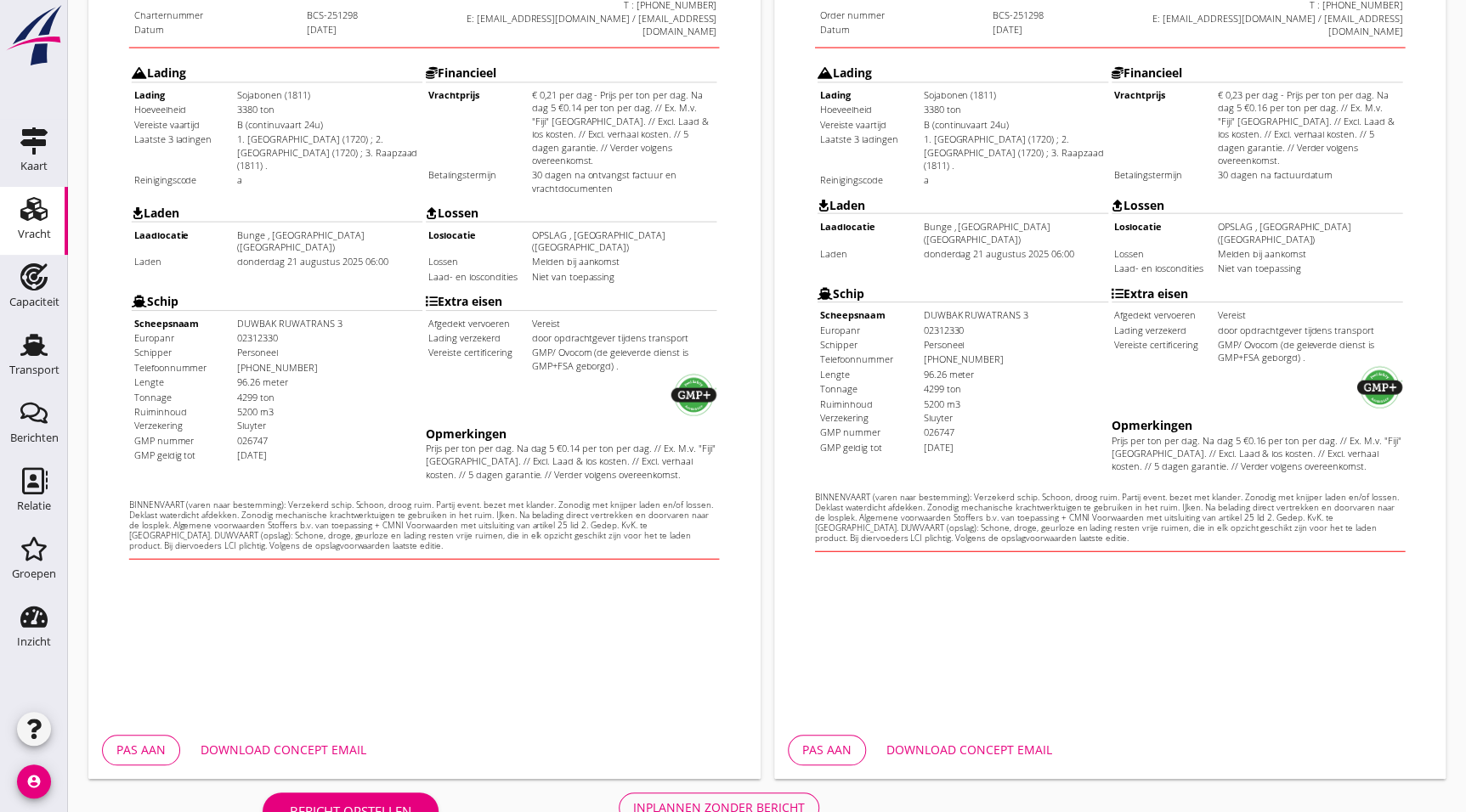
scroll to position [441, 0]
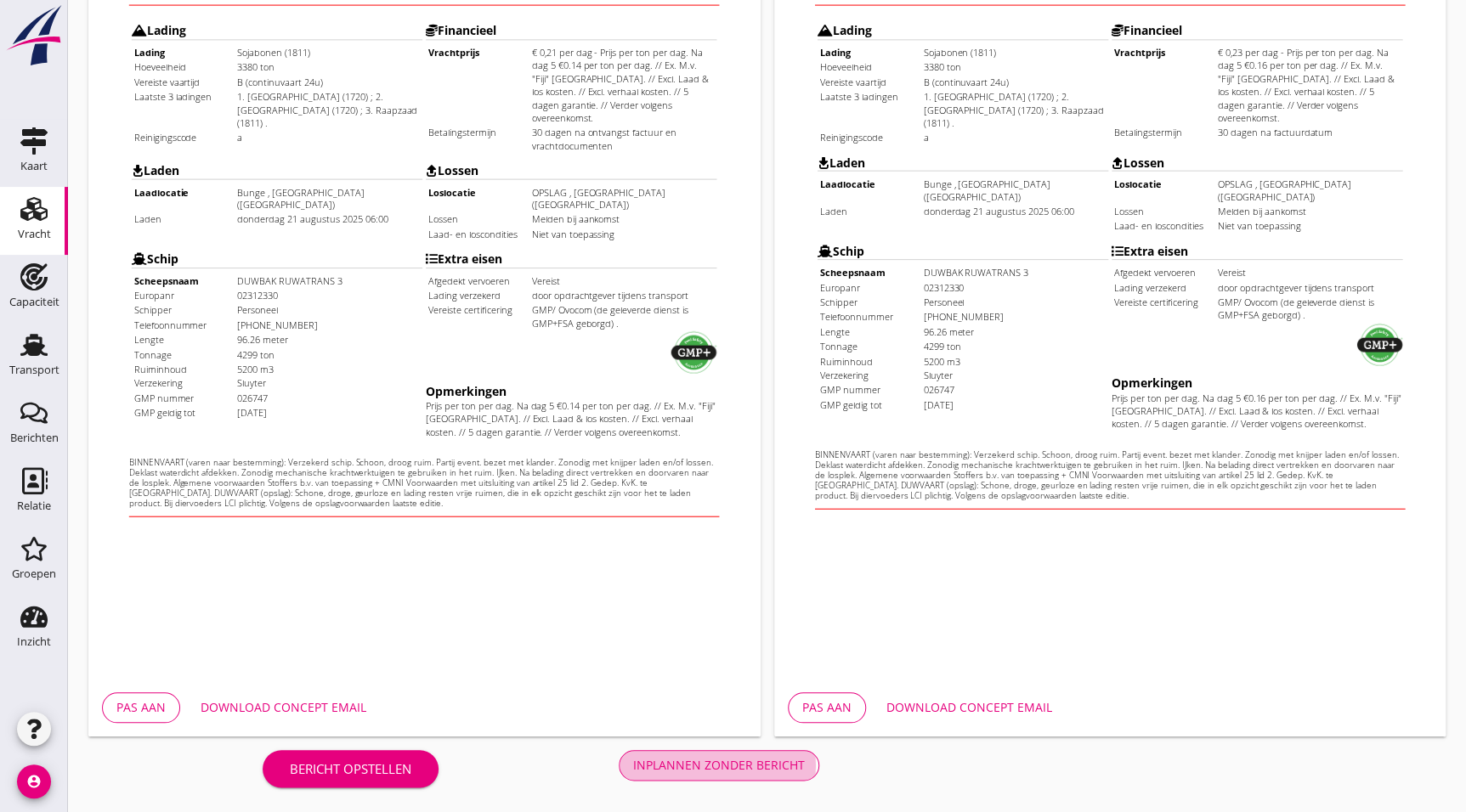
click at [694, 773] on button "Inplannen zonder bericht" at bounding box center [719, 765] width 200 height 31
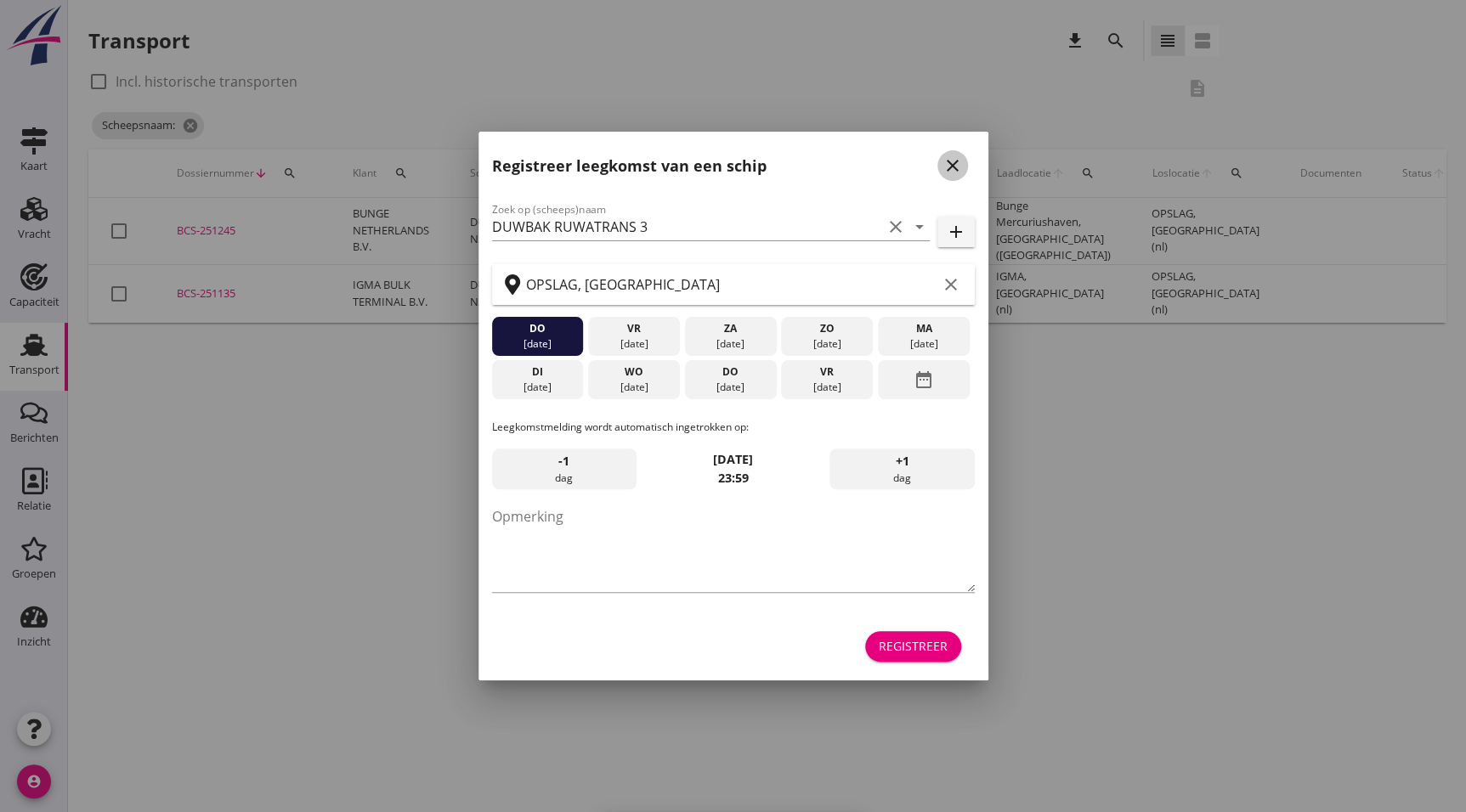
click at [946, 167] on icon "close" at bounding box center [952, 165] width 20 height 20
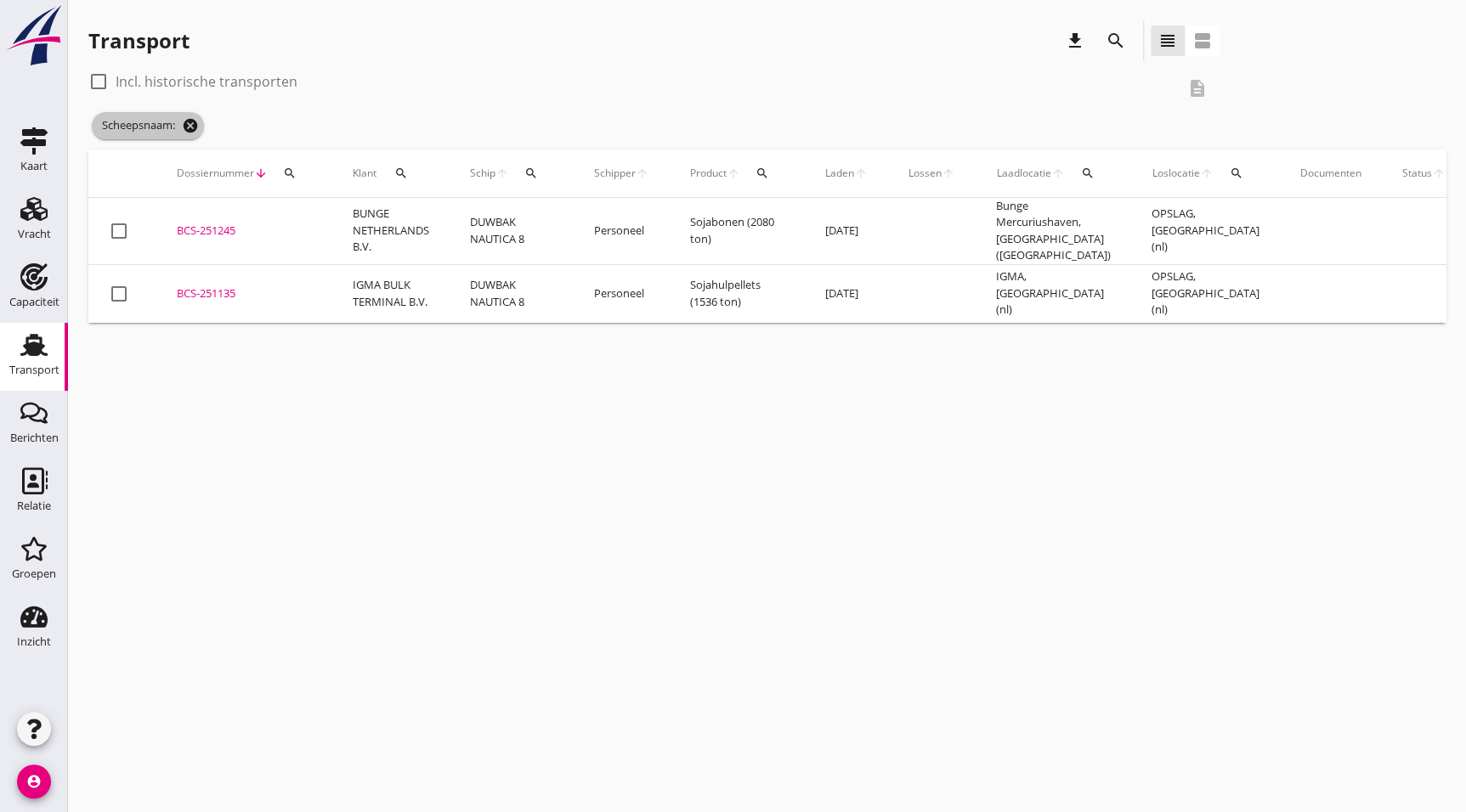
click at [186, 119] on icon "cancel" at bounding box center [190, 126] width 17 height 17
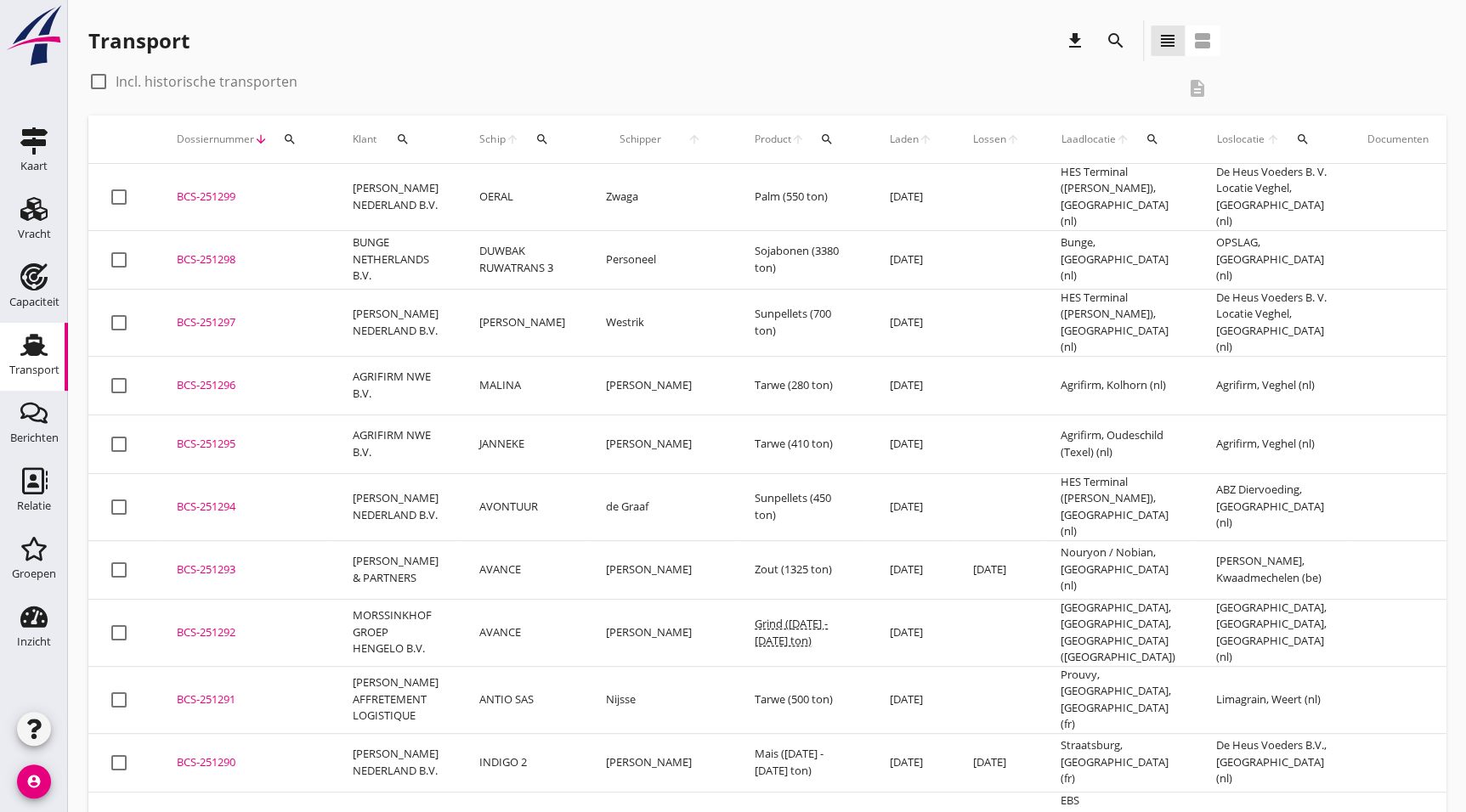
drag, startPoint x: 212, startPoint y: 255, endPoint x: 267, endPoint y: 263, distance: 55.6
click at [212, 255] on div "BCS-251298" at bounding box center [244, 259] width 135 height 17
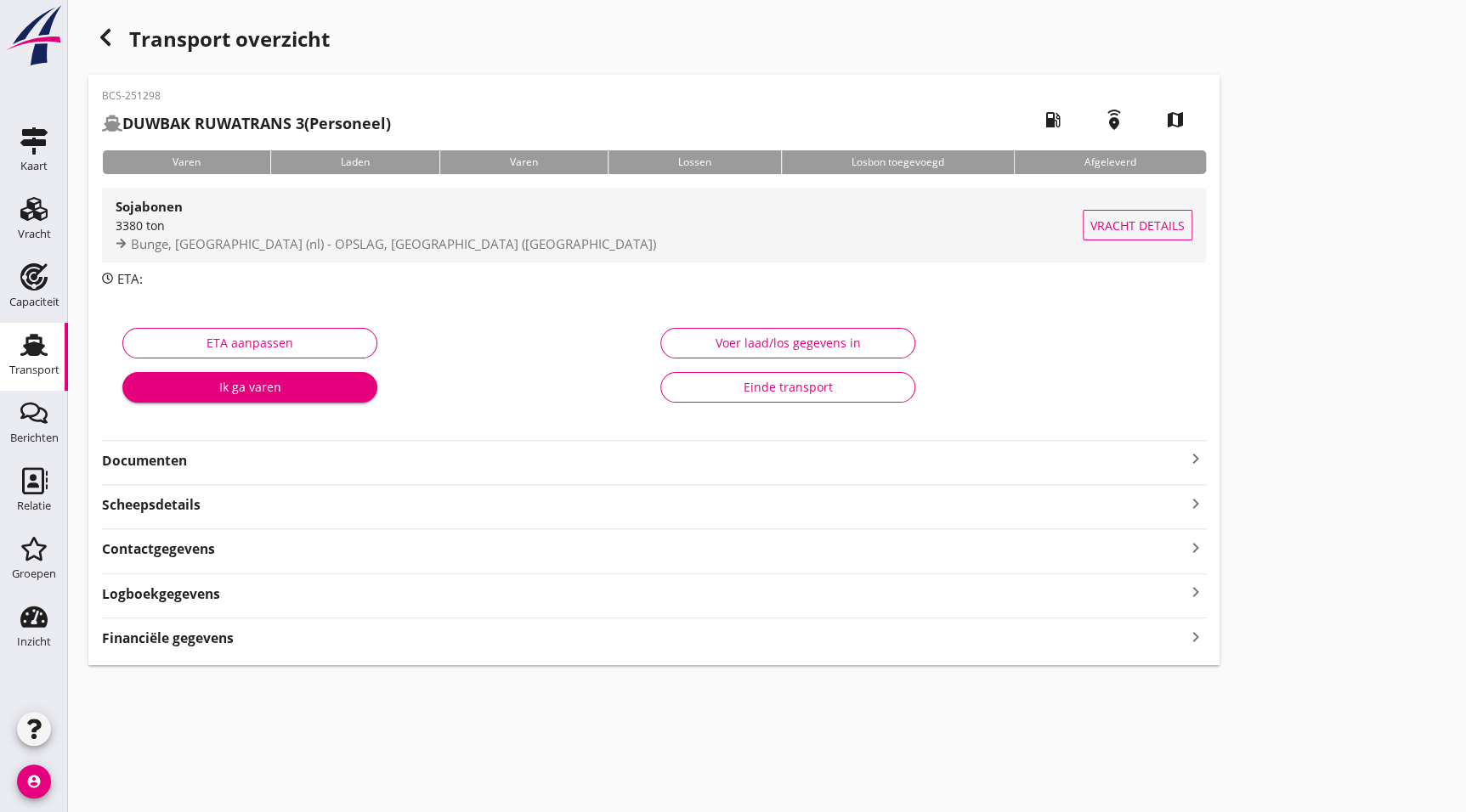
click at [178, 238] on span "Bunge, [GEOGRAPHIC_DATA] (nl) - OPSLAG, [GEOGRAPHIC_DATA] ([GEOGRAPHIC_DATA])" at bounding box center [394, 243] width 525 height 17
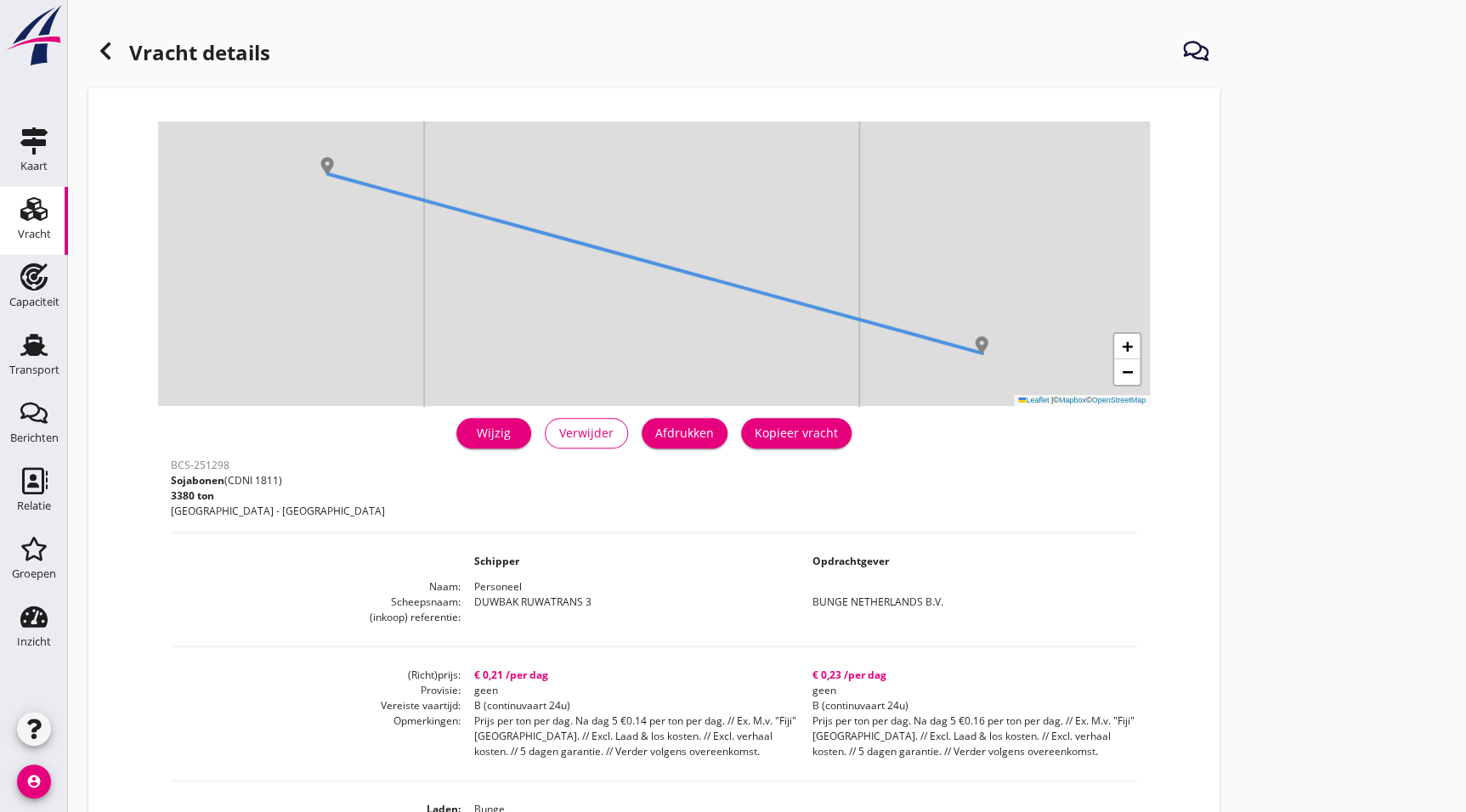
click at [710, 430] on div "Afdrukken" at bounding box center [684, 433] width 59 height 18
click at [98, 49] on icon at bounding box center [105, 50] width 20 height 20
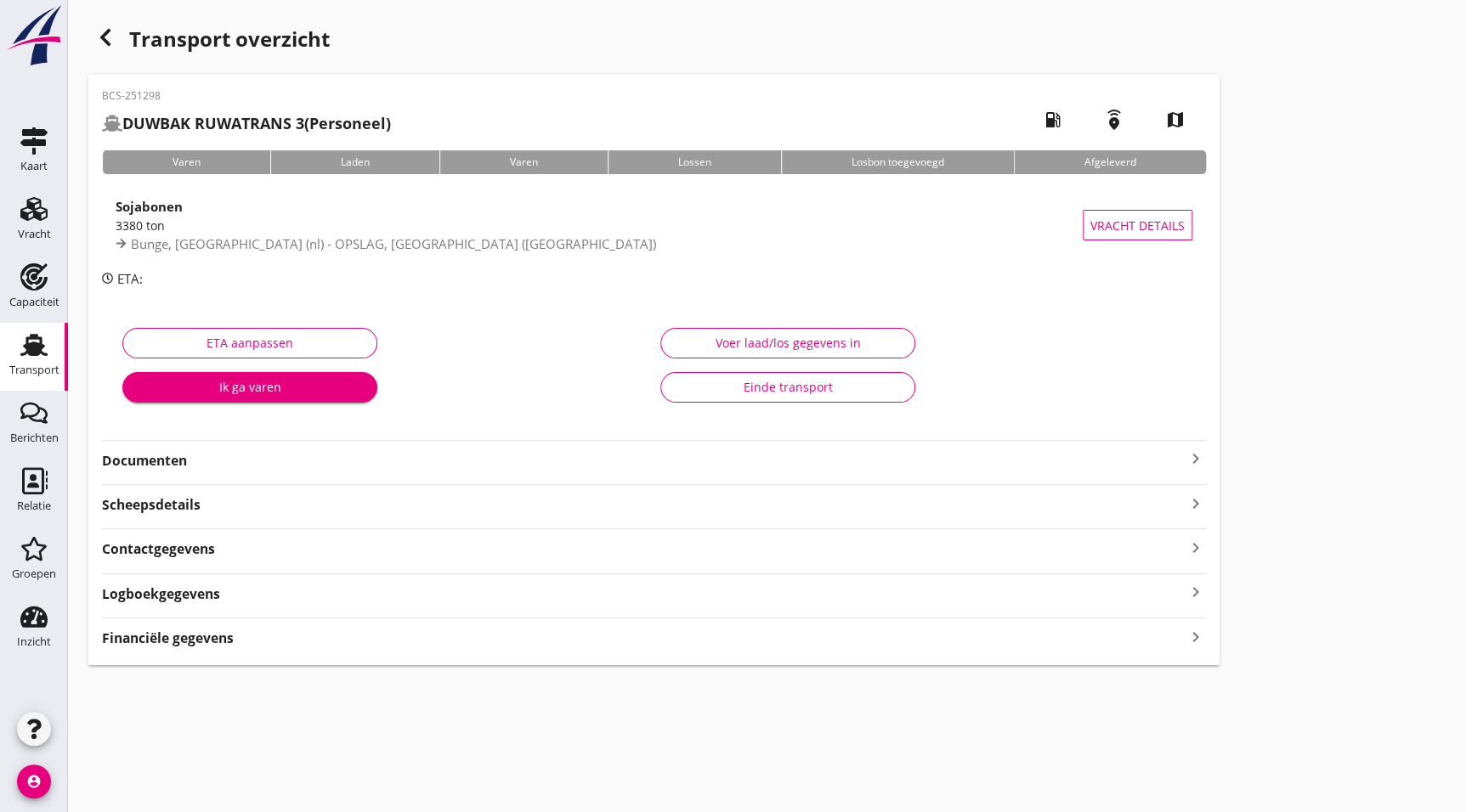
click at [169, 456] on strong "Documenten" at bounding box center [644, 461] width 1084 height 19
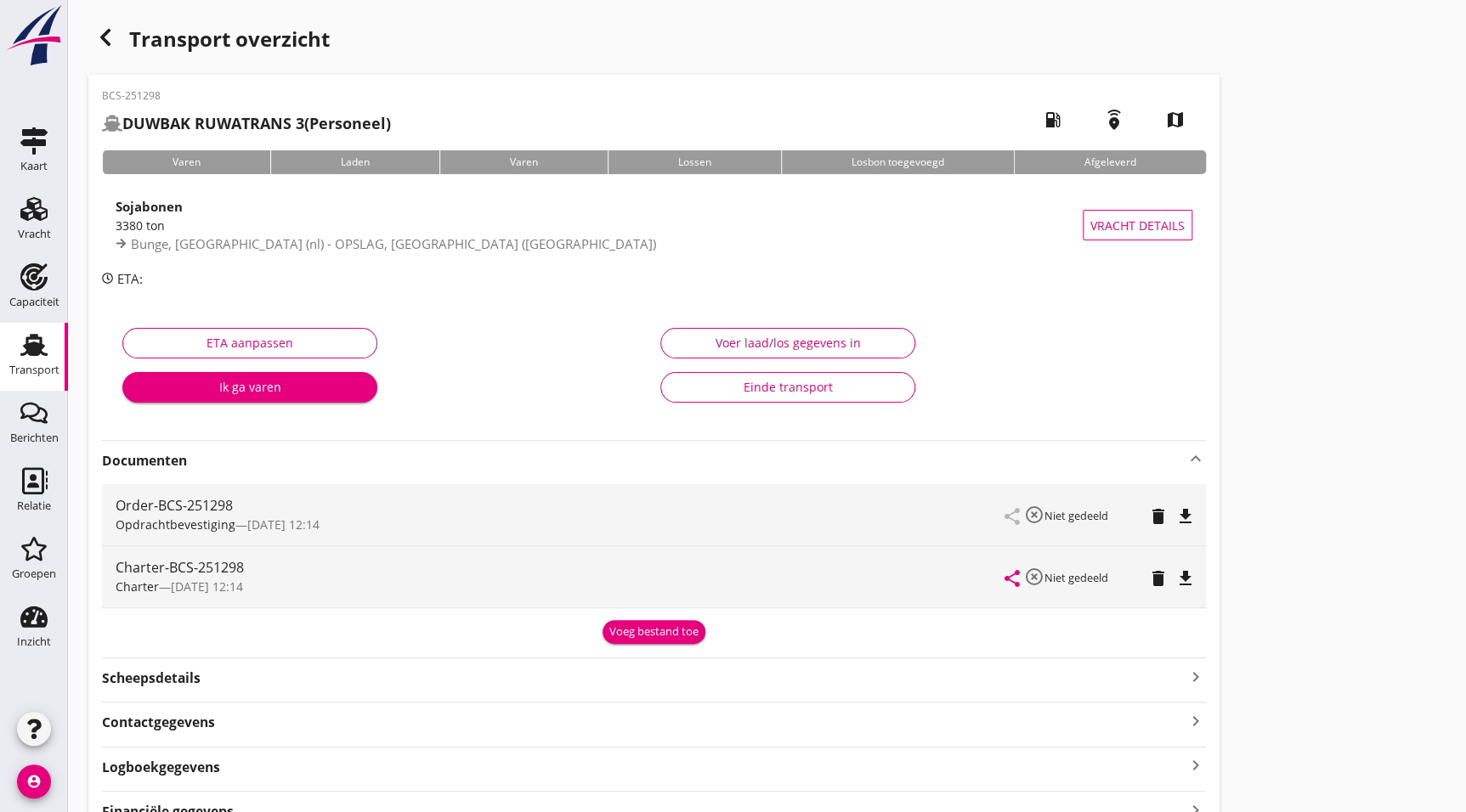
click at [1183, 514] on icon "file_download" at bounding box center [1185, 516] width 20 height 20
click at [1176, 568] on icon "file_download" at bounding box center [1185, 578] width 20 height 20
click at [313, 224] on div "3380 ton" at bounding box center [599, 226] width 967 height 18
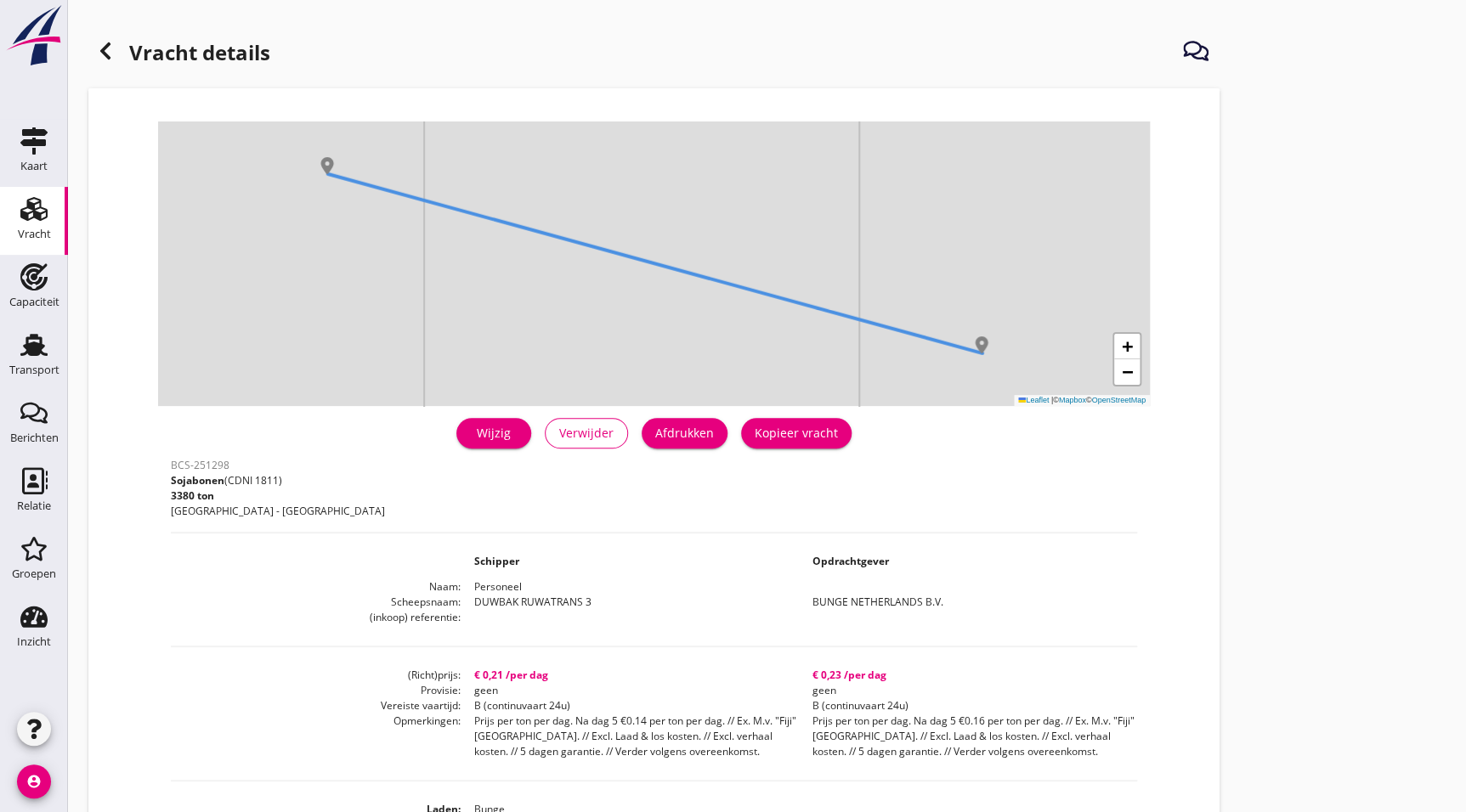
click at [808, 428] on div "Kopieer vracht" at bounding box center [796, 433] width 83 height 18
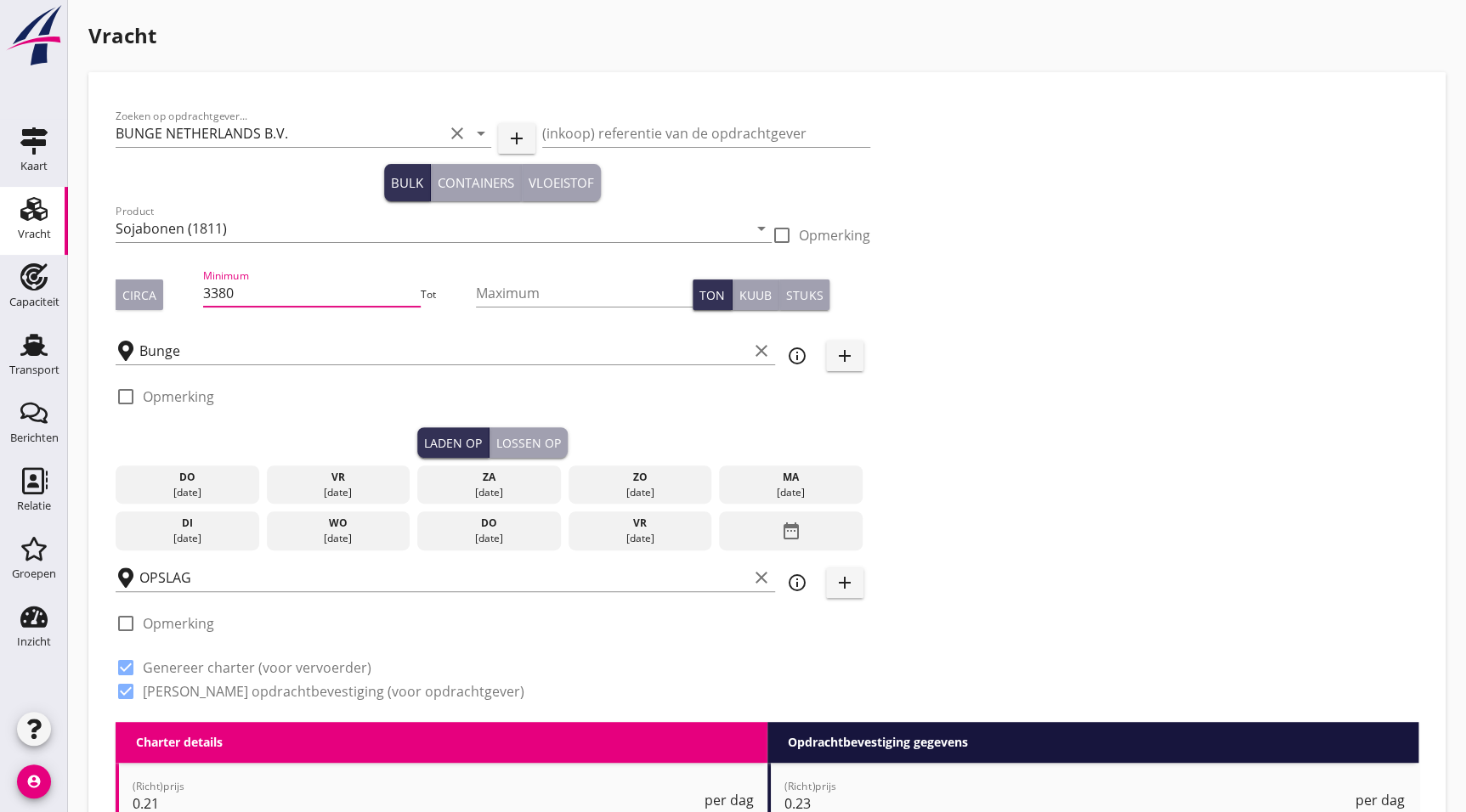
drag, startPoint x: 265, startPoint y: 285, endPoint x: 143, endPoint y: 298, distance: 122.7
click at [146, 298] on div "Circa Minimum 3380 Tot Maximum Ton Kuub Stuks" at bounding box center [493, 295] width 755 height 58
type input "1950"
click at [208, 358] on input "Bunge" at bounding box center [444, 350] width 609 height 27
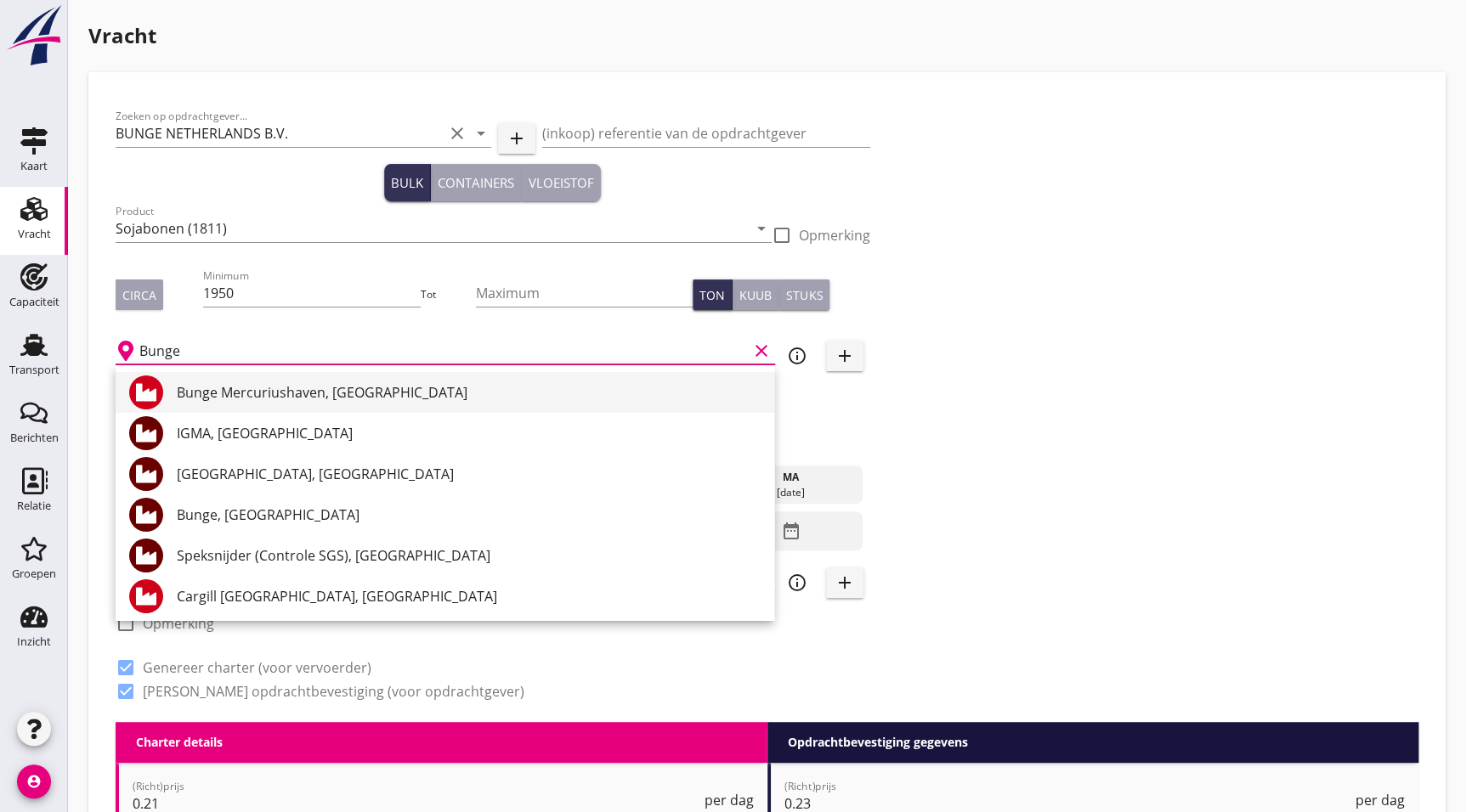
click at [269, 387] on div "Bunge Mercuriushaven, [GEOGRAPHIC_DATA]" at bounding box center [468, 392] width 584 height 20
type input "Bunge Mercuriushaven, [GEOGRAPHIC_DATA]"
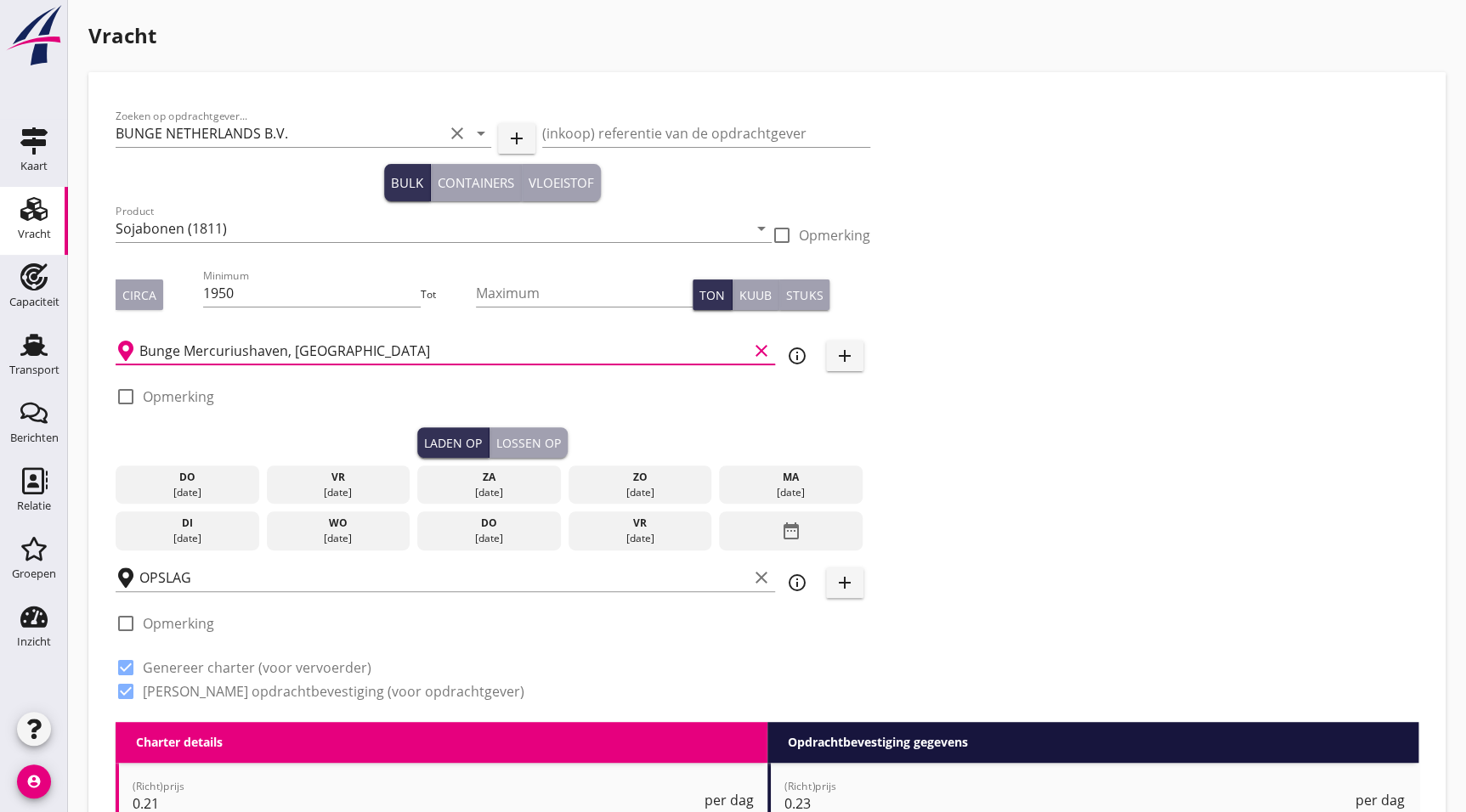
click at [230, 485] on div "[DATE]" at bounding box center [187, 492] width 135 height 15
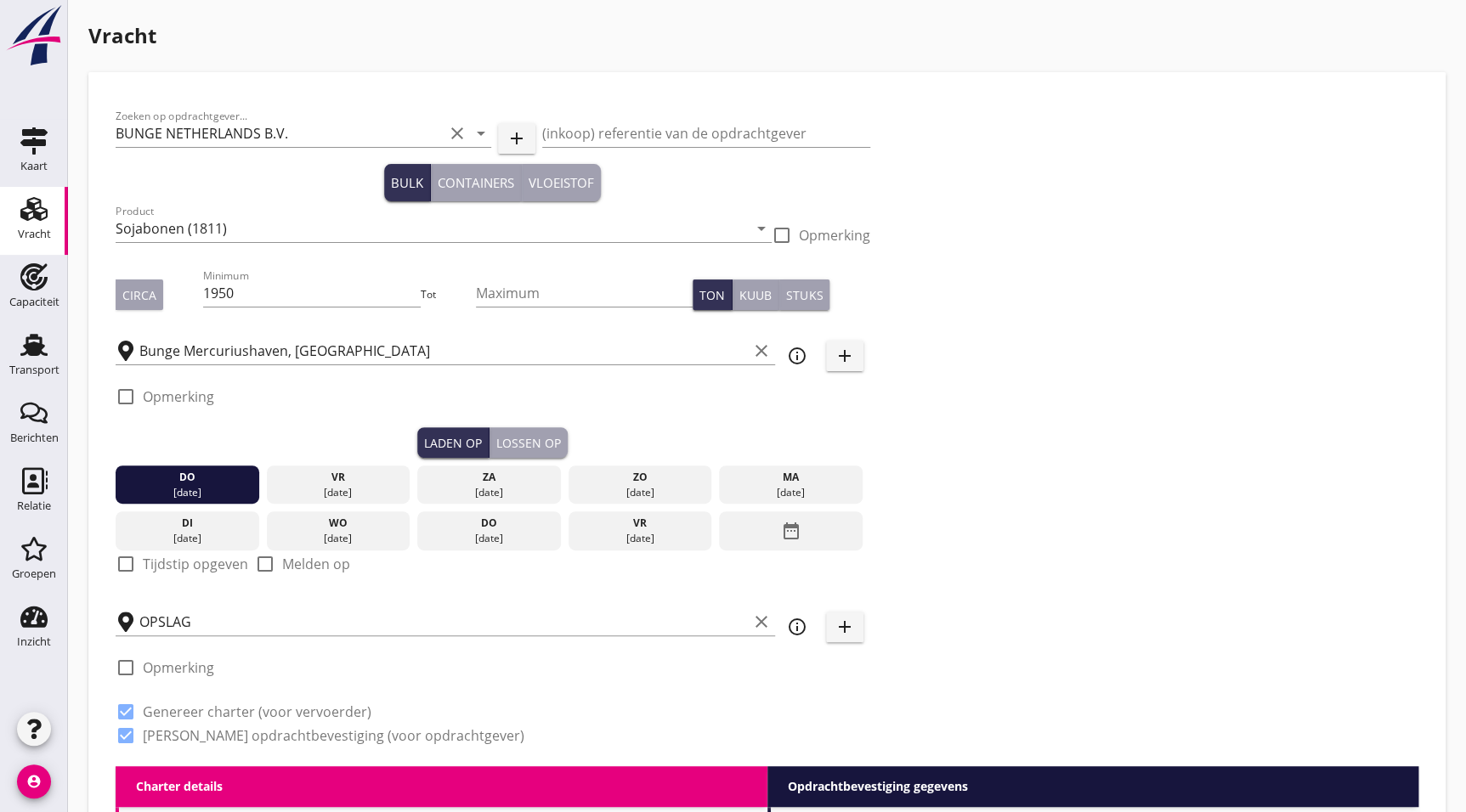
click at [133, 563] on div at bounding box center [126, 564] width 29 height 29
checkbox input "true"
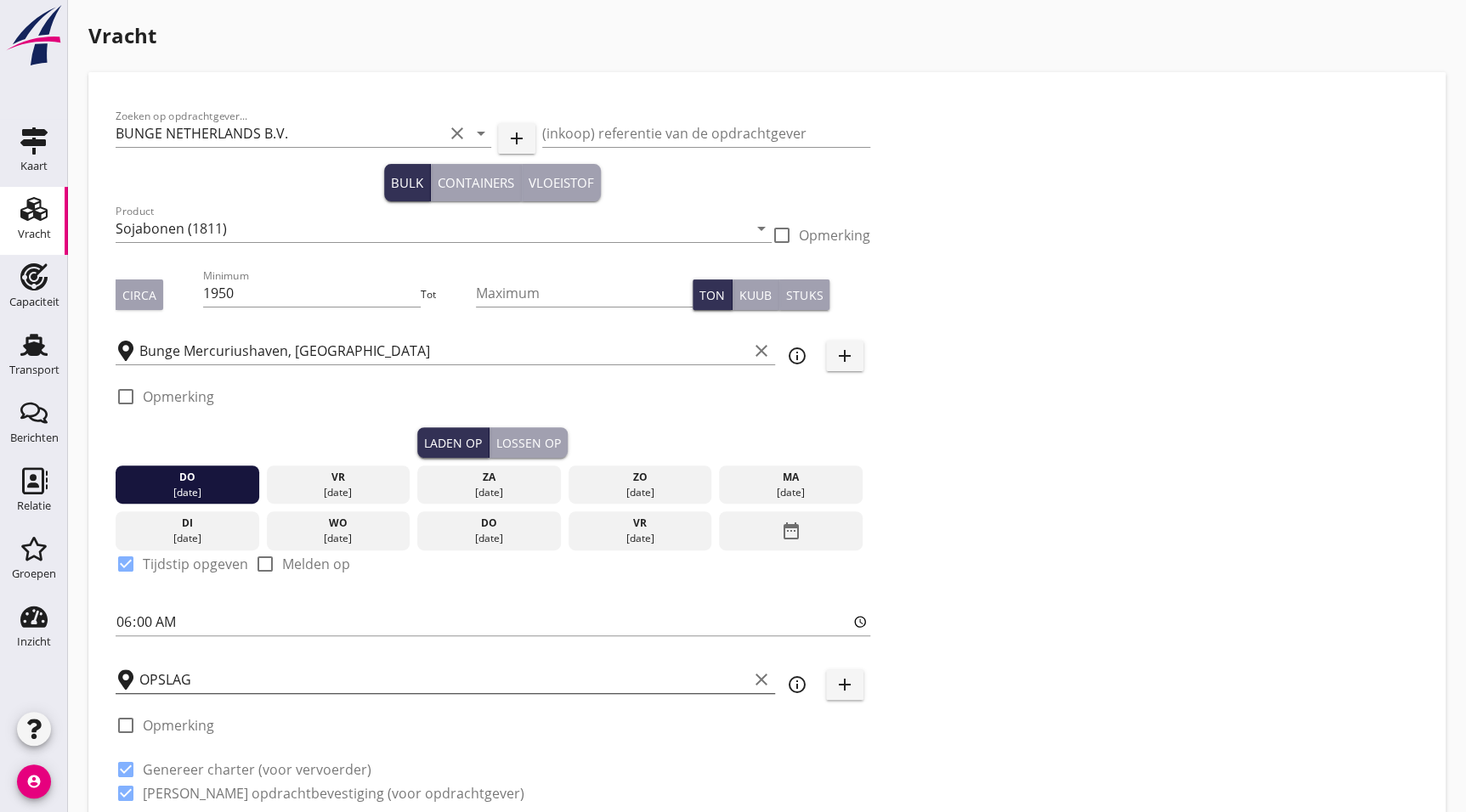
click at [166, 688] on input "OPSLAG" at bounding box center [444, 679] width 609 height 27
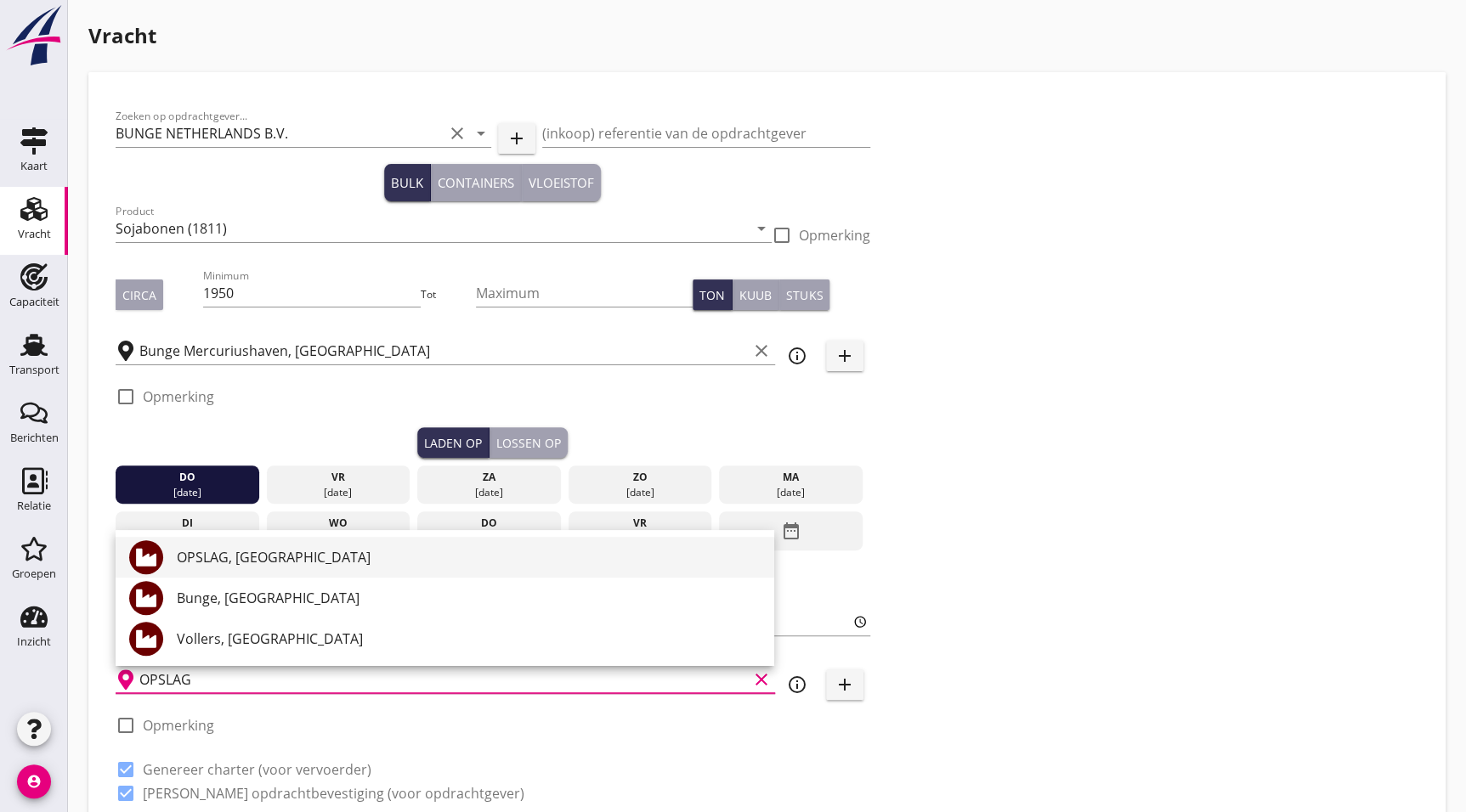
click at [252, 559] on div "OPSLAG, [GEOGRAPHIC_DATA]" at bounding box center [468, 557] width 584 height 20
type input "OPSLAG, [GEOGRAPHIC_DATA]"
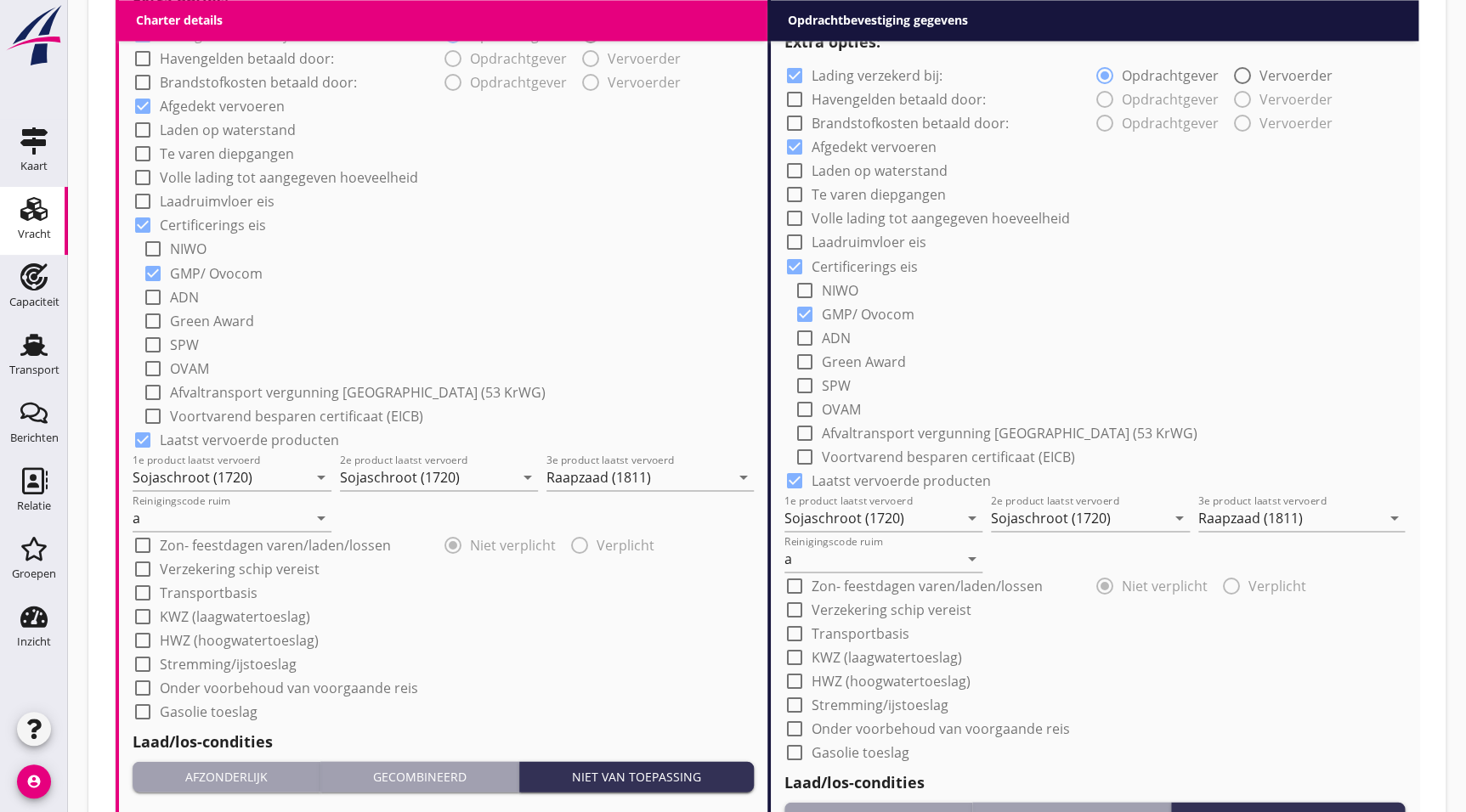
scroll to position [1338, 0]
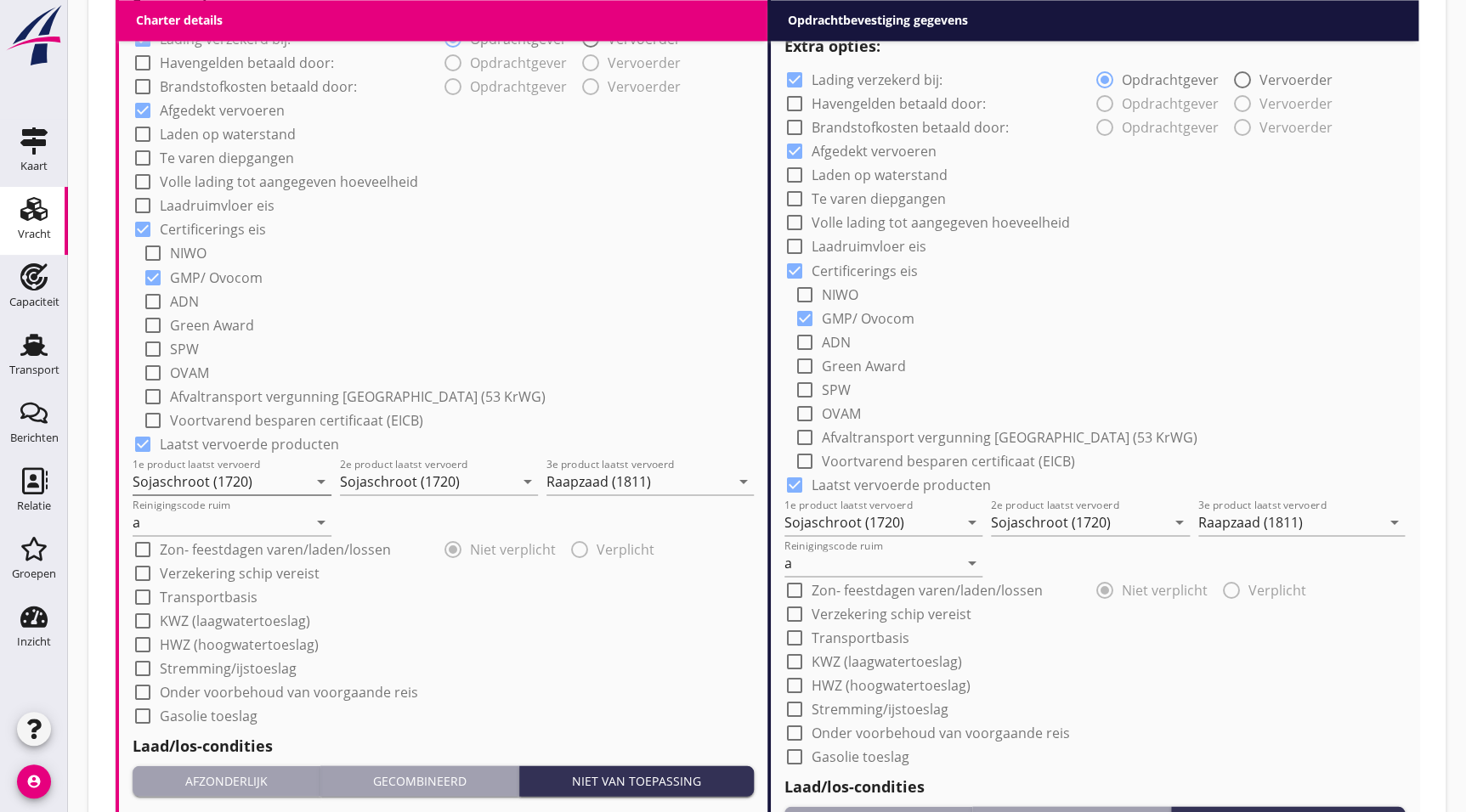
click at [247, 476] on input "Sojaschroot (1720)" at bounding box center [220, 480] width 175 height 27
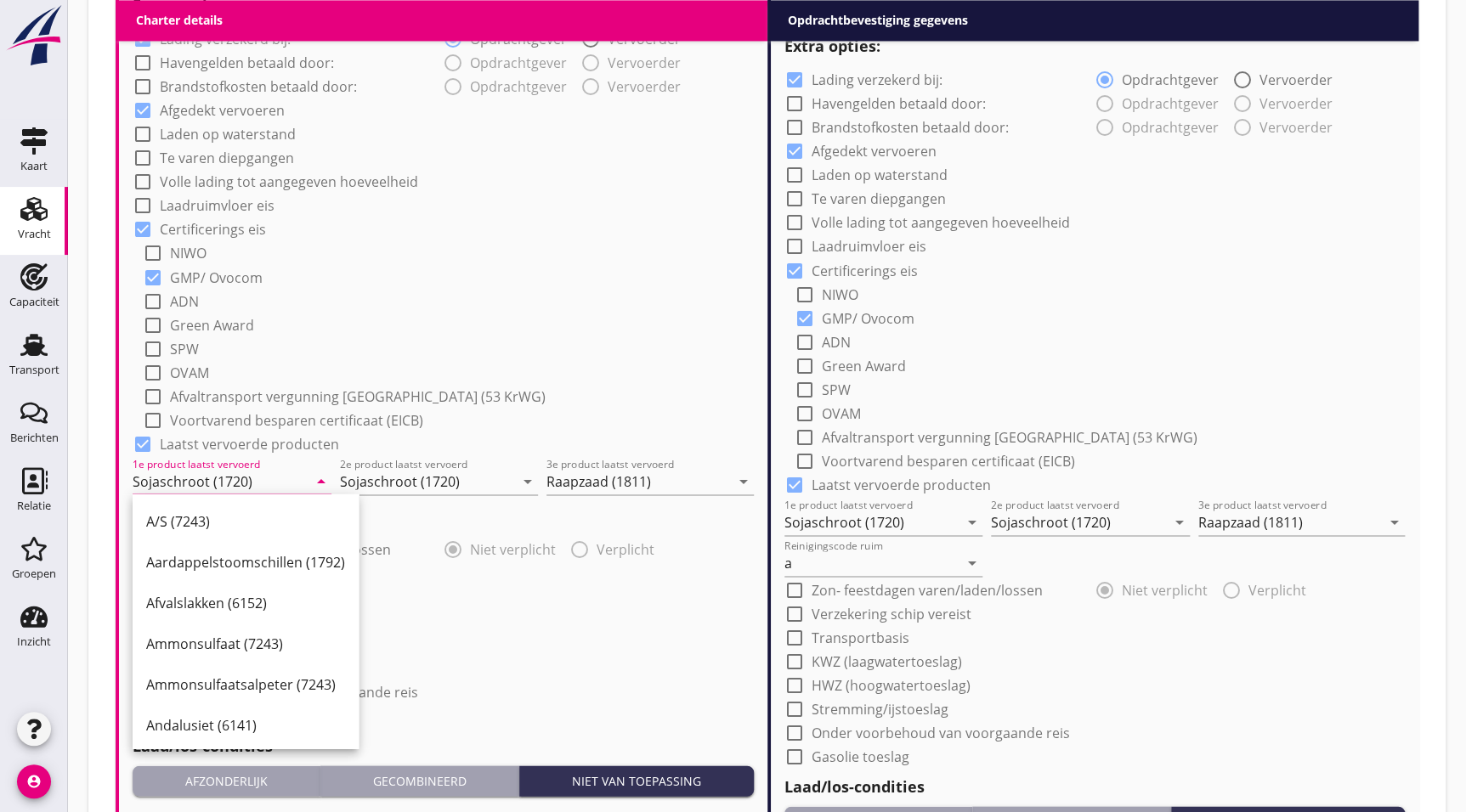
type input "S"
type input "Zonnebloempitten (1811)"
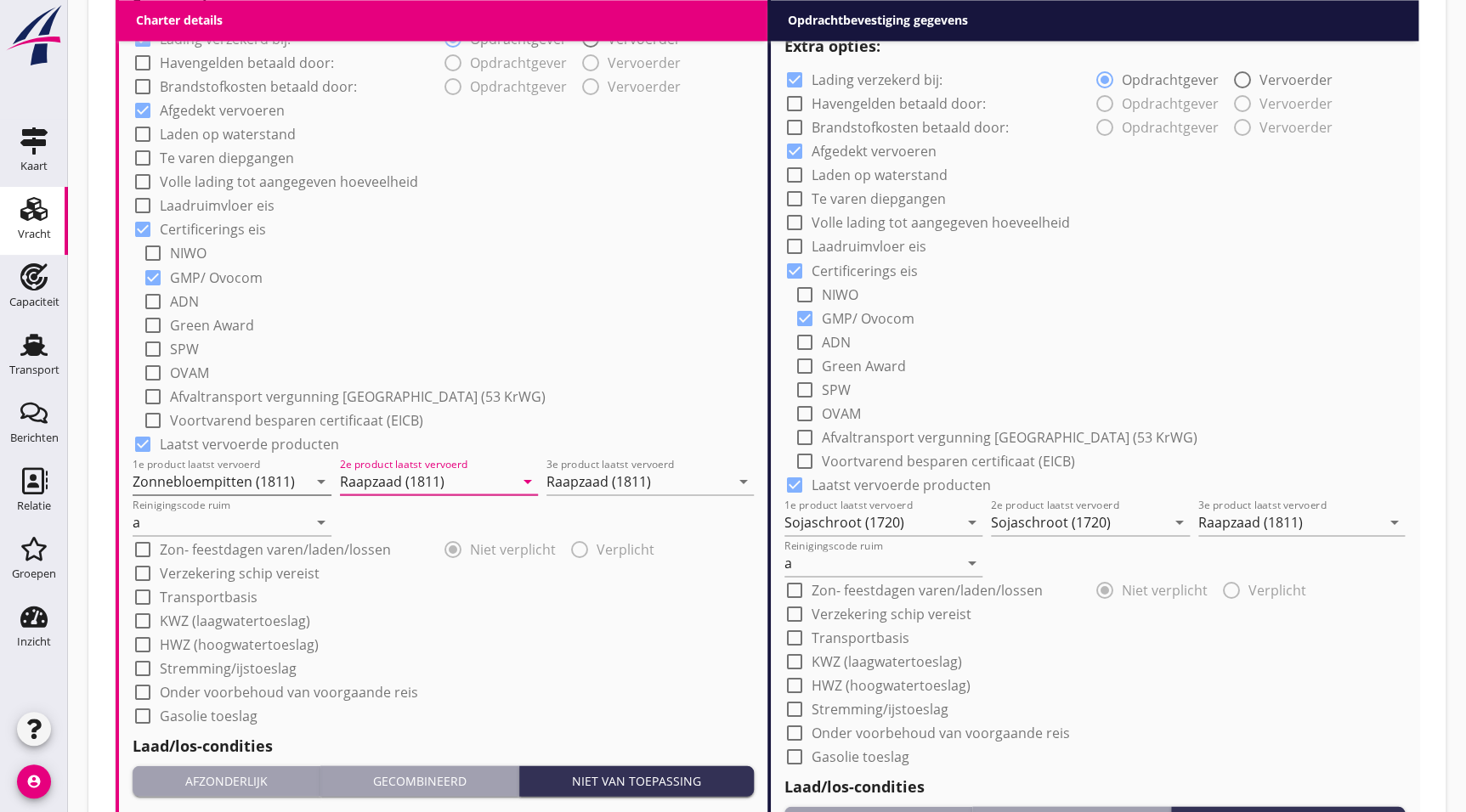
type input "Raapzaad (1811)"
type input "Mais (150)"
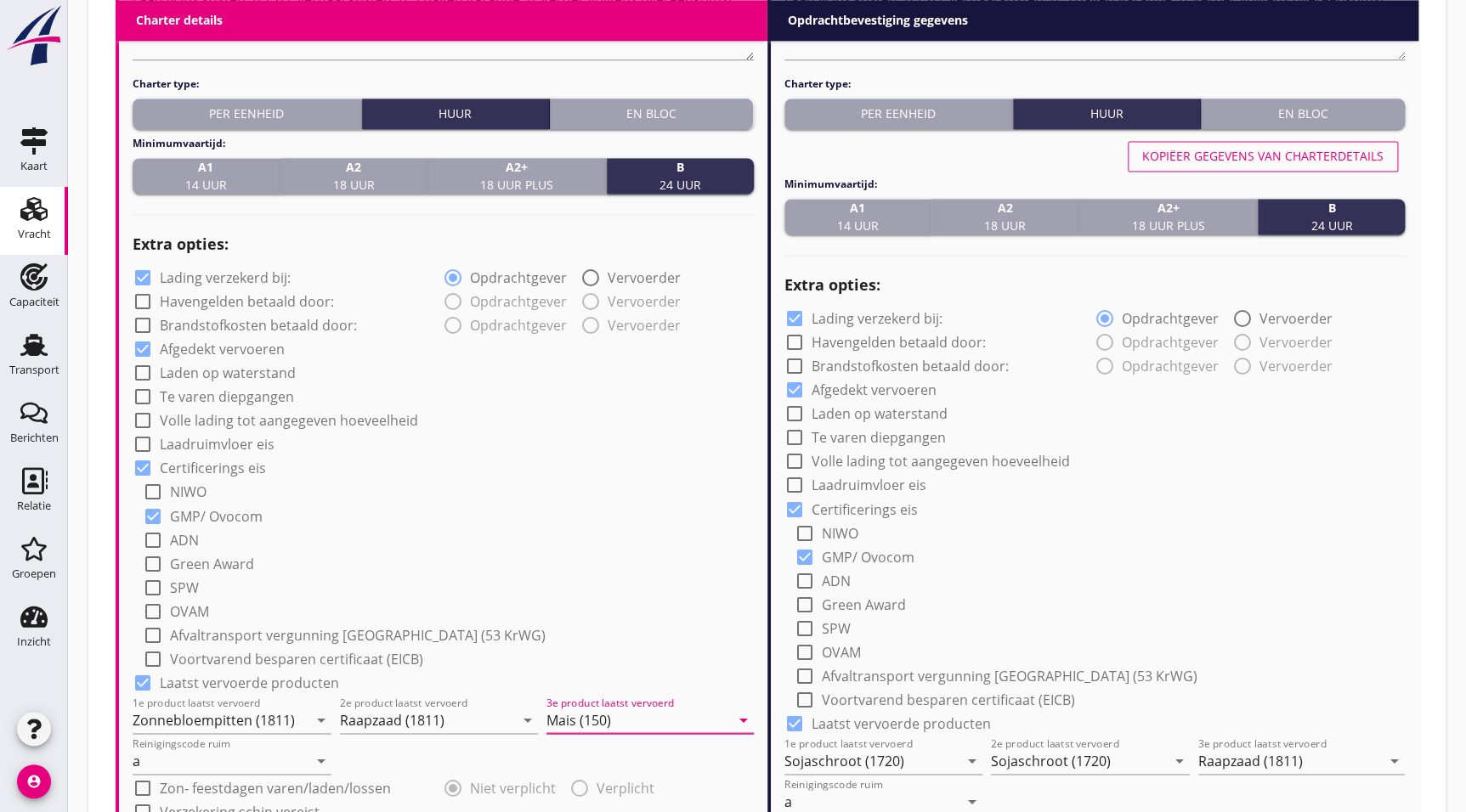
scroll to position [1071, 0]
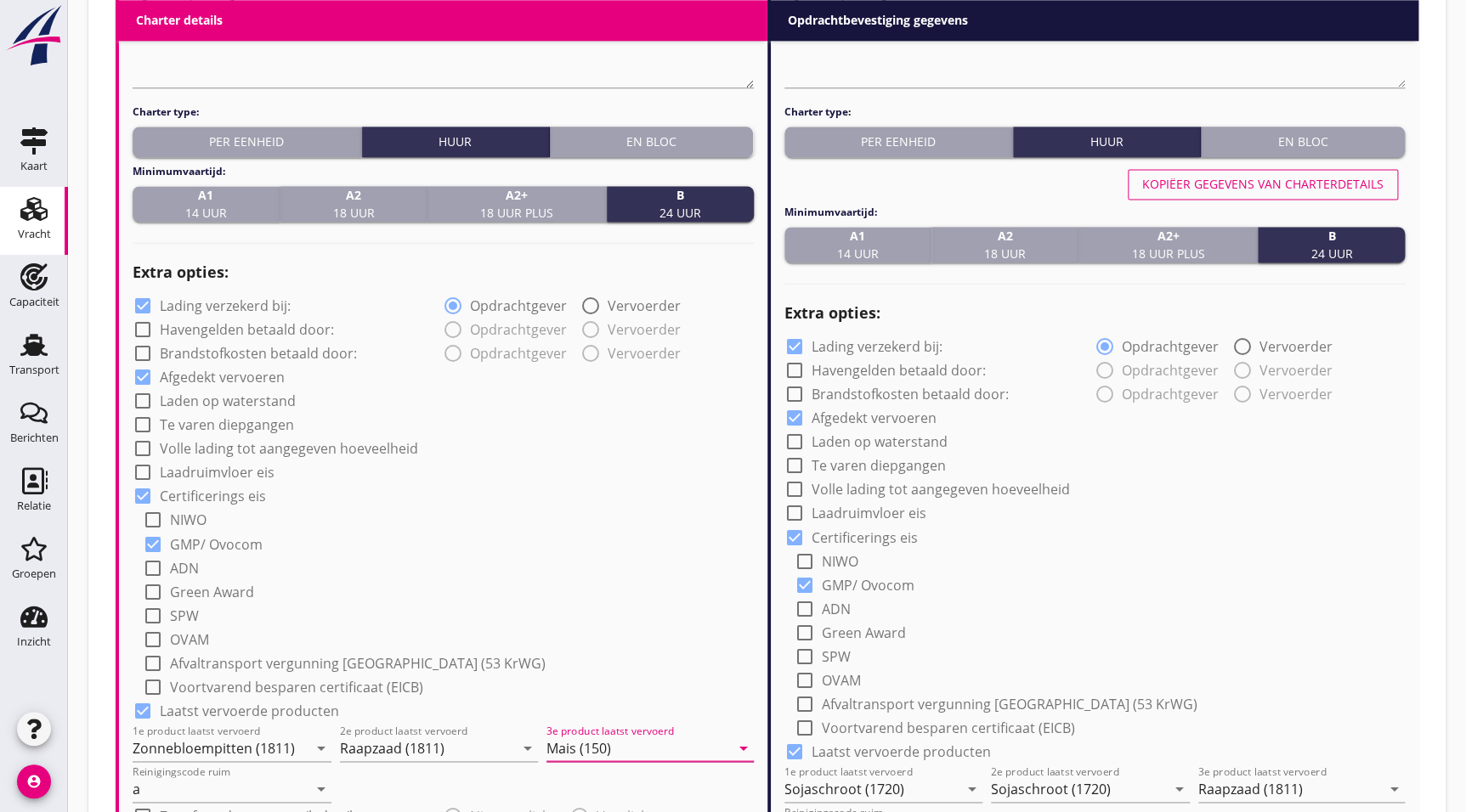
click at [1330, 186] on div "Kopiëer gegevens van charterdetails" at bounding box center [1263, 183] width 242 height 18
type input "Zonnebloempitten (1811)"
type input "Raapzaad (1811)"
type input "Mais (150)"
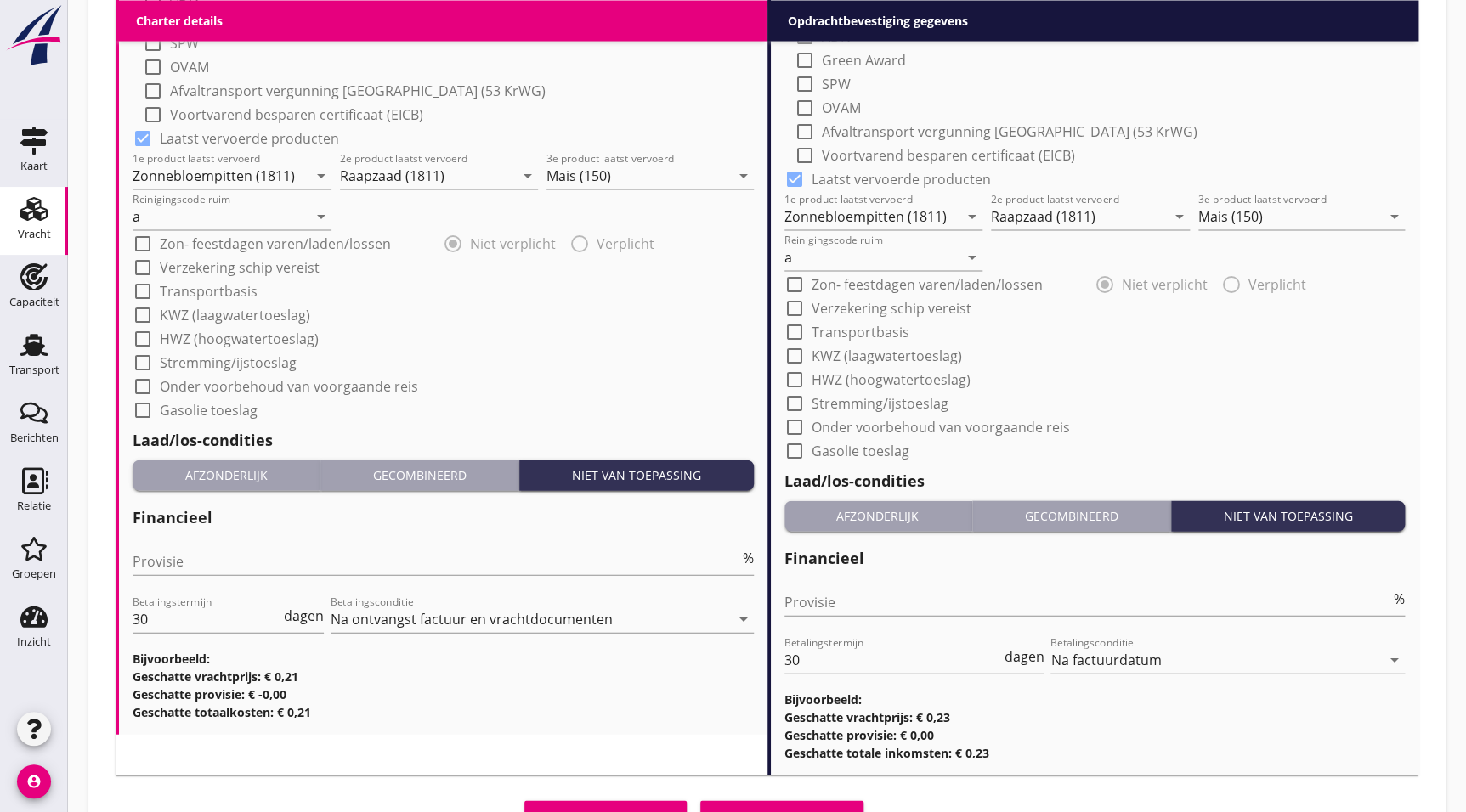
scroll to position [1721, 0]
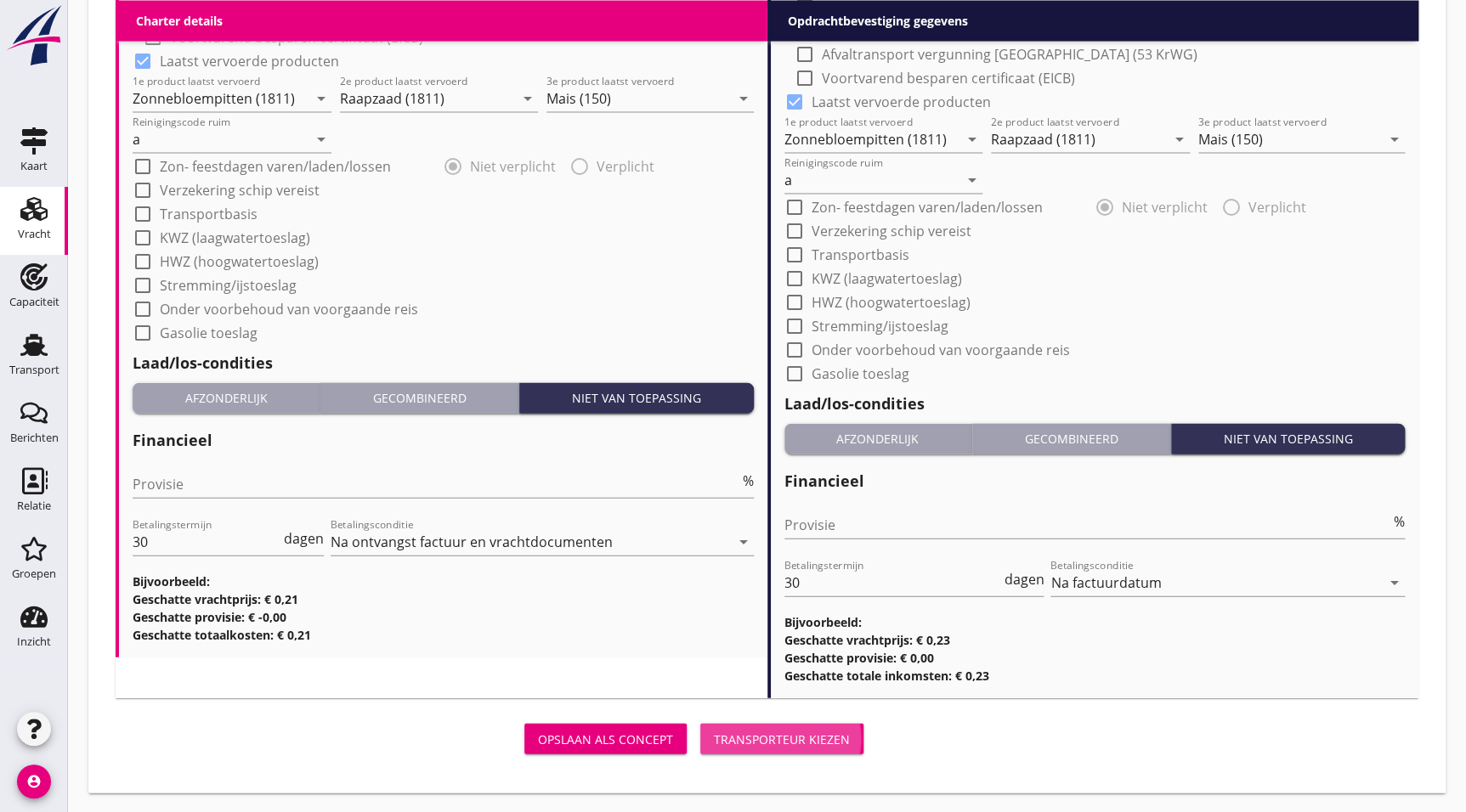
click at [763, 738] on div "Transporteur kiezen" at bounding box center [782, 739] width 136 height 18
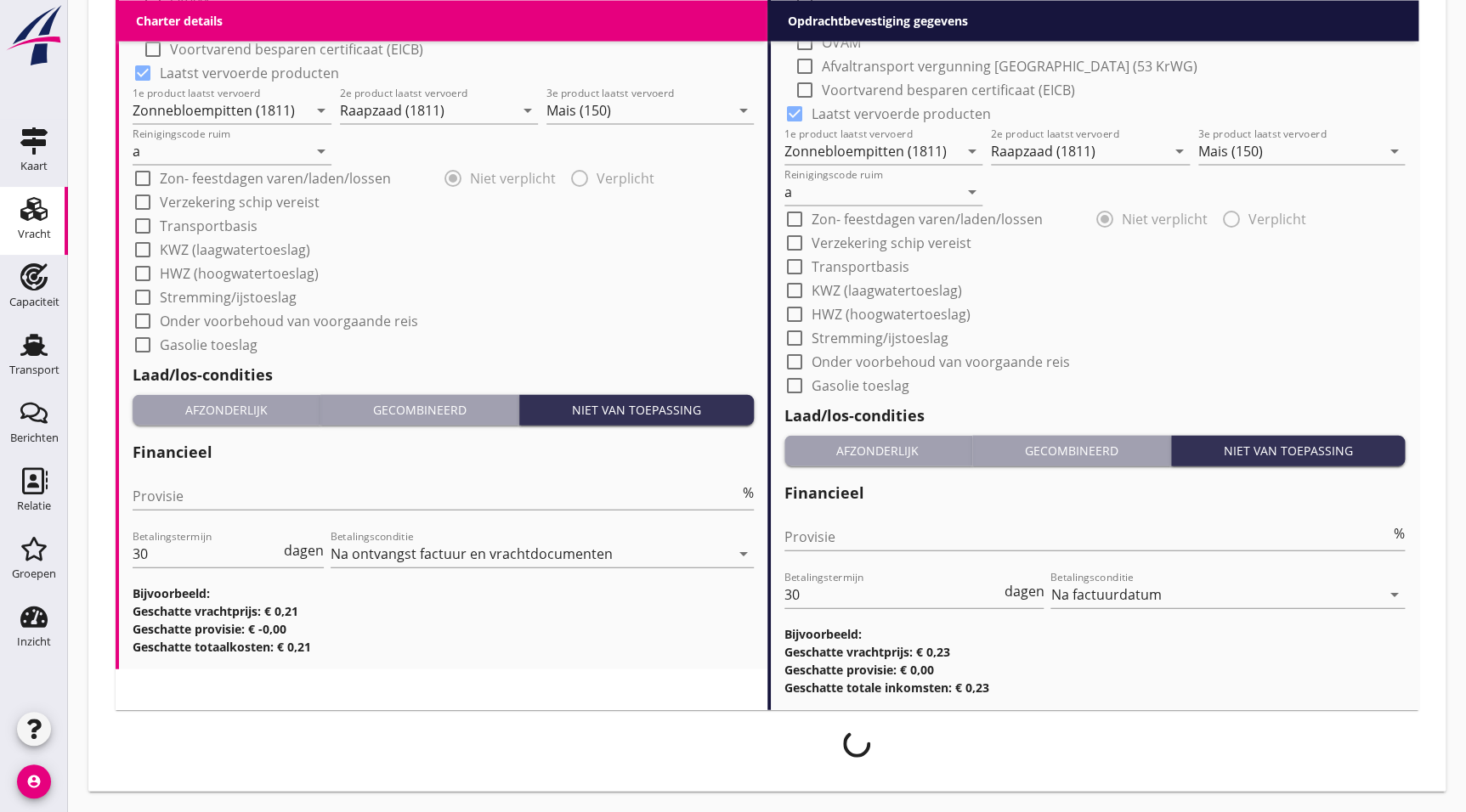
scroll to position [1707, 0]
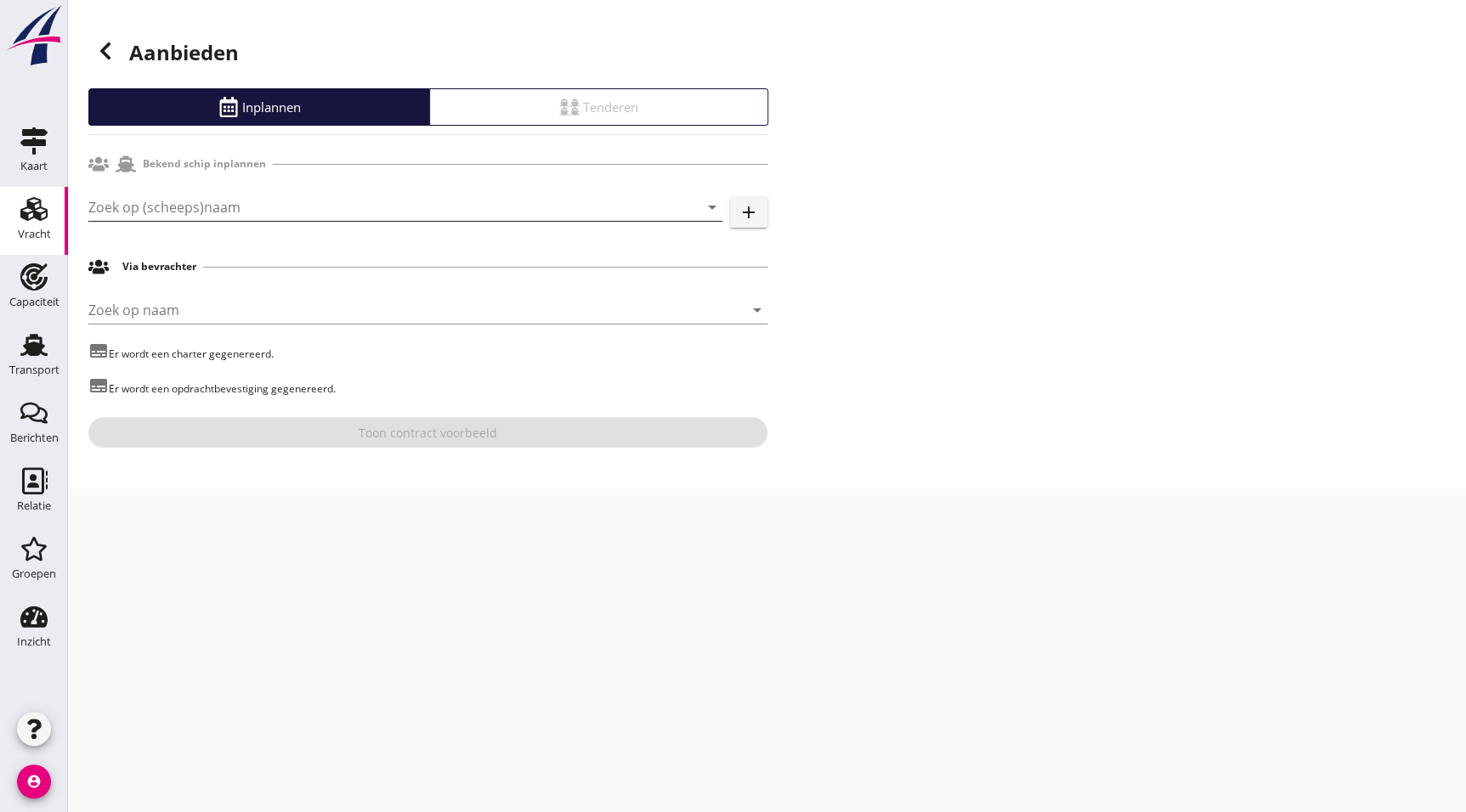
click at [253, 215] on input "Zoek op (scheeps)naam" at bounding box center [382, 207] width 587 height 27
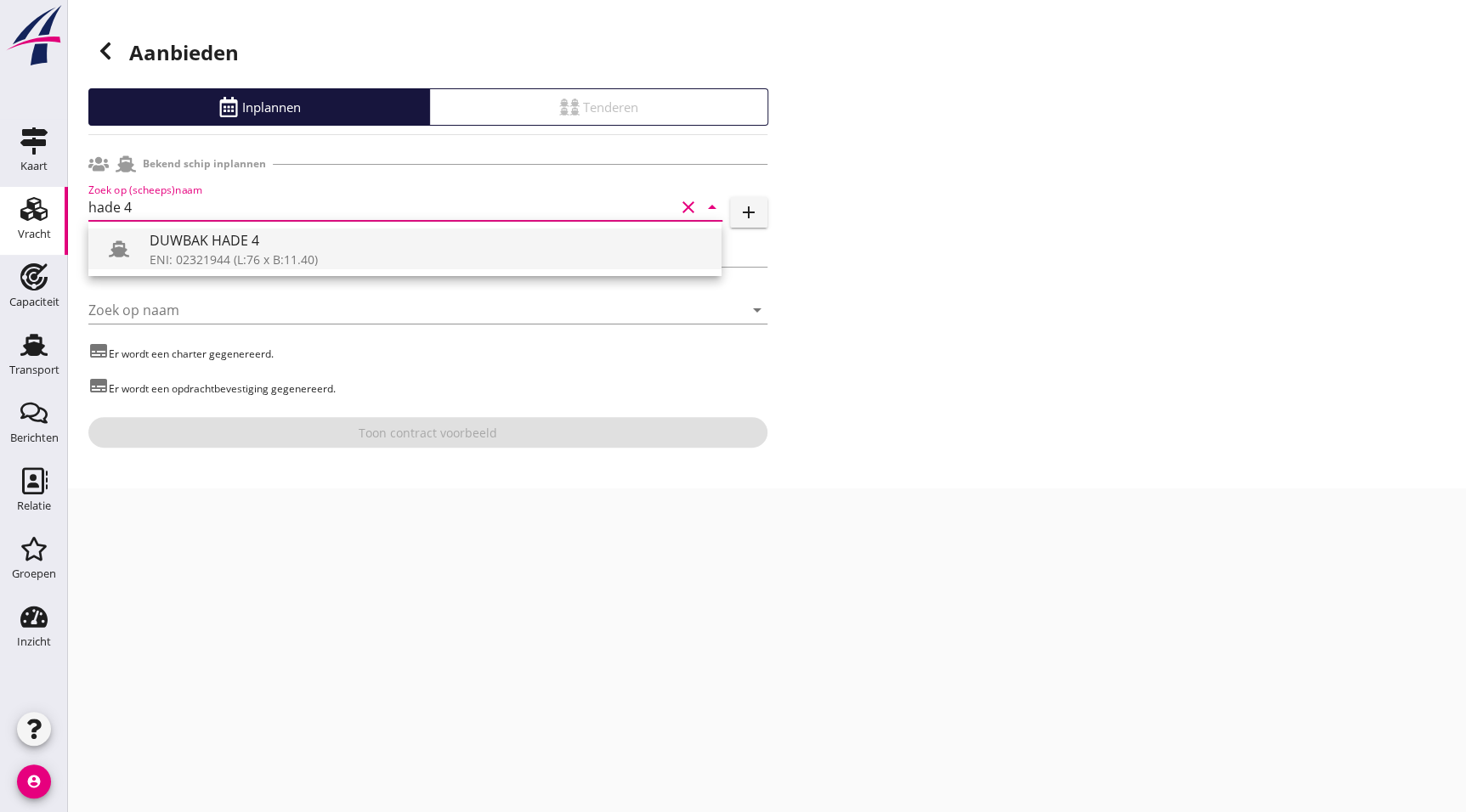
click at [365, 238] on div "DUWBAK HADE 4" at bounding box center [429, 240] width 559 height 20
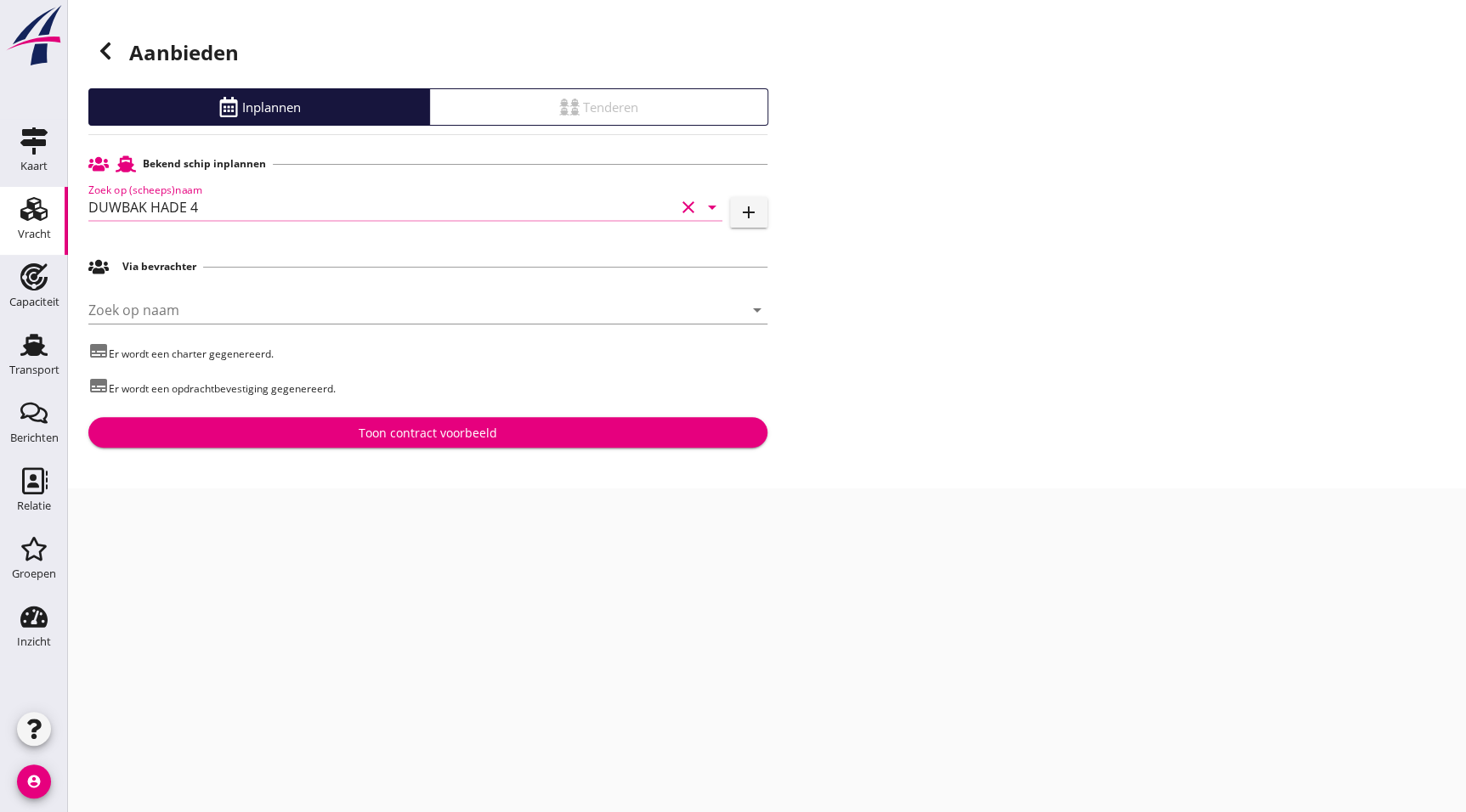
type input "DUWBAK HADE 4"
click at [431, 430] on div "Toon contract voorbeeld" at bounding box center [428, 433] width 139 height 18
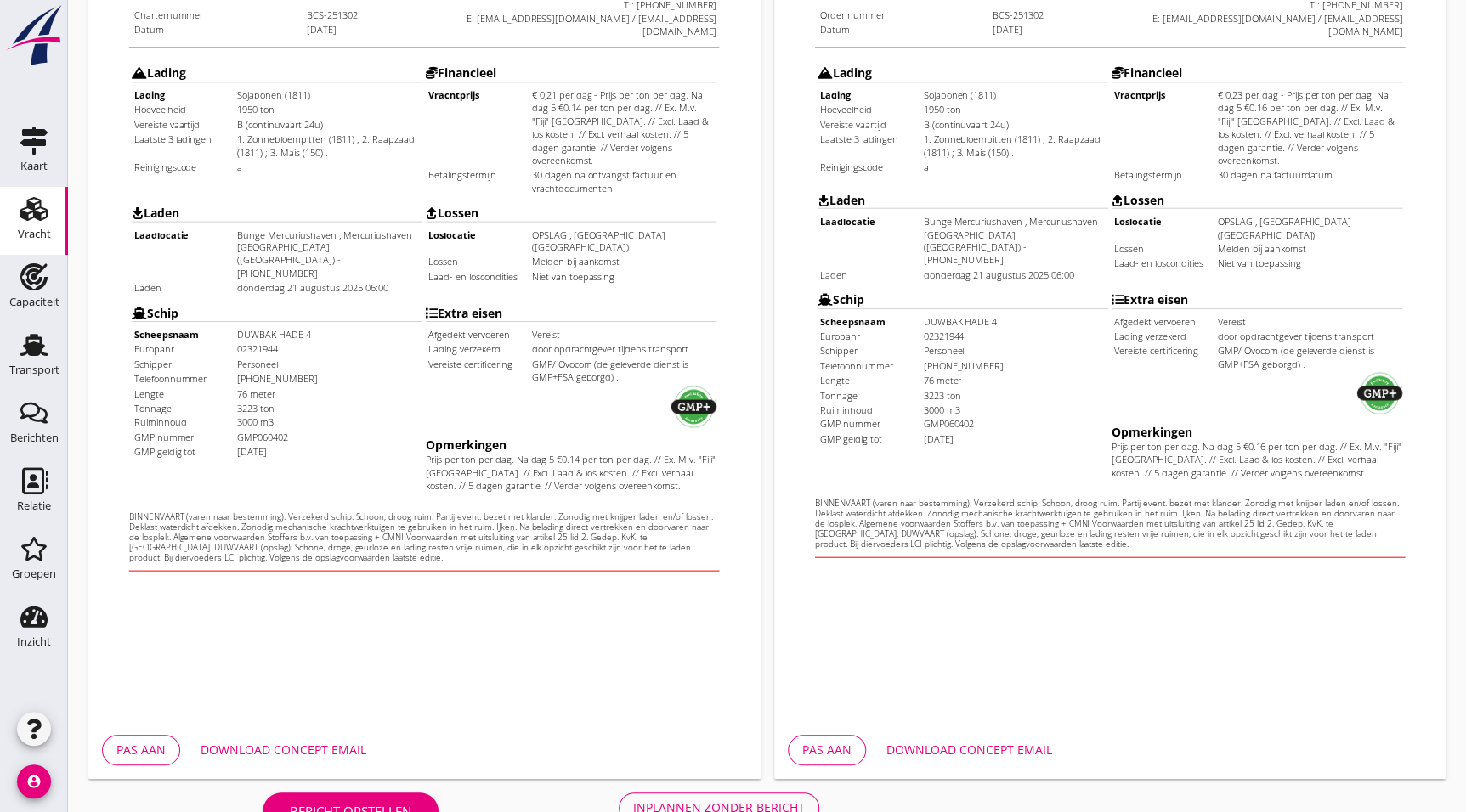
scroll to position [441, 0]
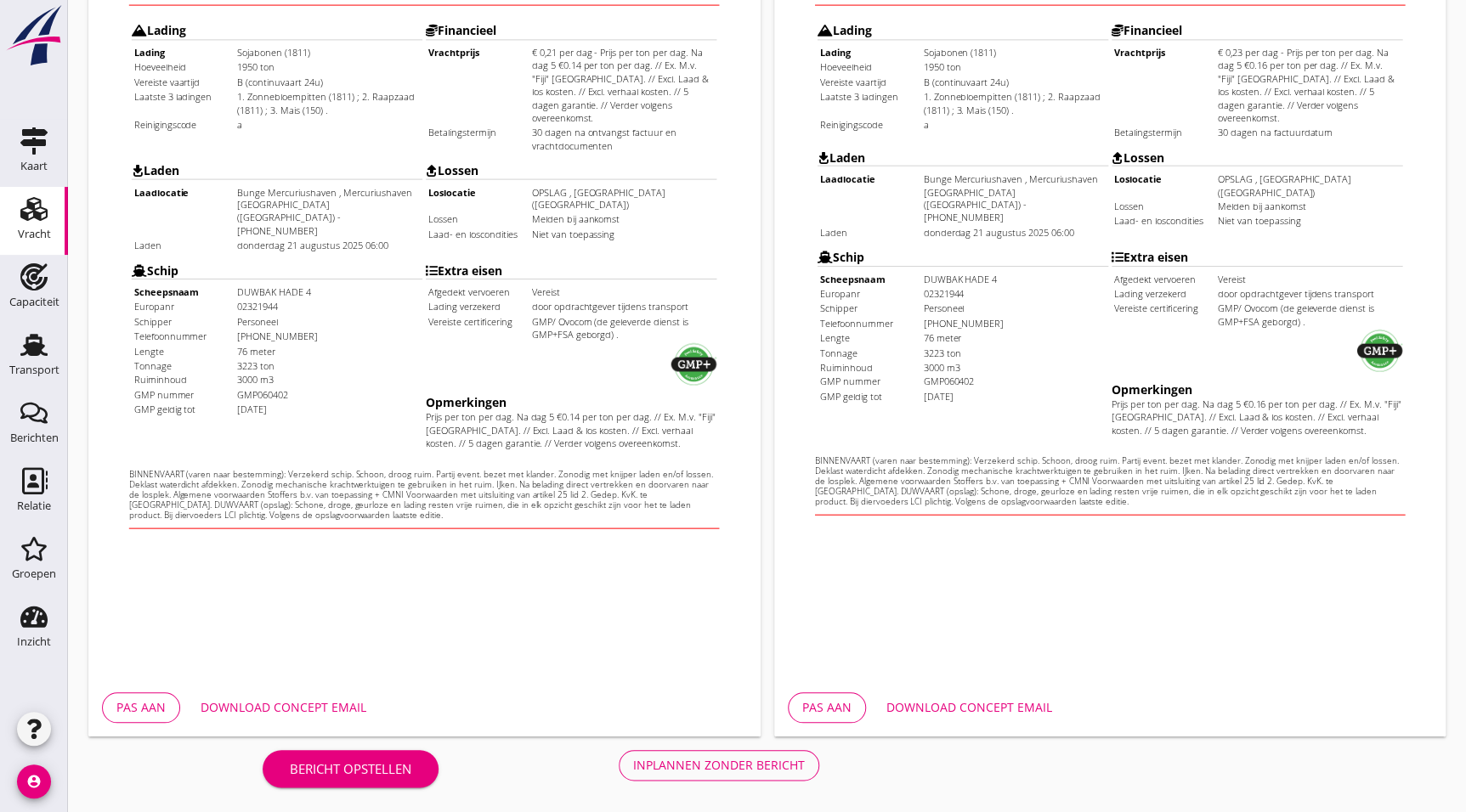
click at [739, 767] on div "Inplannen zonder bericht" at bounding box center [719, 765] width 171 height 18
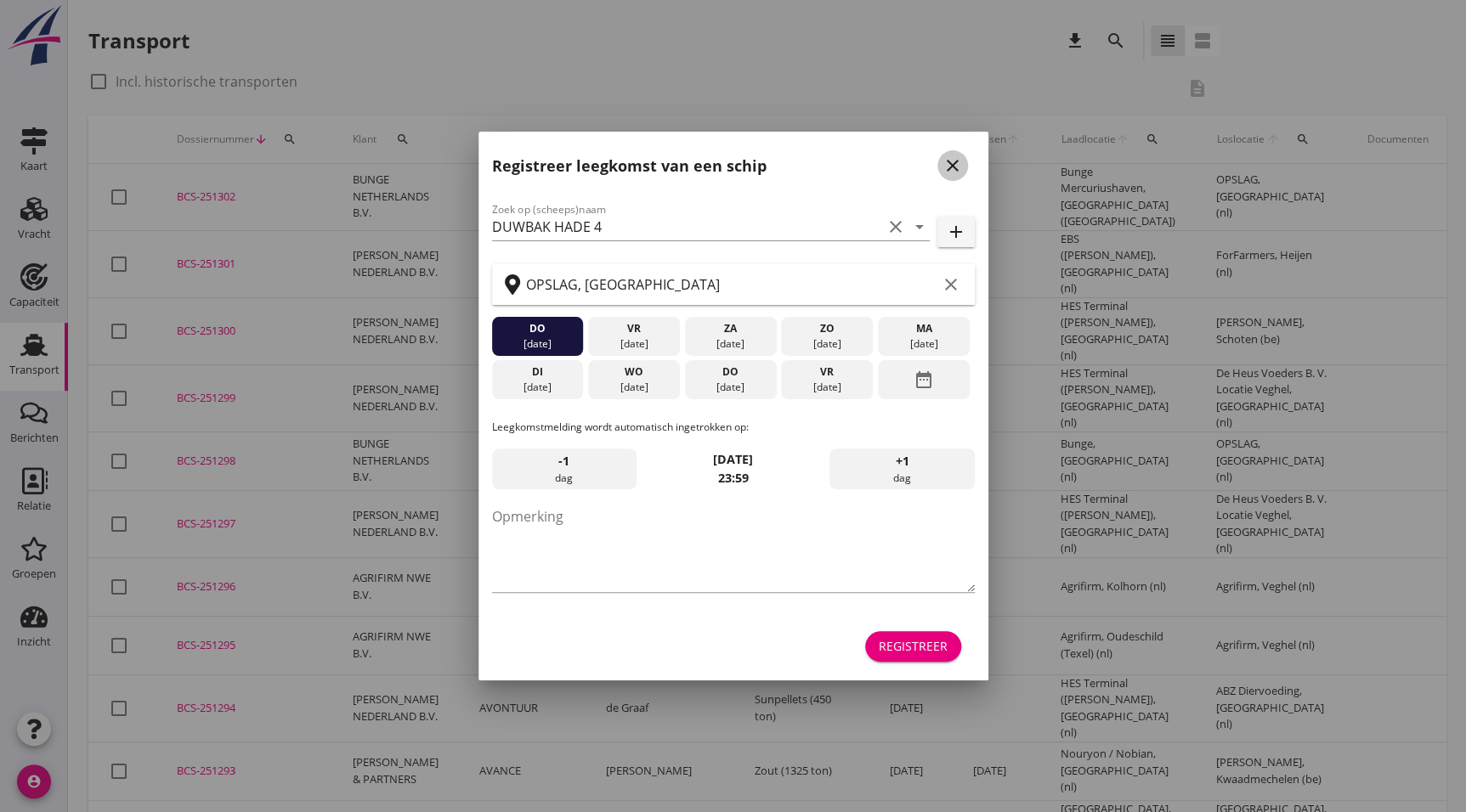
click at [963, 164] on div "close" at bounding box center [952, 165] width 31 height 20
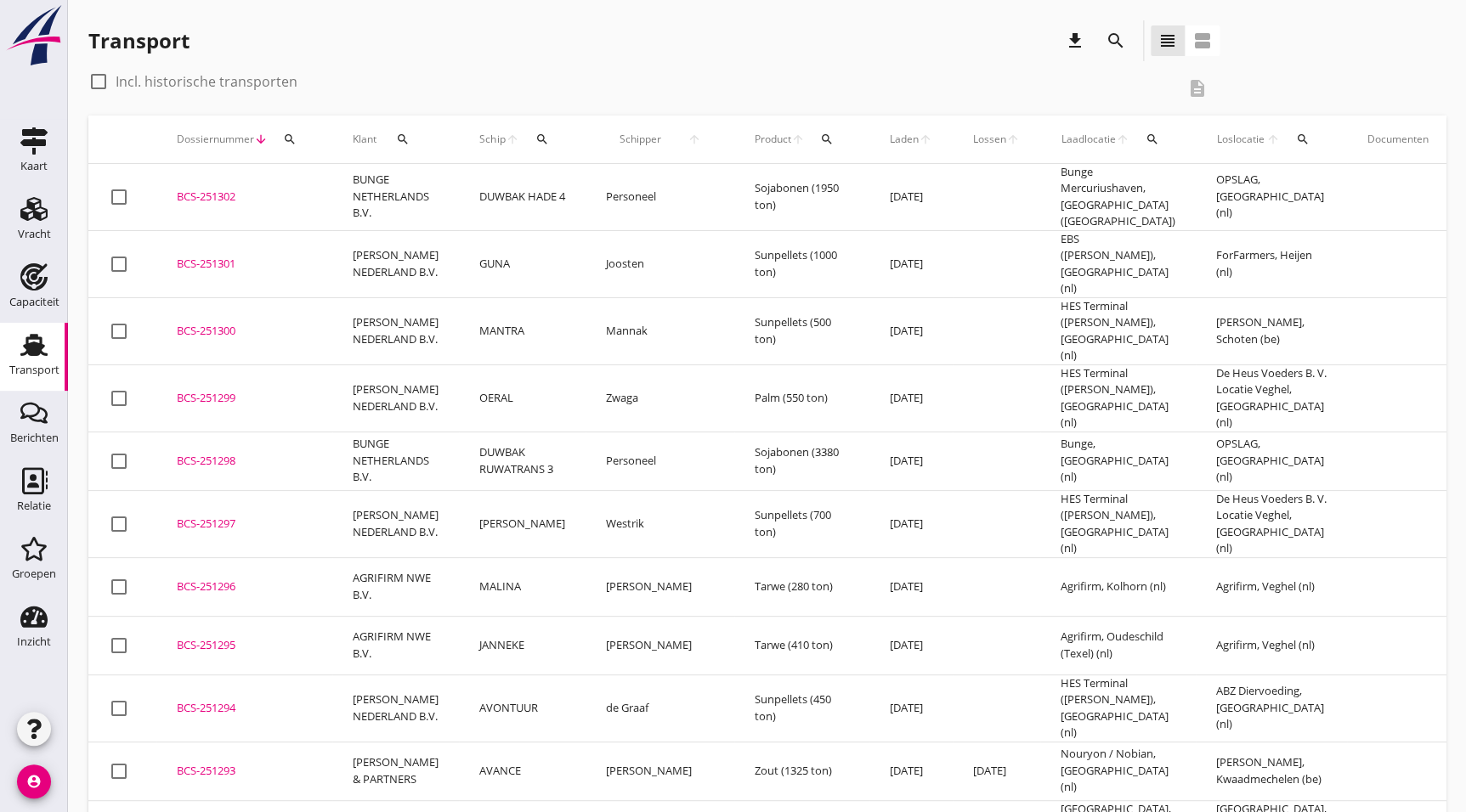
click at [235, 194] on div "BCS-251302" at bounding box center [244, 197] width 135 height 17
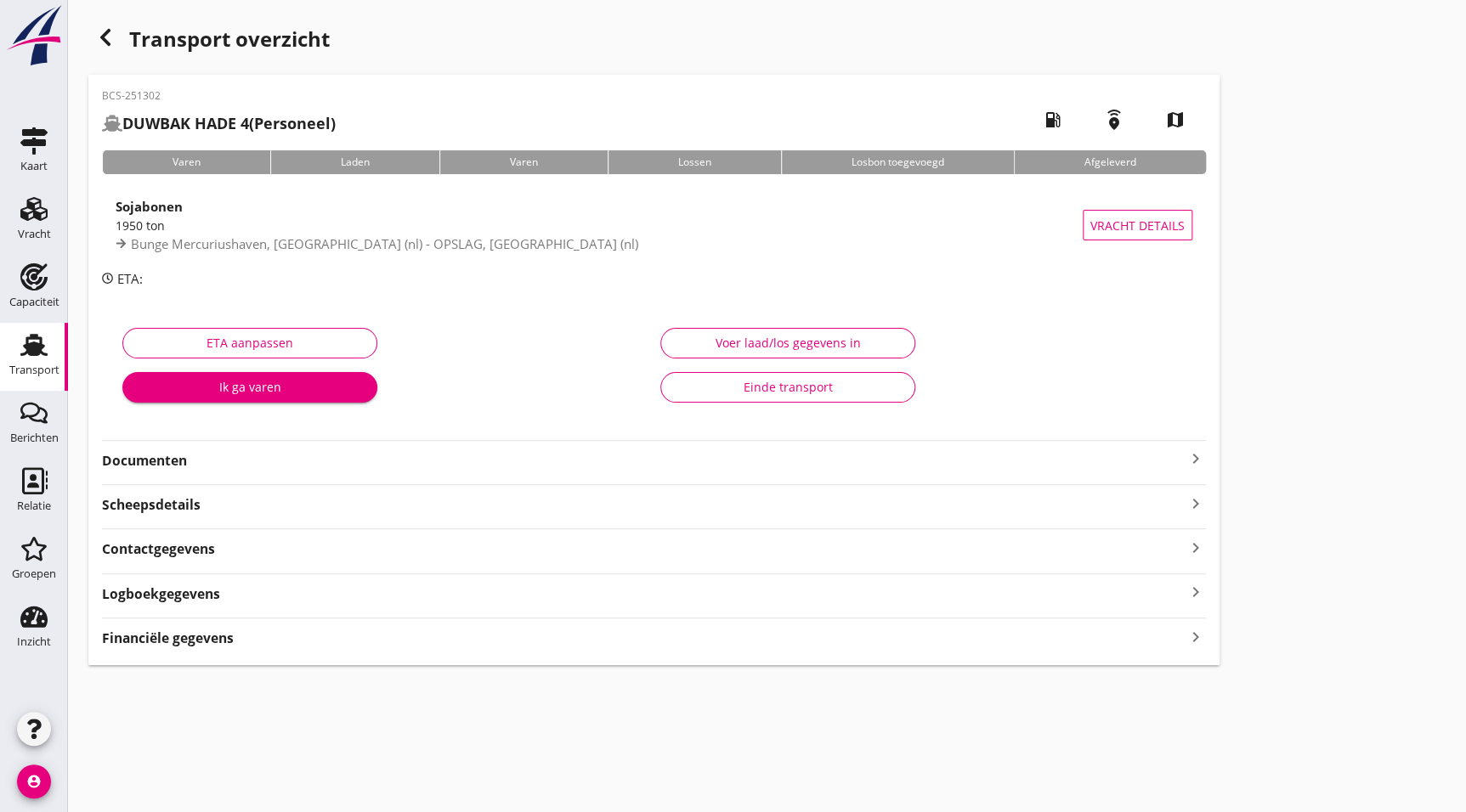
drag, startPoint x: 157, startPoint y: 197, endPoint x: 157, endPoint y: 207, distance: 10.0
click at [157, 197] on div "Sojabonen" at bounding box center [599, 206] width 967 height 20
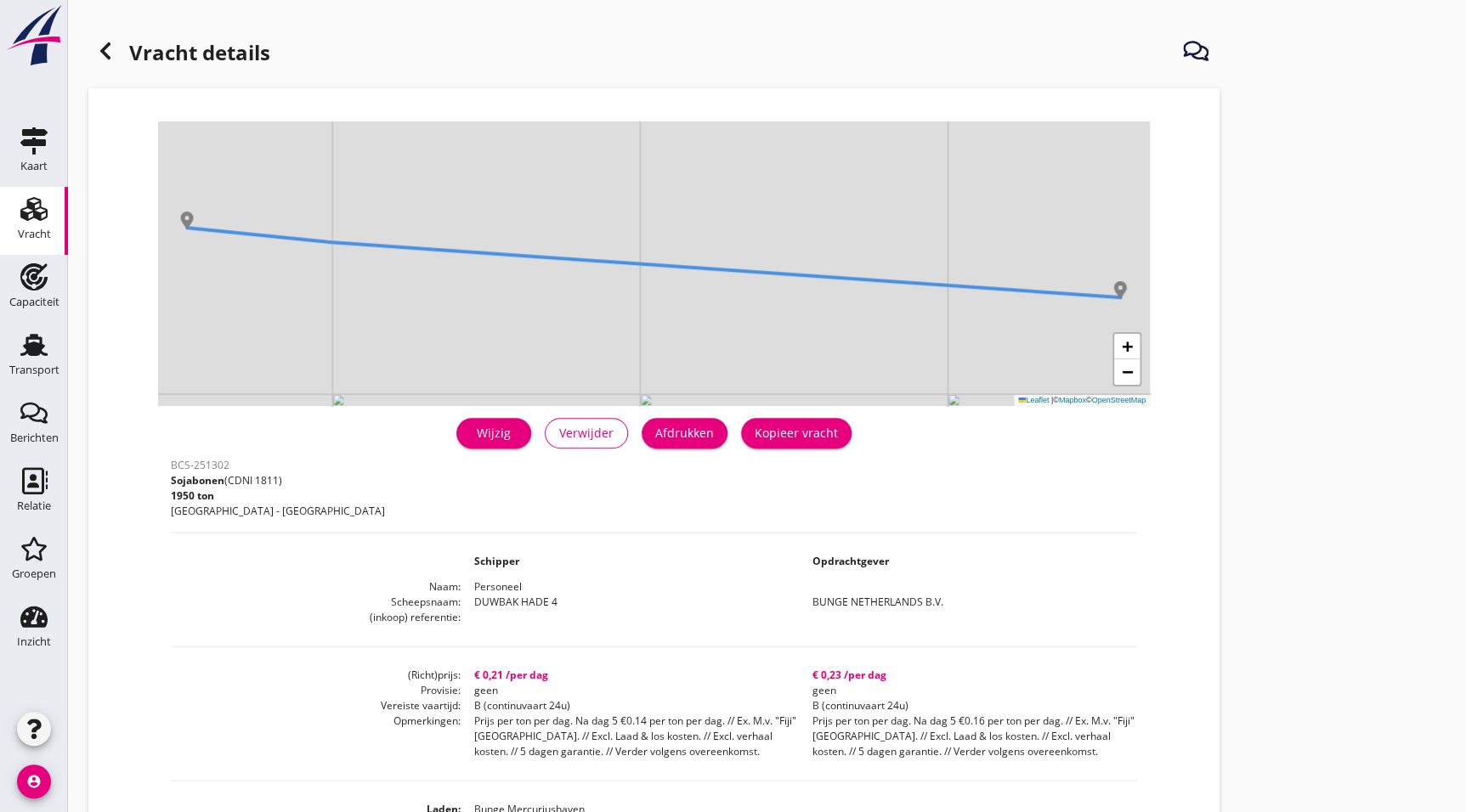
click at [686, 435] on div "Afdrukken" at bounding box center [684, 433] width 59 height 18
click at [119, 55] on div at bounding box center [105, 51] width 34 height 34
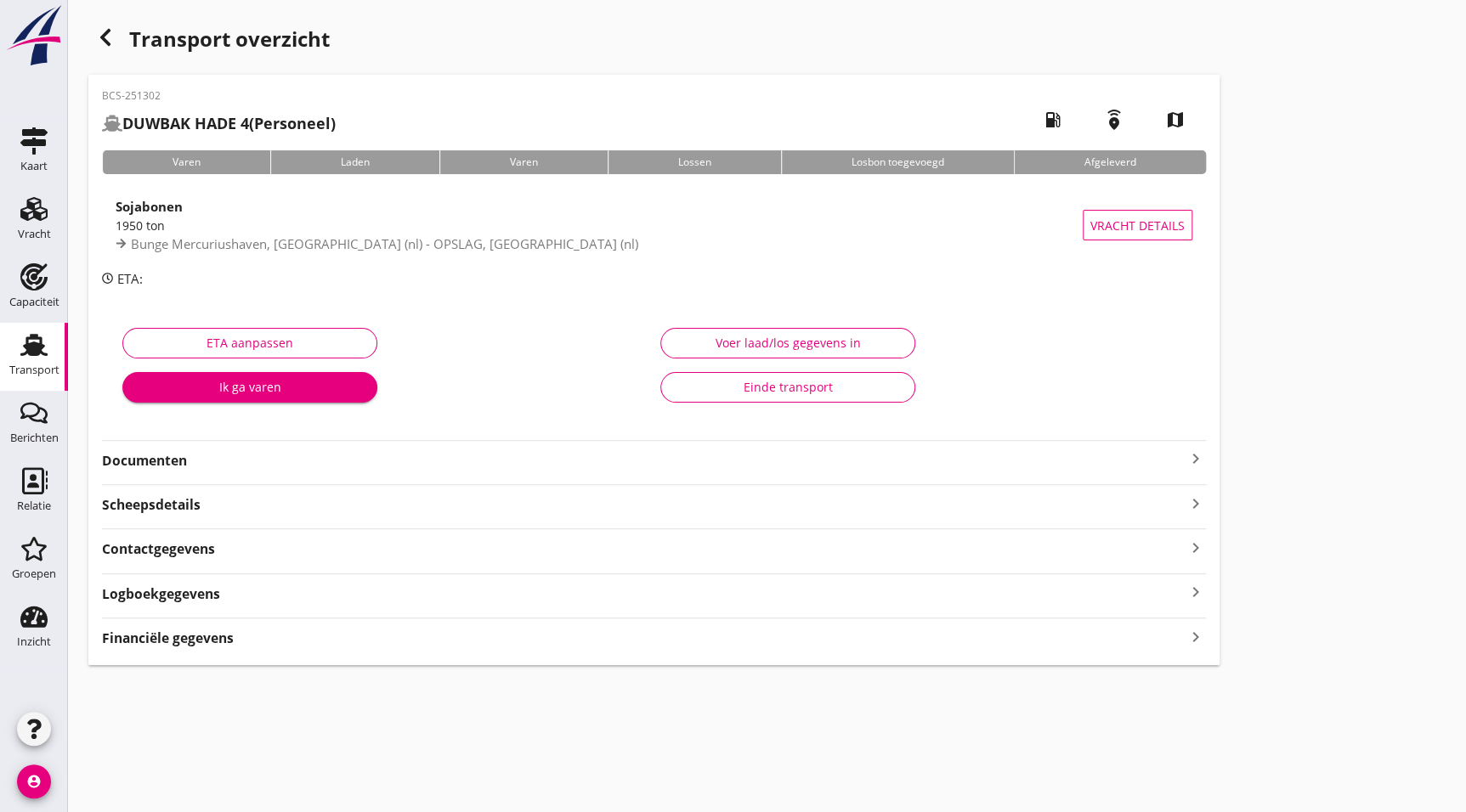
click at [329, 471] on div "BCS-251302 DUWBAK HADE 4 (Personeel) local_gas_station emergency_share map Vare…" at bounding box center [654, 370] width 1131 height 591
click at [195, 451] on strong "Documenten" at bounding box center [644, 461] width 1084 height 19
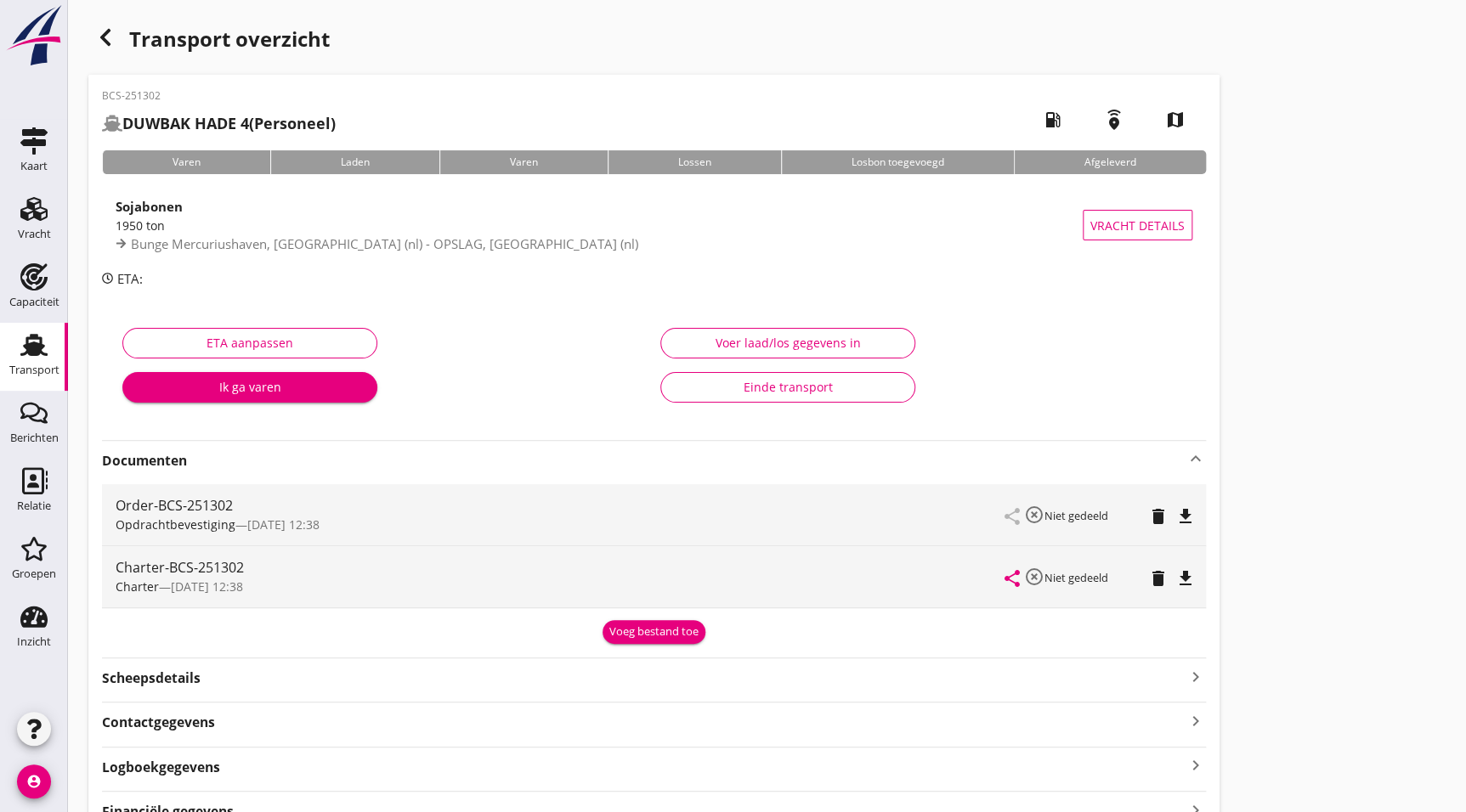
click at [1185, 513] on icon "file_download" at bounding box center [1185, 516] width 20 height 20
click at [1194, 577] on icon "file_download" at bounding box center [1185, 578] width 20 height 20
click at [1310, 70] on div "Transport overzicht BCS-251302 DUWBAK HADE 4 (Personeel) local_gas_station emer…" at bounding box center [767, 429] width 1398 height 859
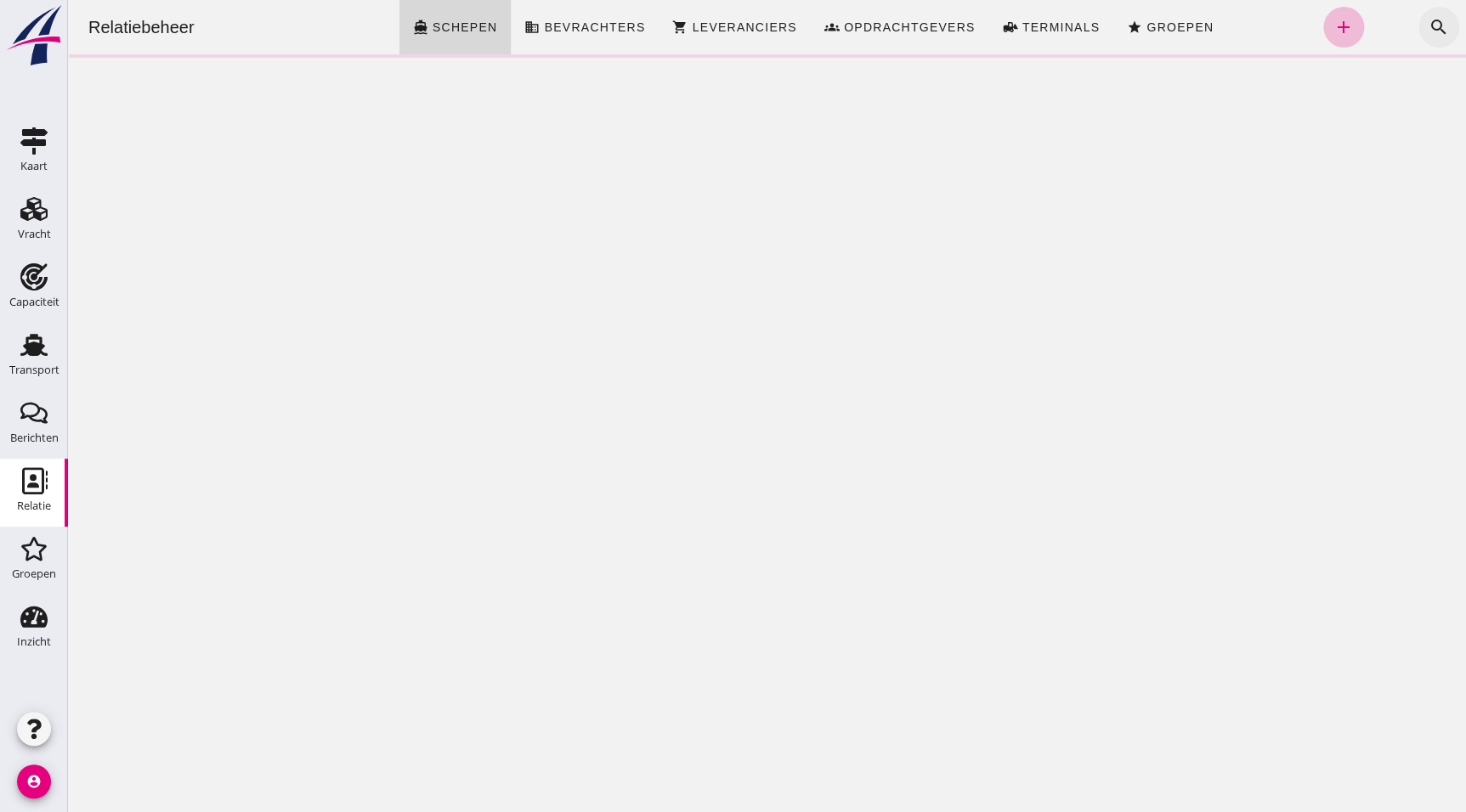
click at [1429, 25] on icon "search" at bounding box center [1439, 26] width 20 height 20
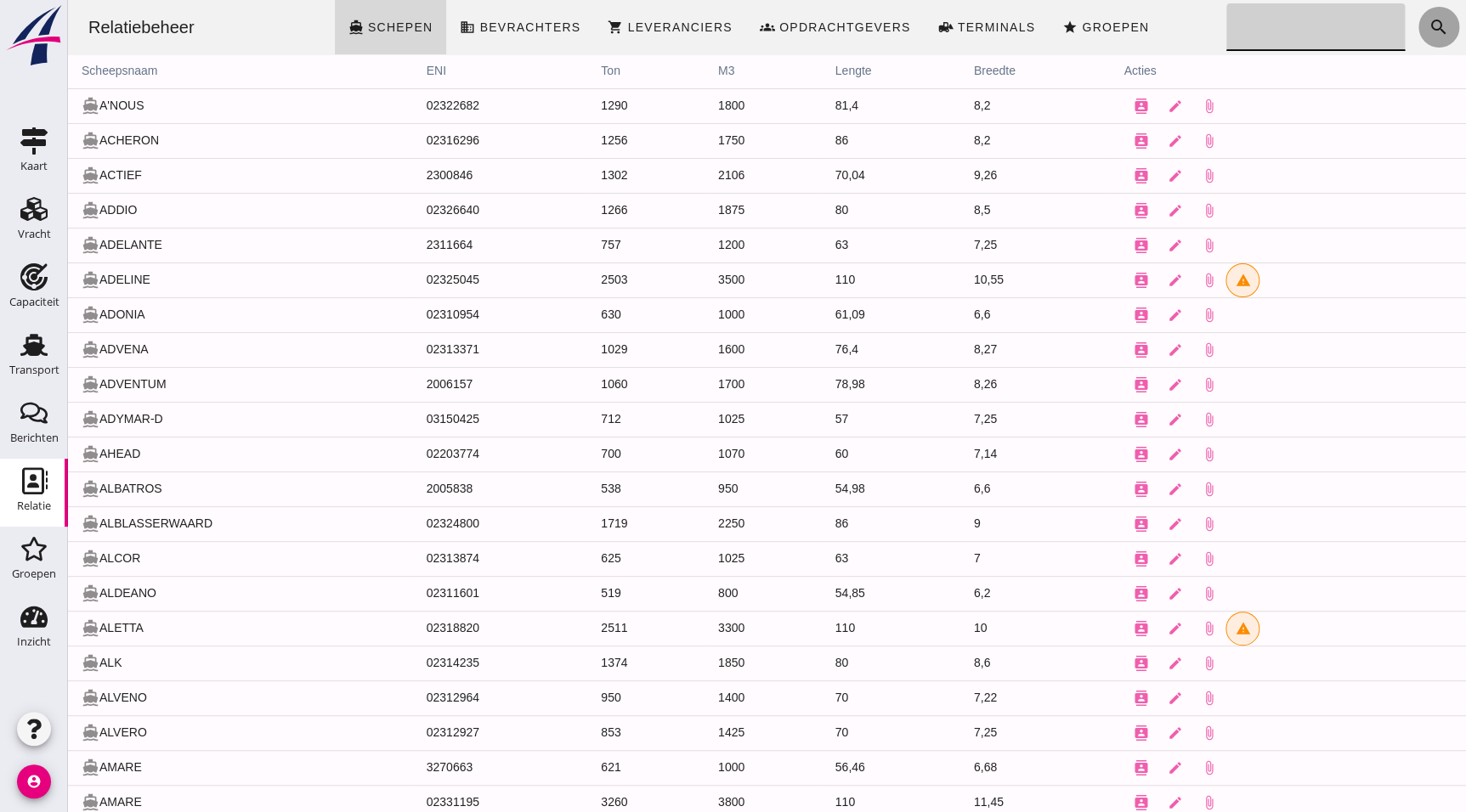
click at [1429, 25] on icon "search" at bounding box center [1439, 26] width 20 height 20
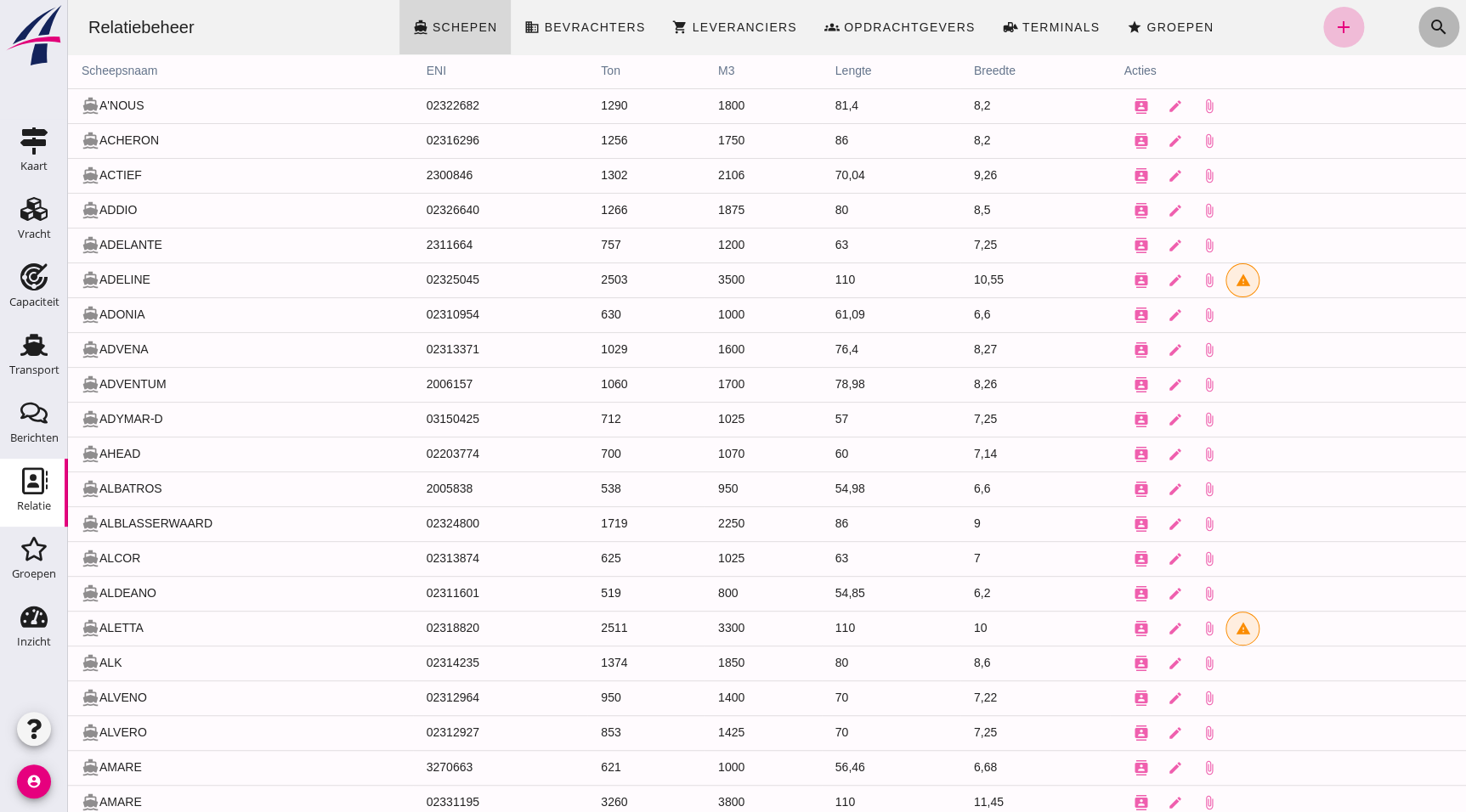
click at [1429, 19] on icon "search" at bounding box center [1439, 26] width 20 height 20
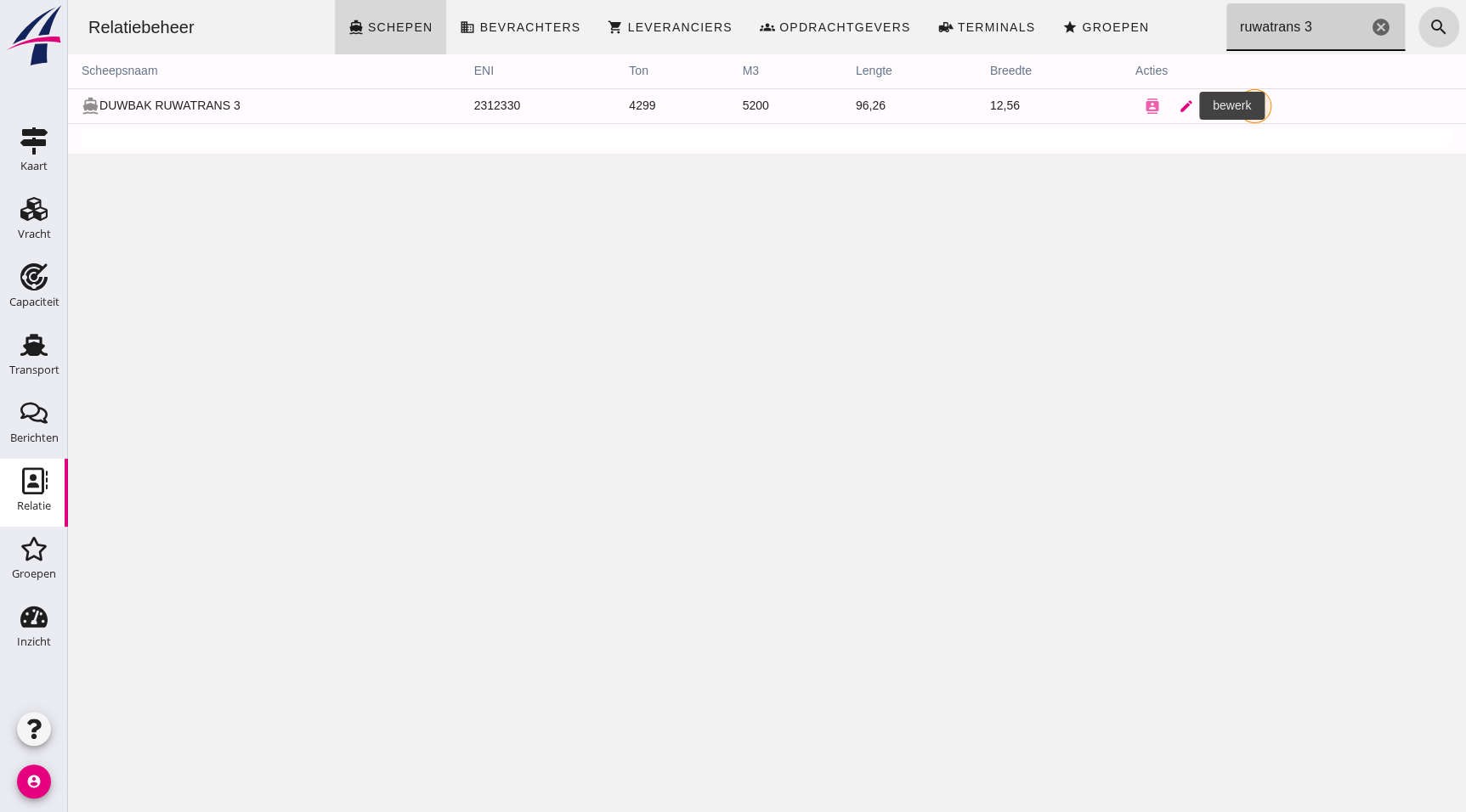
type input "ruwatrans 3"
click at [1179, 106] on icon "edit" at bounding box center [1186, 105] width 15 height 15
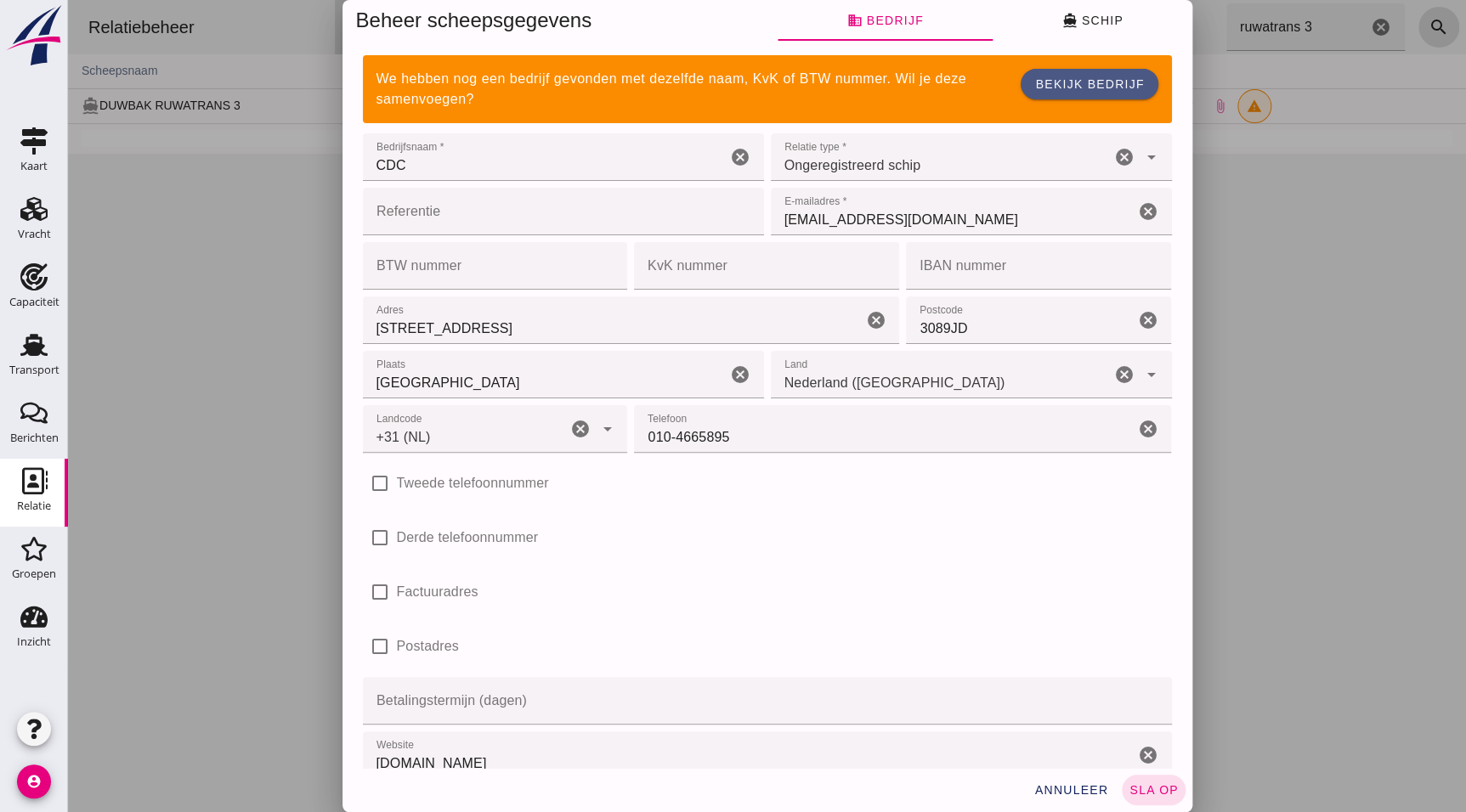
type input "+31 (NL)"
click button "directions_boat Schip"
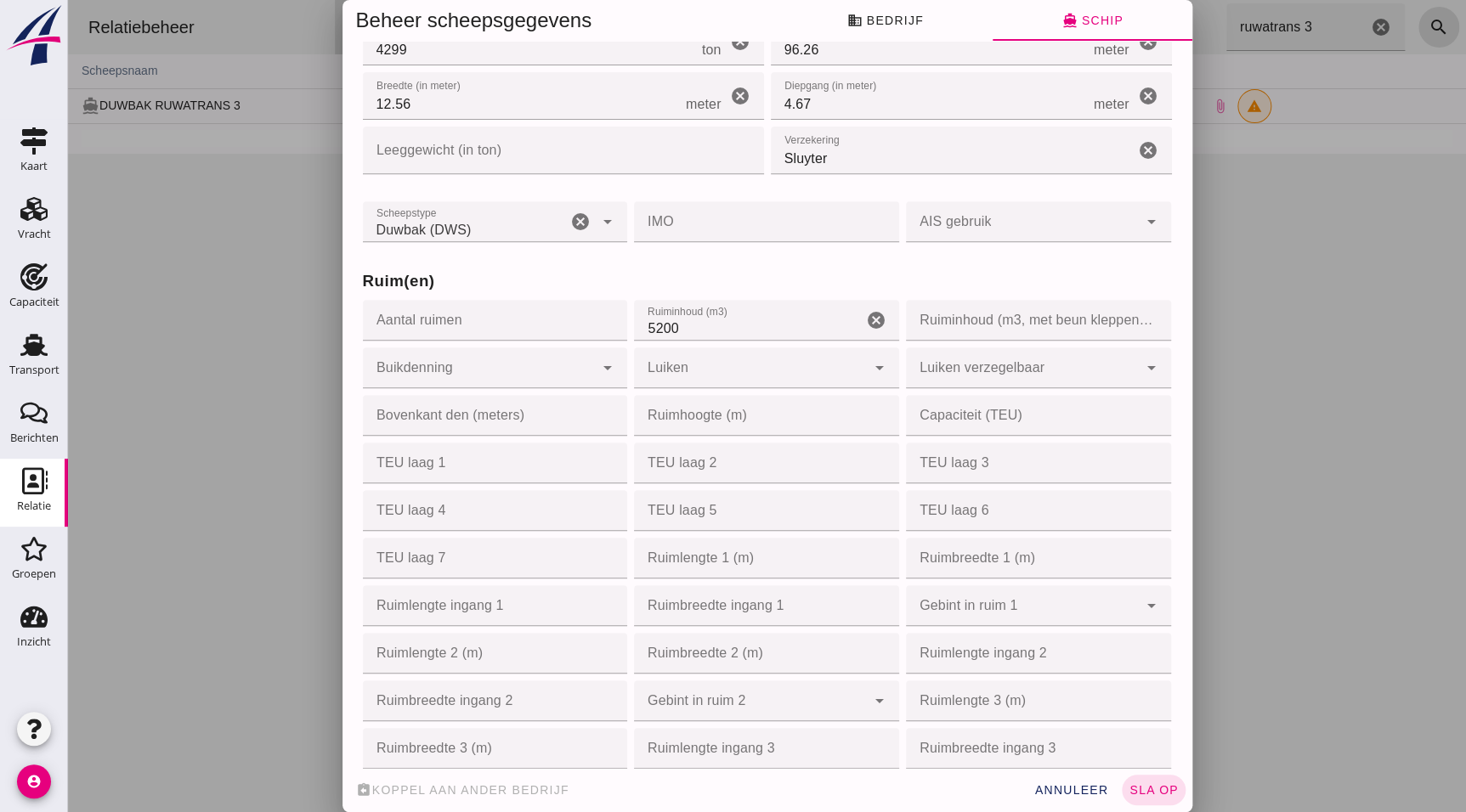
scroll to position [290, 0]
click input "Aantal ruimen"
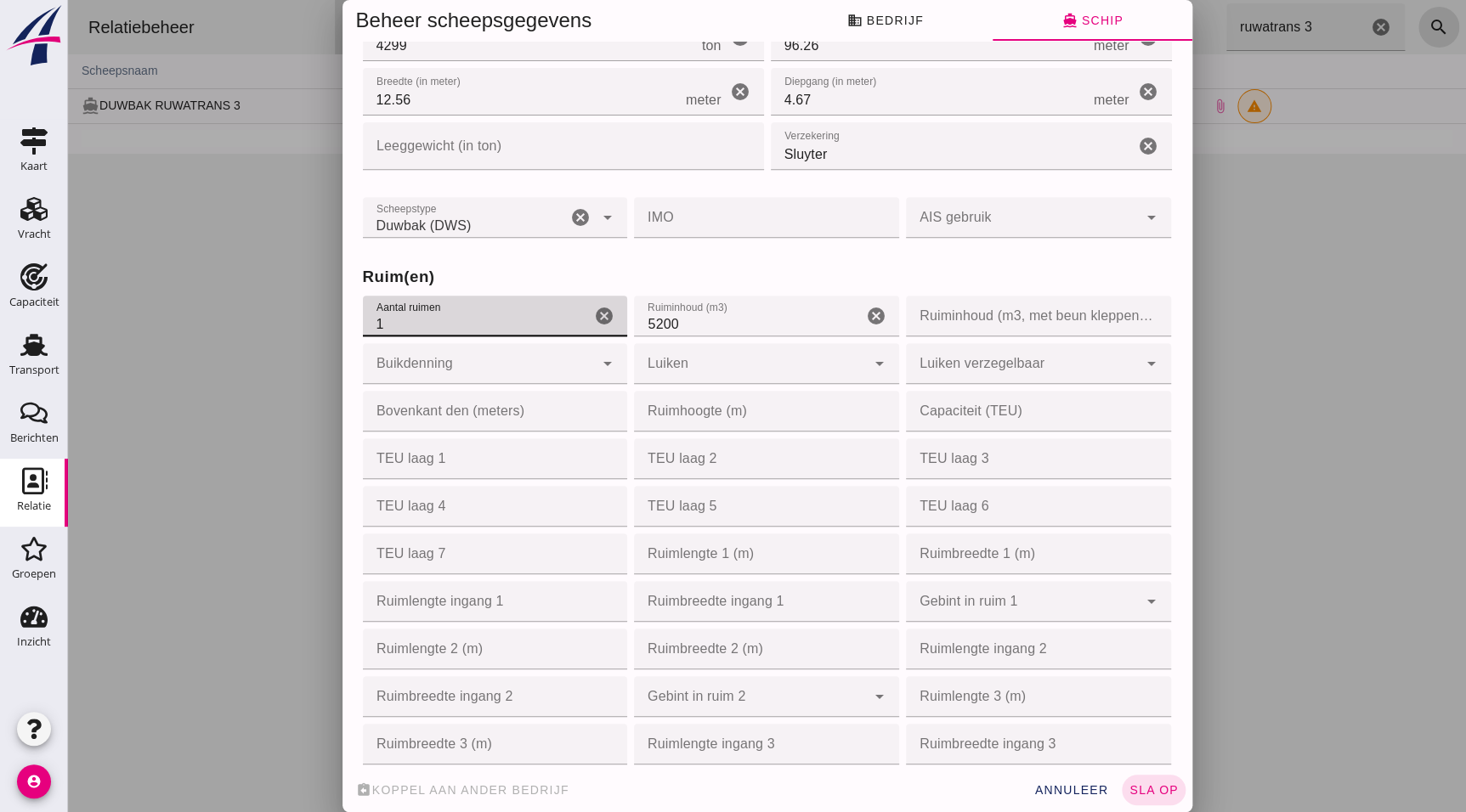
type input "1"
click at [149, 394] on div at bounding box center [767, 406] width 1398 height 812
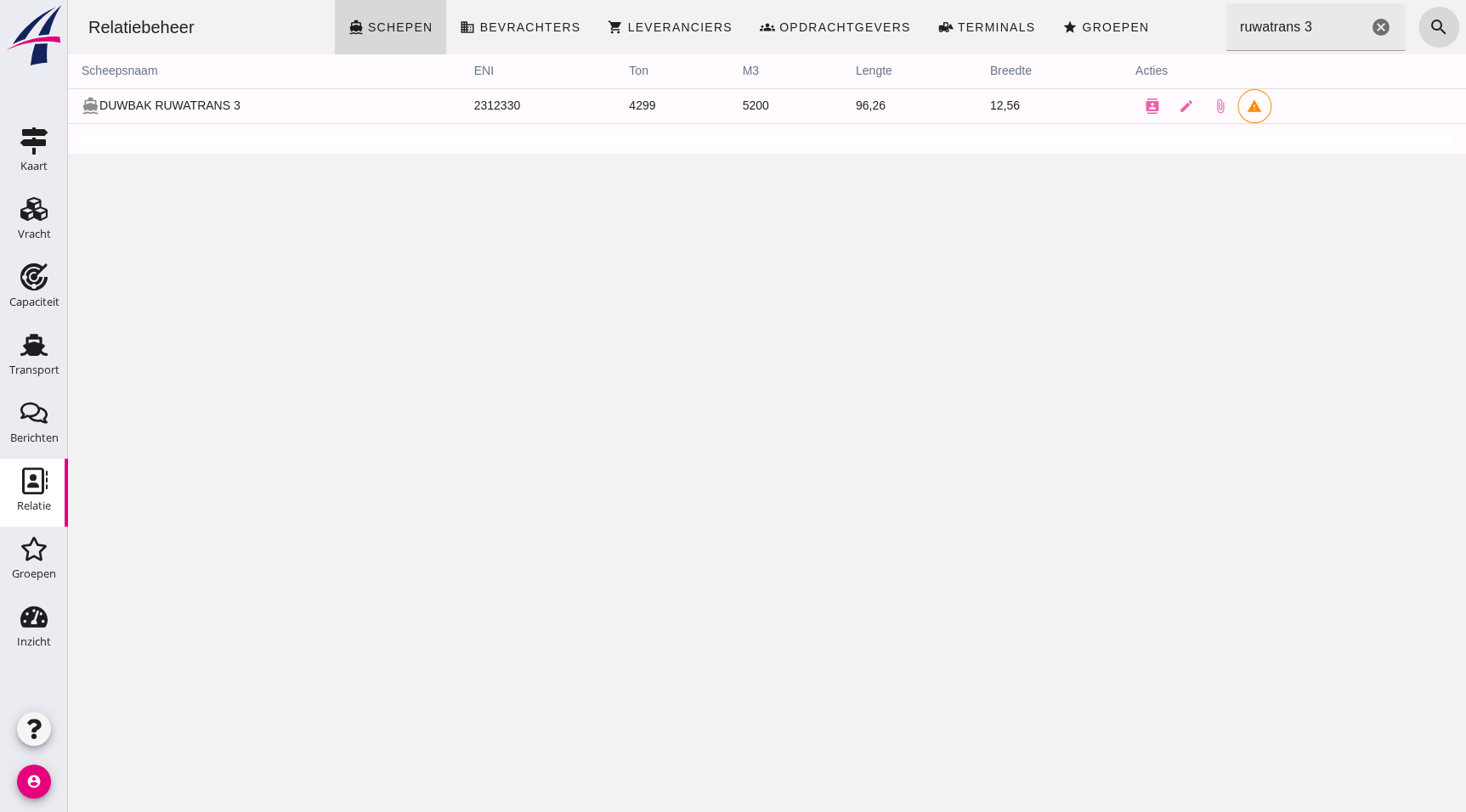
scroll to position [0, 0]
click at [1179, 111] on icon "edit" at bounding box center [1186, 105] width 15 height 15
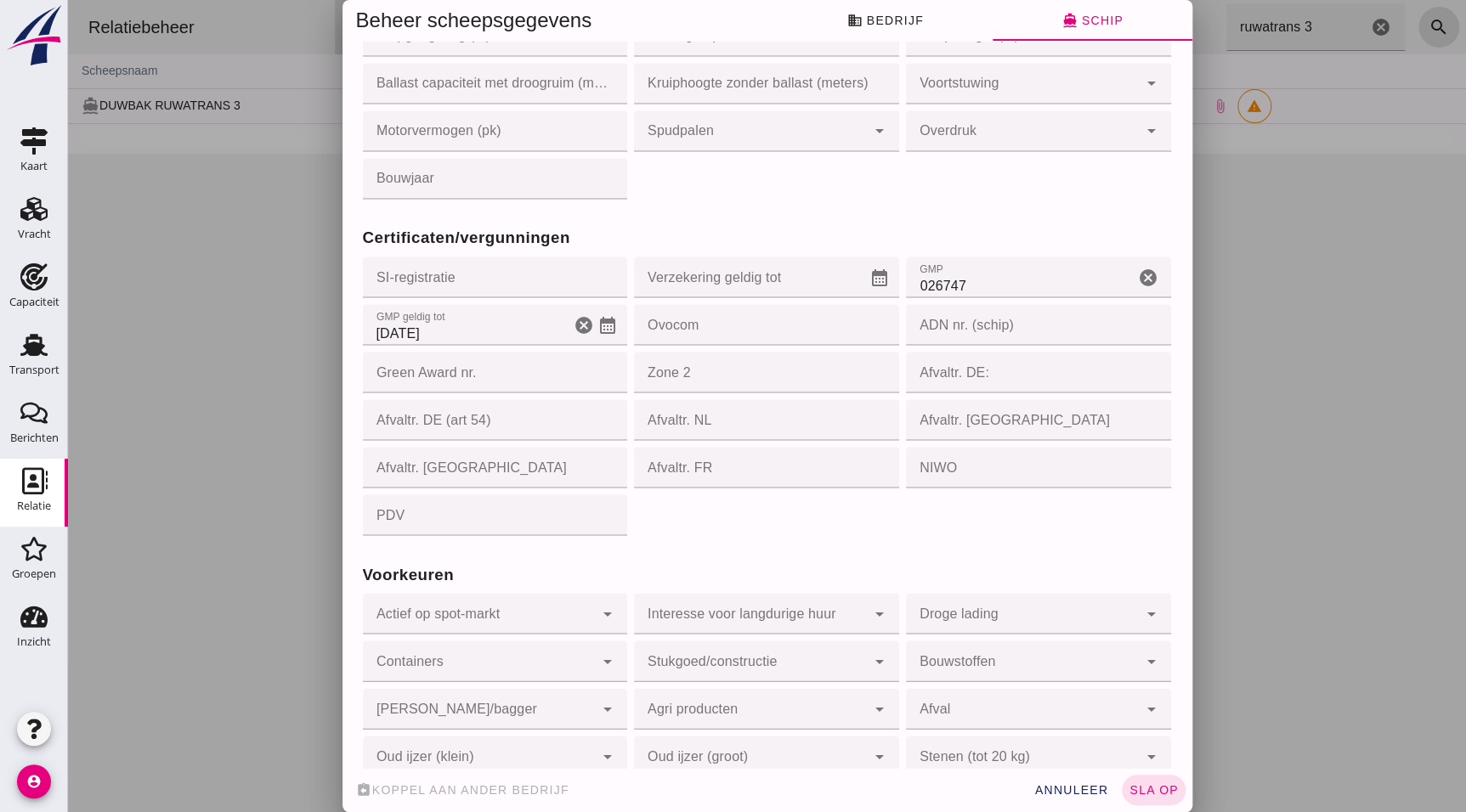
scroll to position [1434, 0]
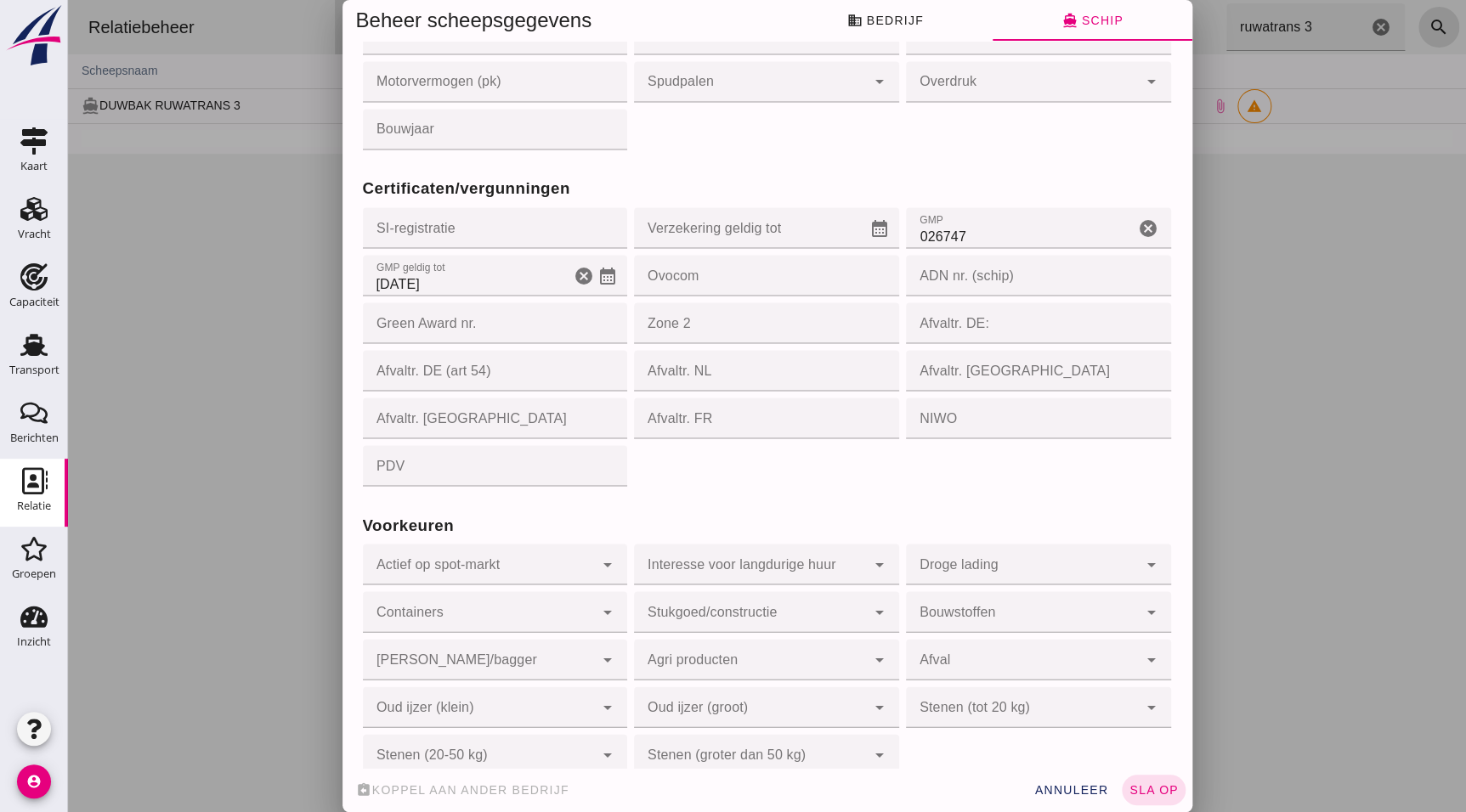
click input "21-7-2025"
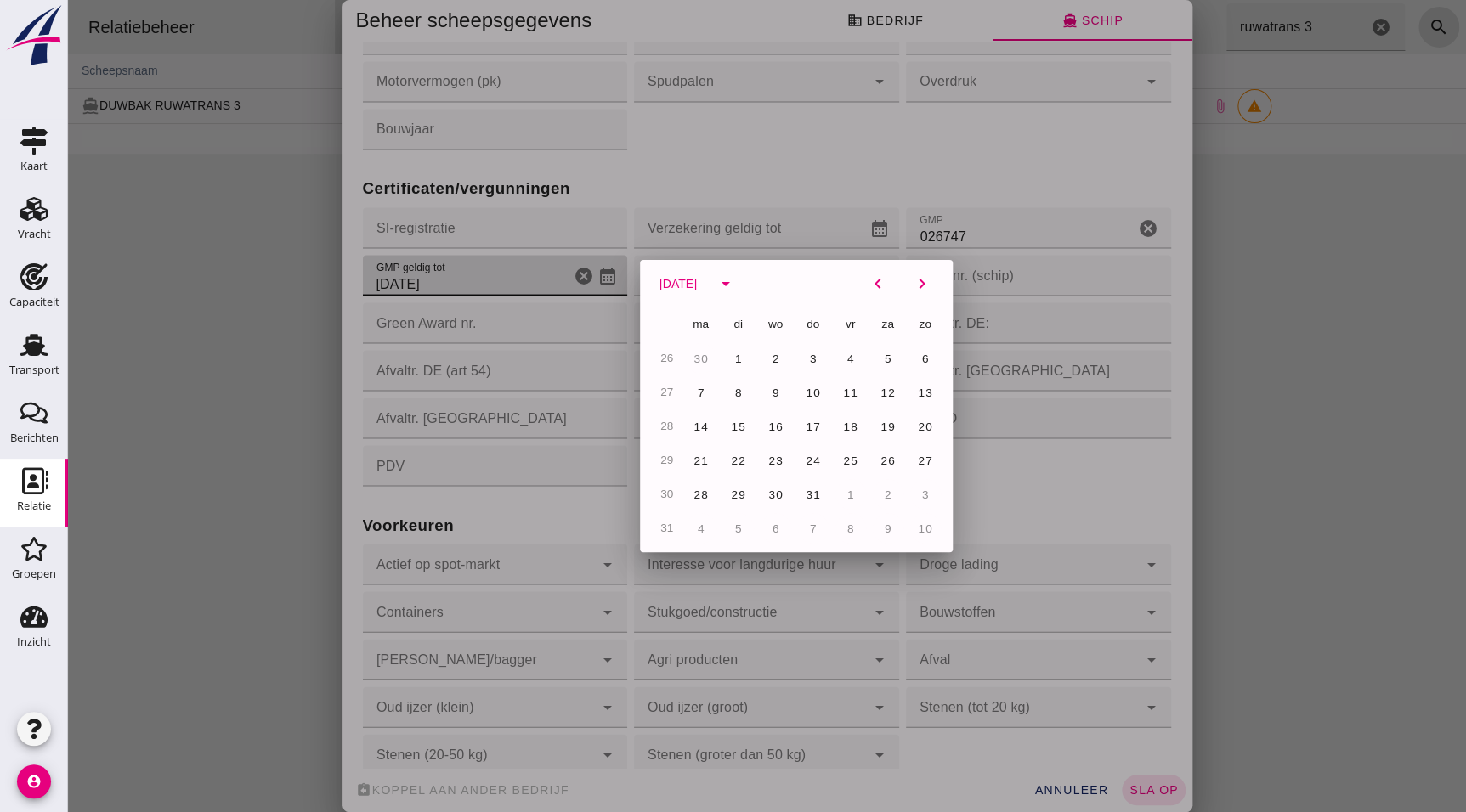
click at [382, 281] on div at bounding box center [767, 406] width 1398 height 812
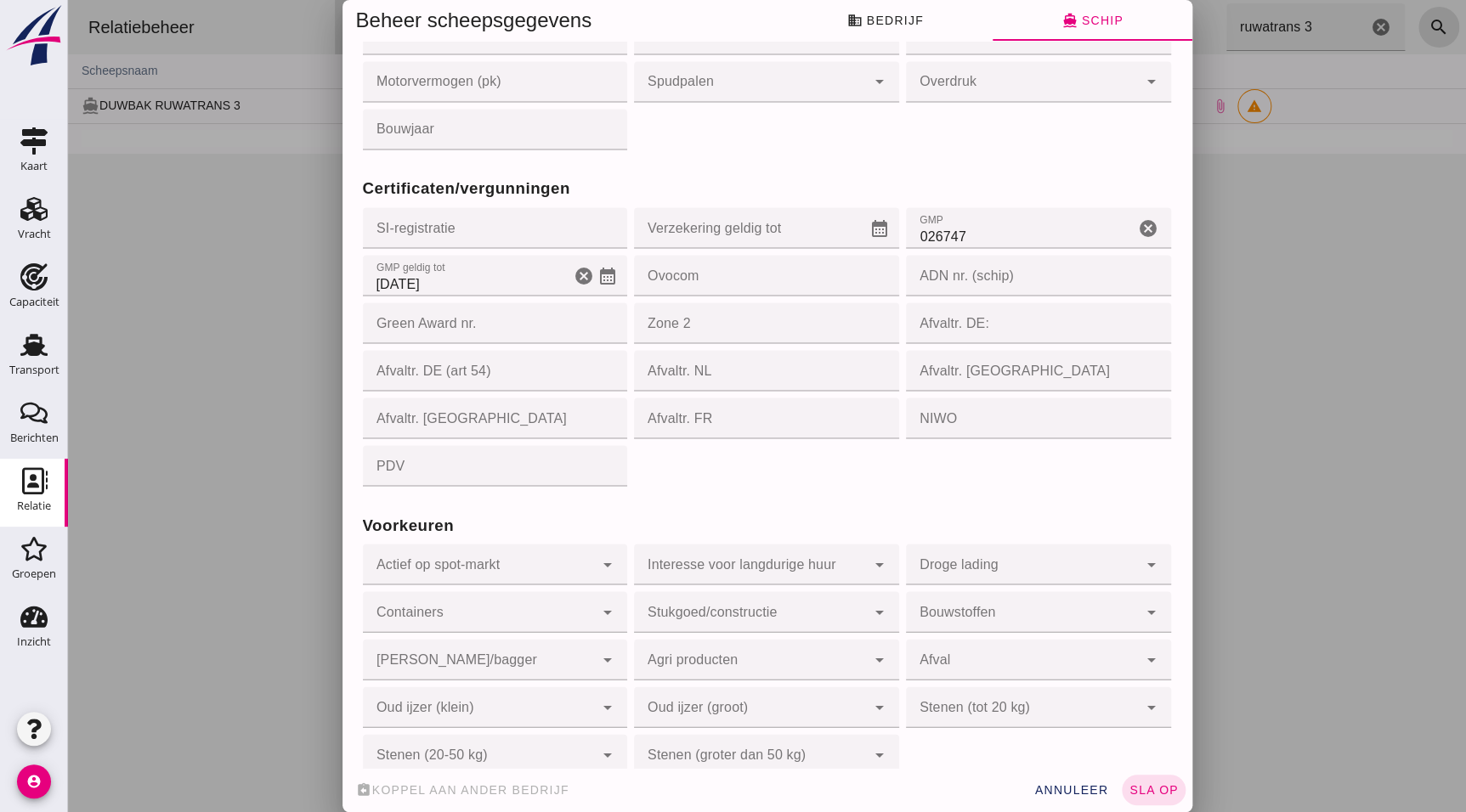
click input "21-7-2025"
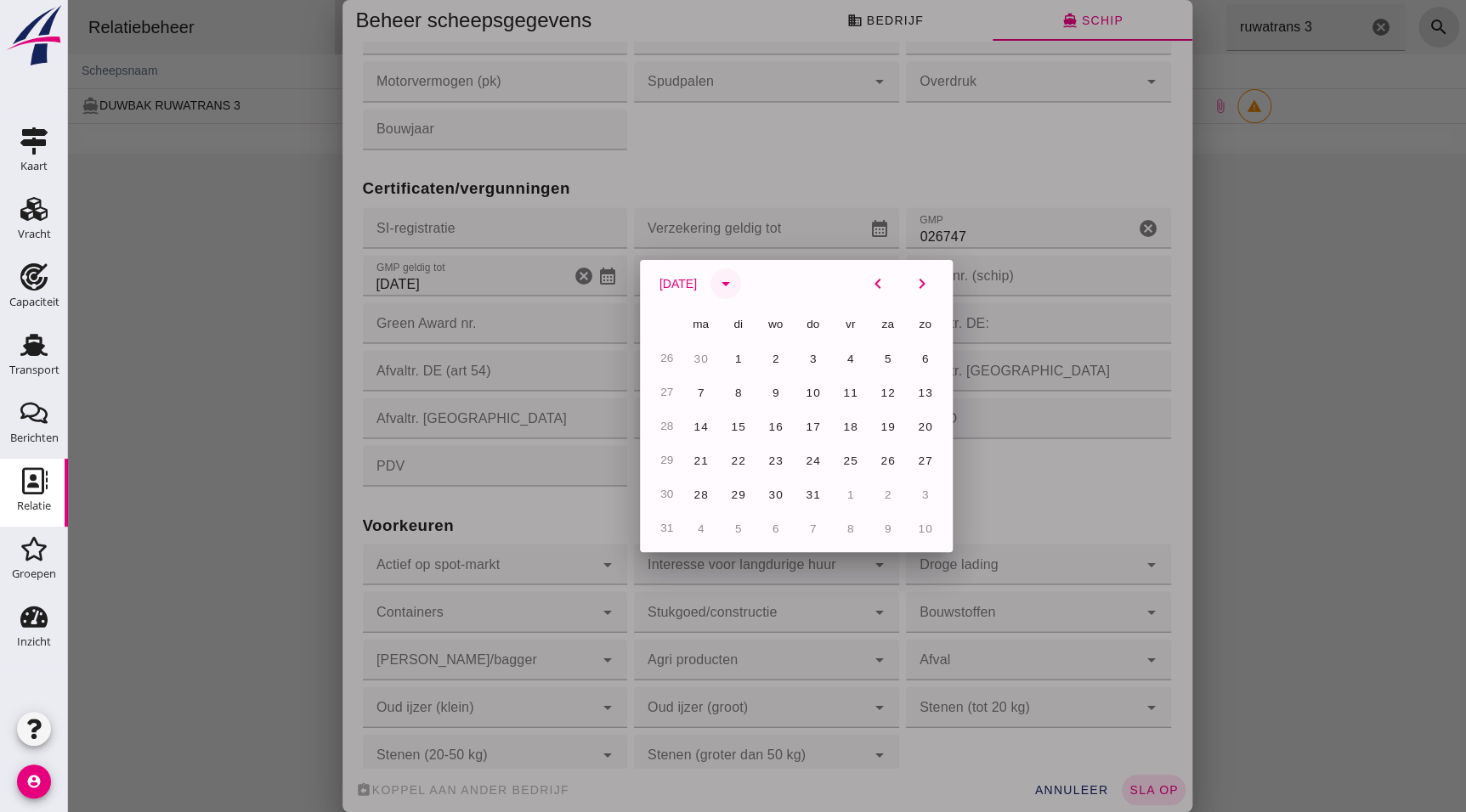
click at [726, 287] on icon "arrow_drop_down" at bounding box center [726, 284] width 20 height 20
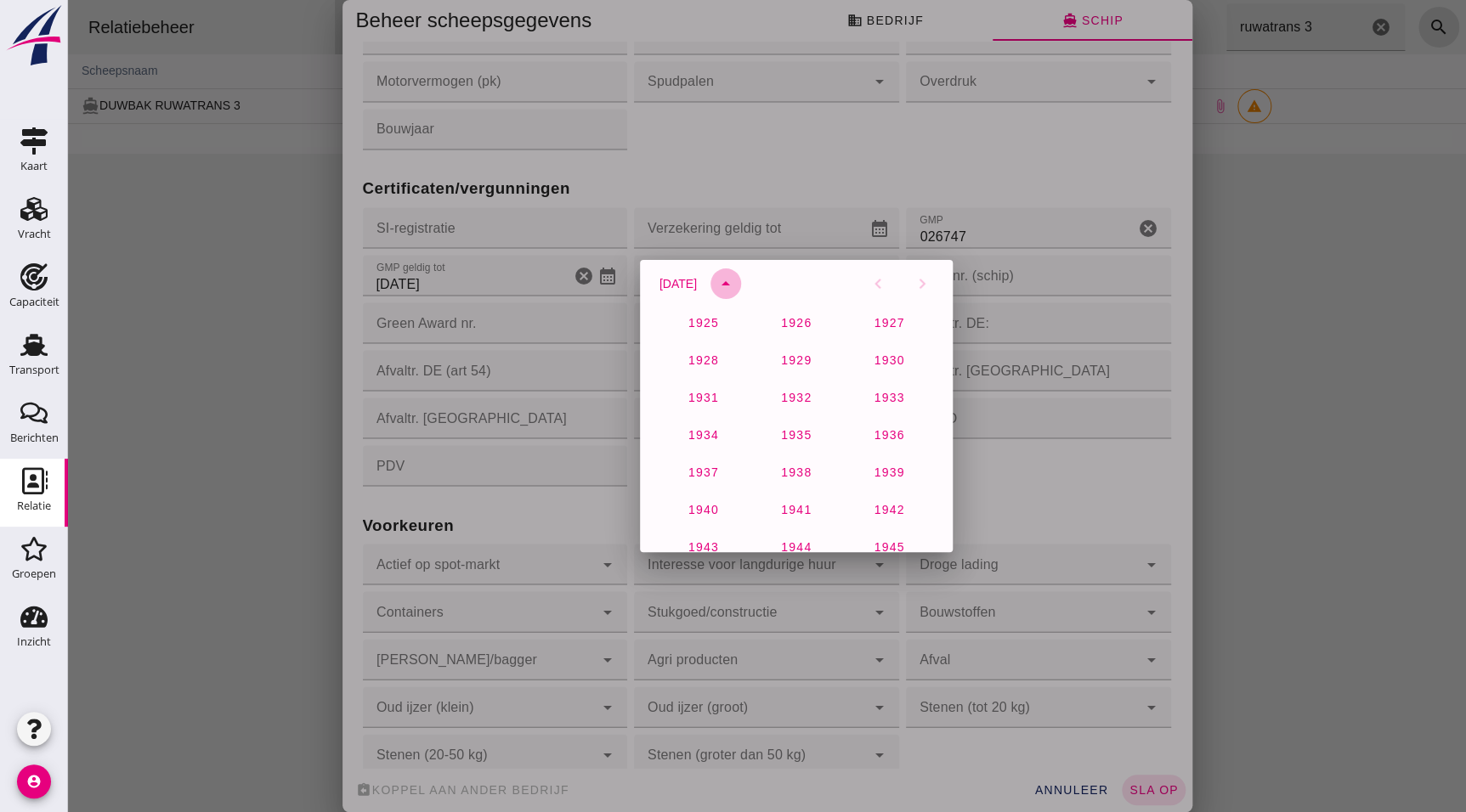
scroll to position [1125, 0]
click span "2027"
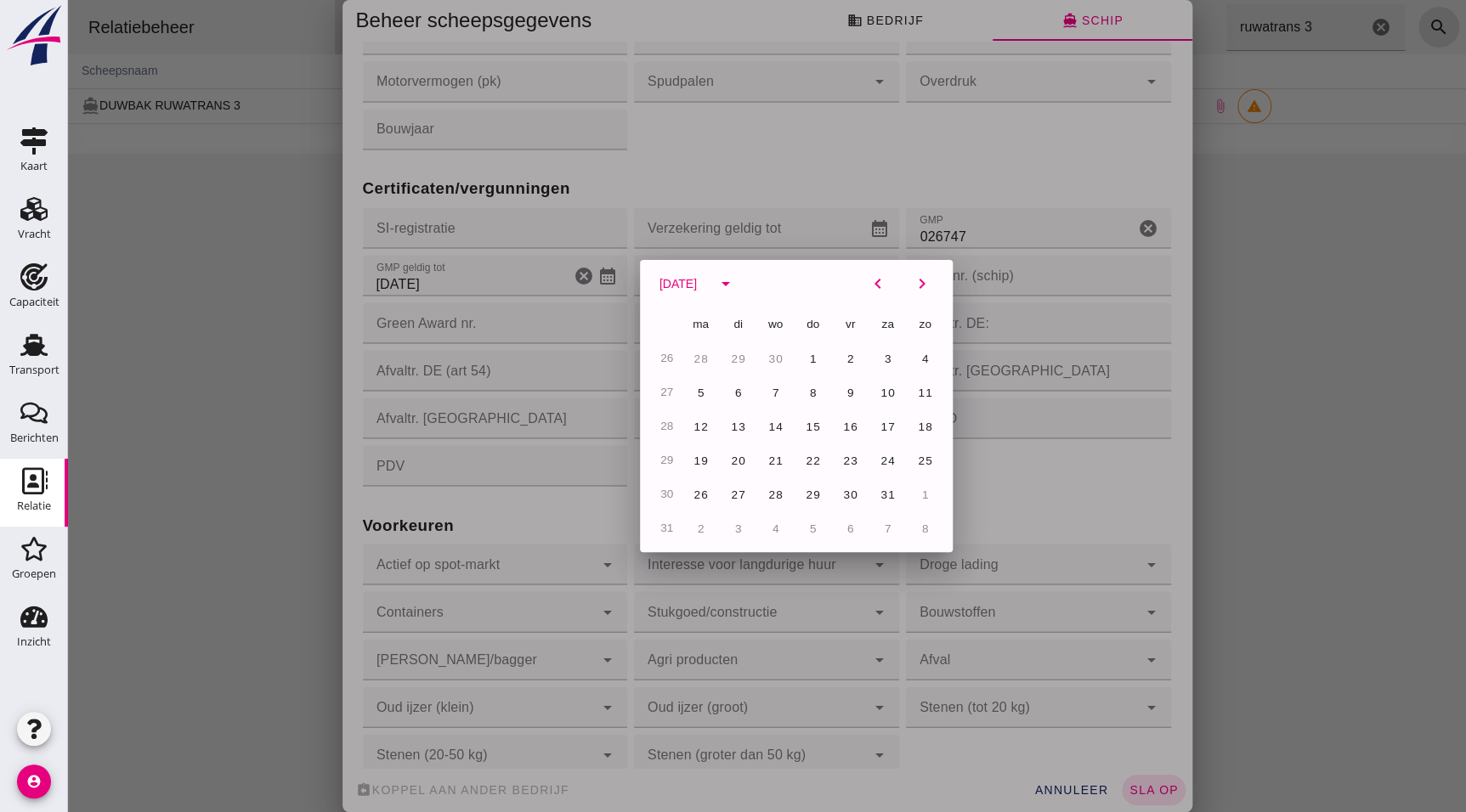
click at [161, 275] on div at bounding box center [767, 406] width 1398 height 812
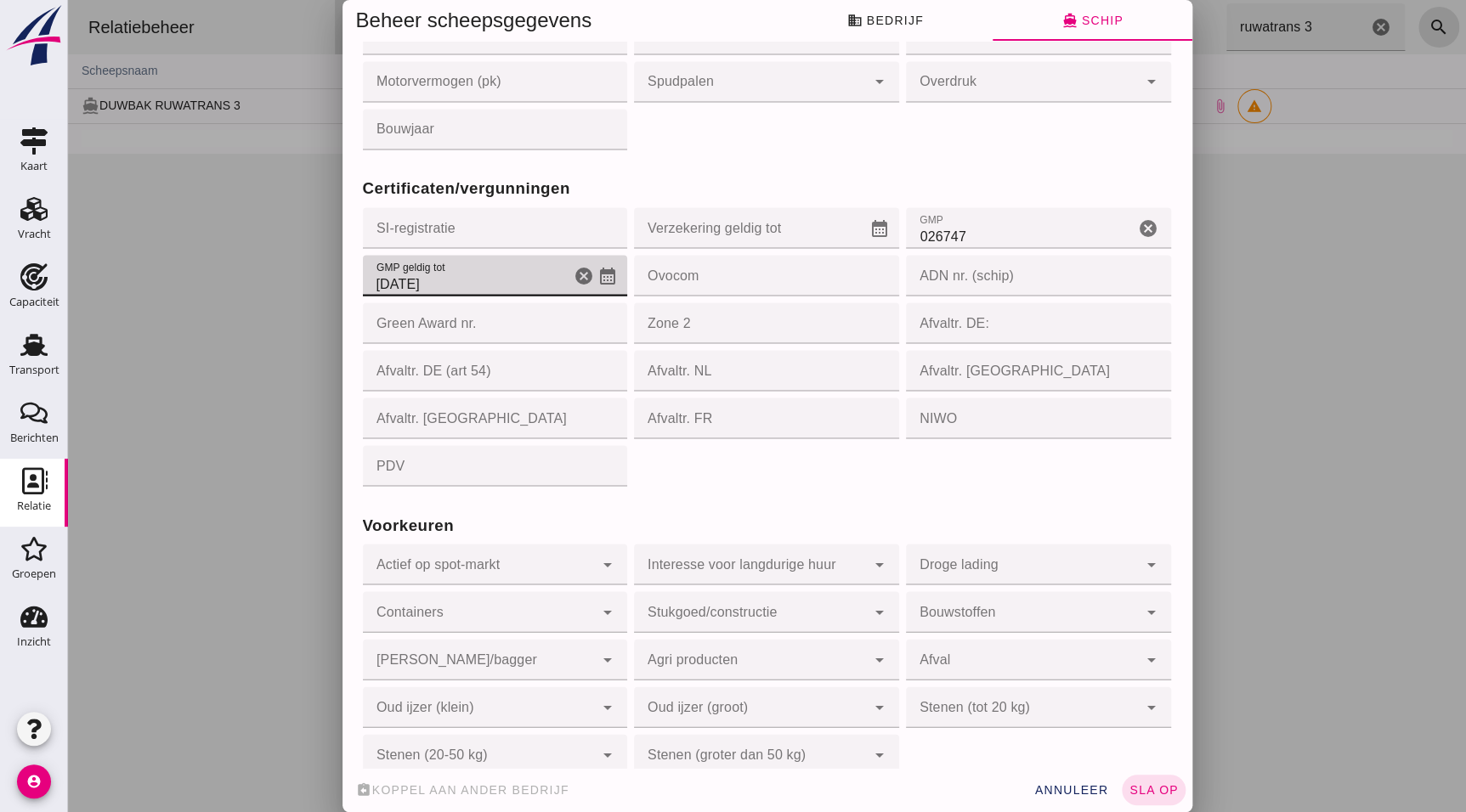
click input "21-7-2025"
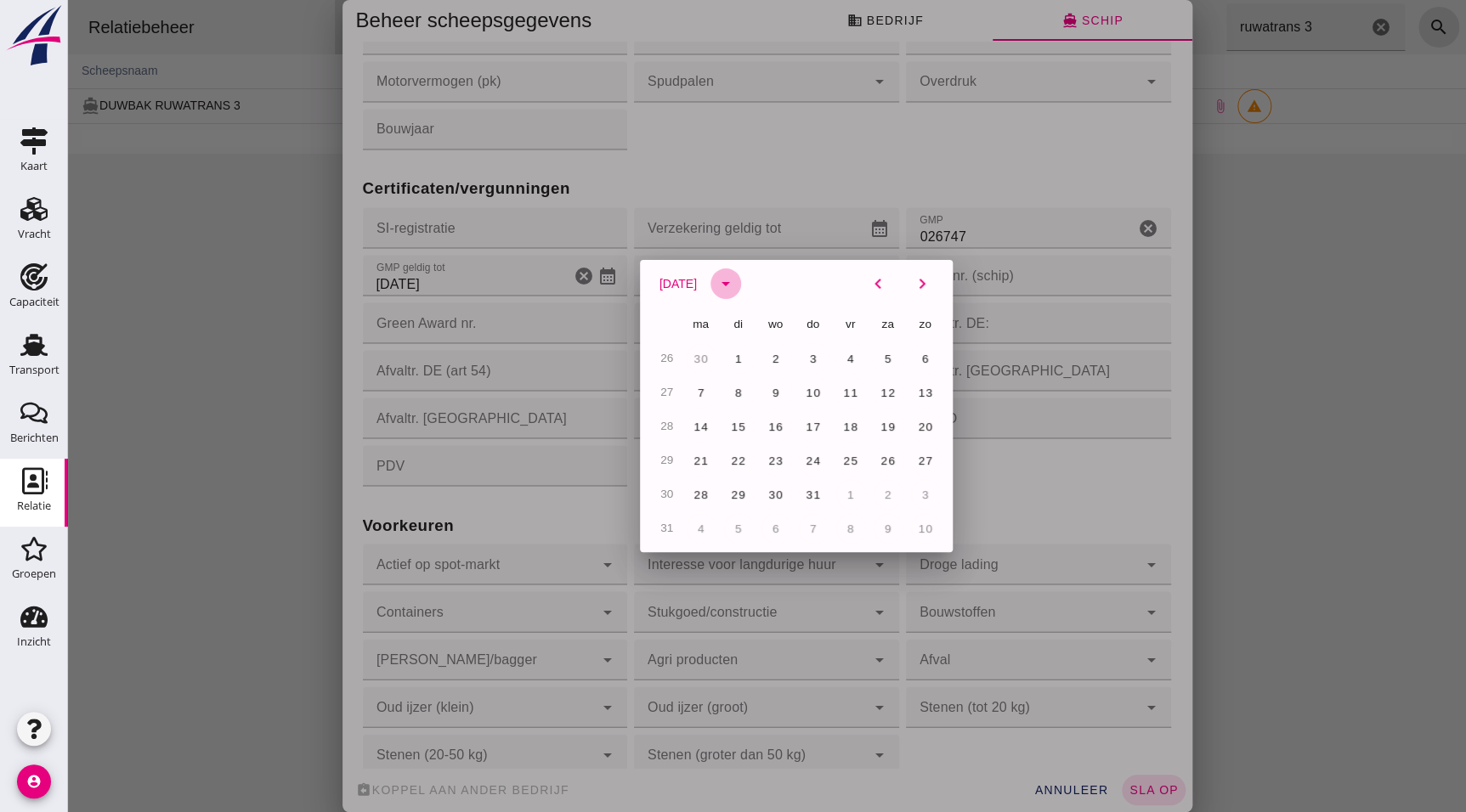
click at [726, 279] on icon "arrow_drop_down" at bounding box center [726, 284] width 20 height 20
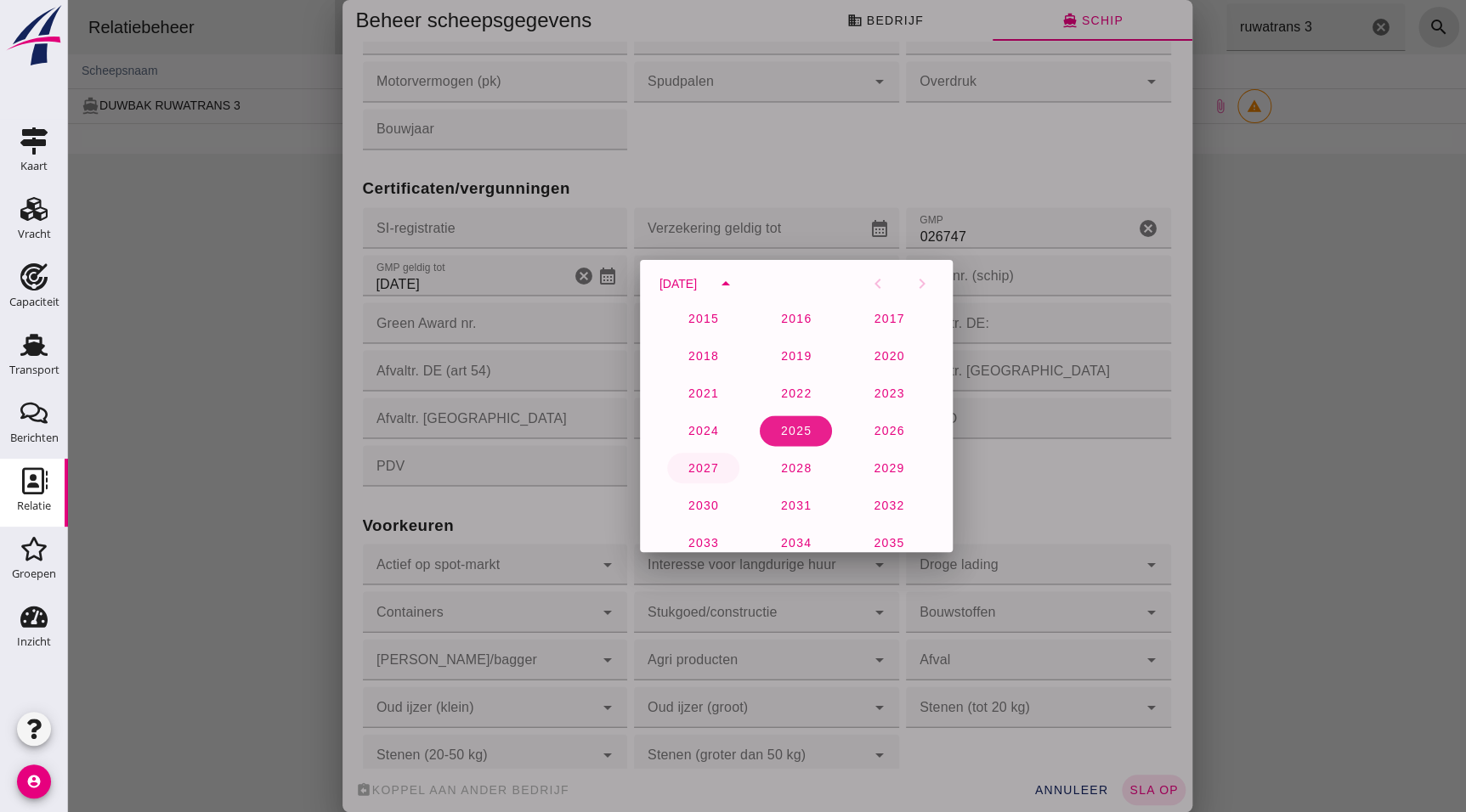
click at [760, 471] on button "2027" at bounding box center [796, 468] width 72 height 31
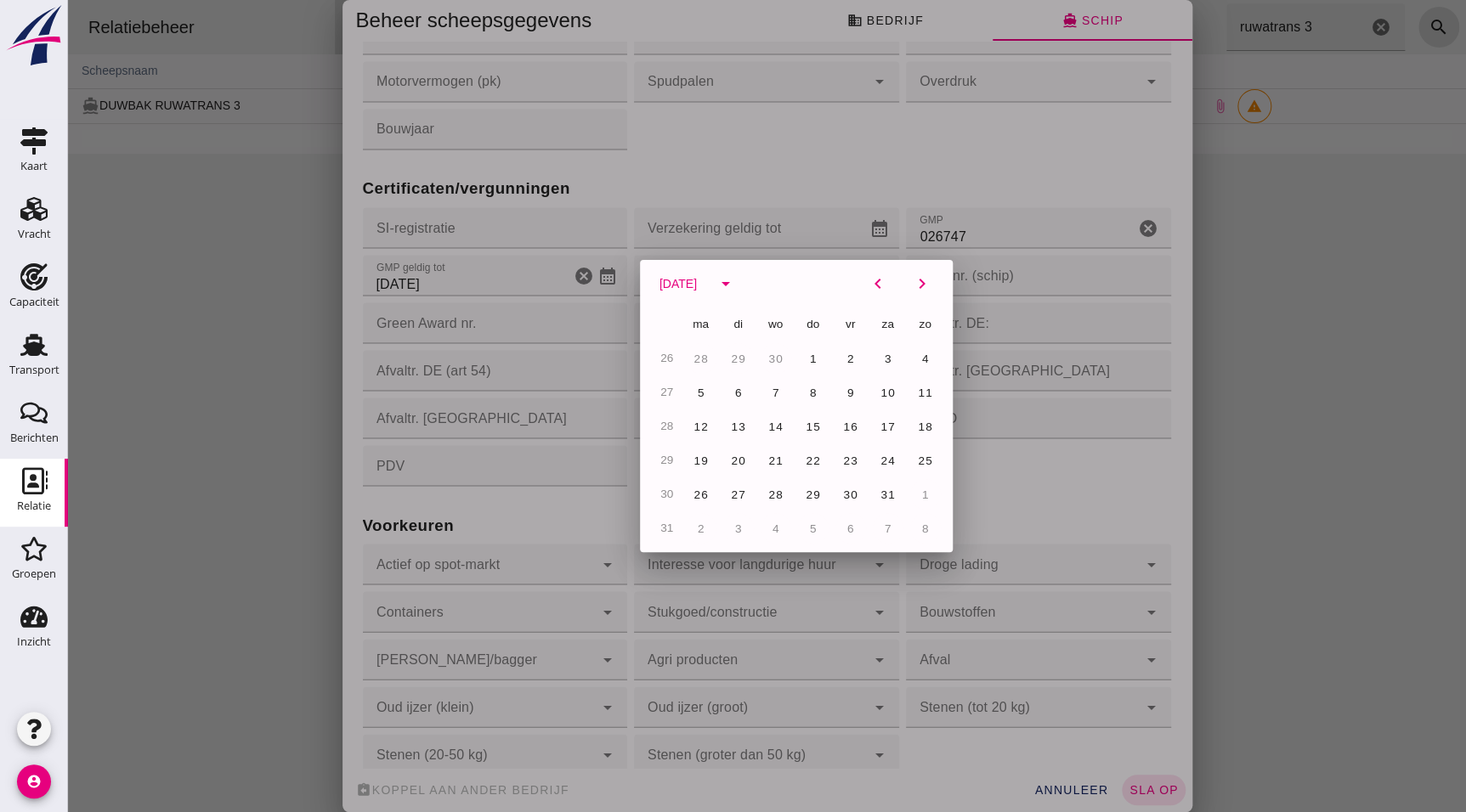
click span "24"
type input "24-7-2027"
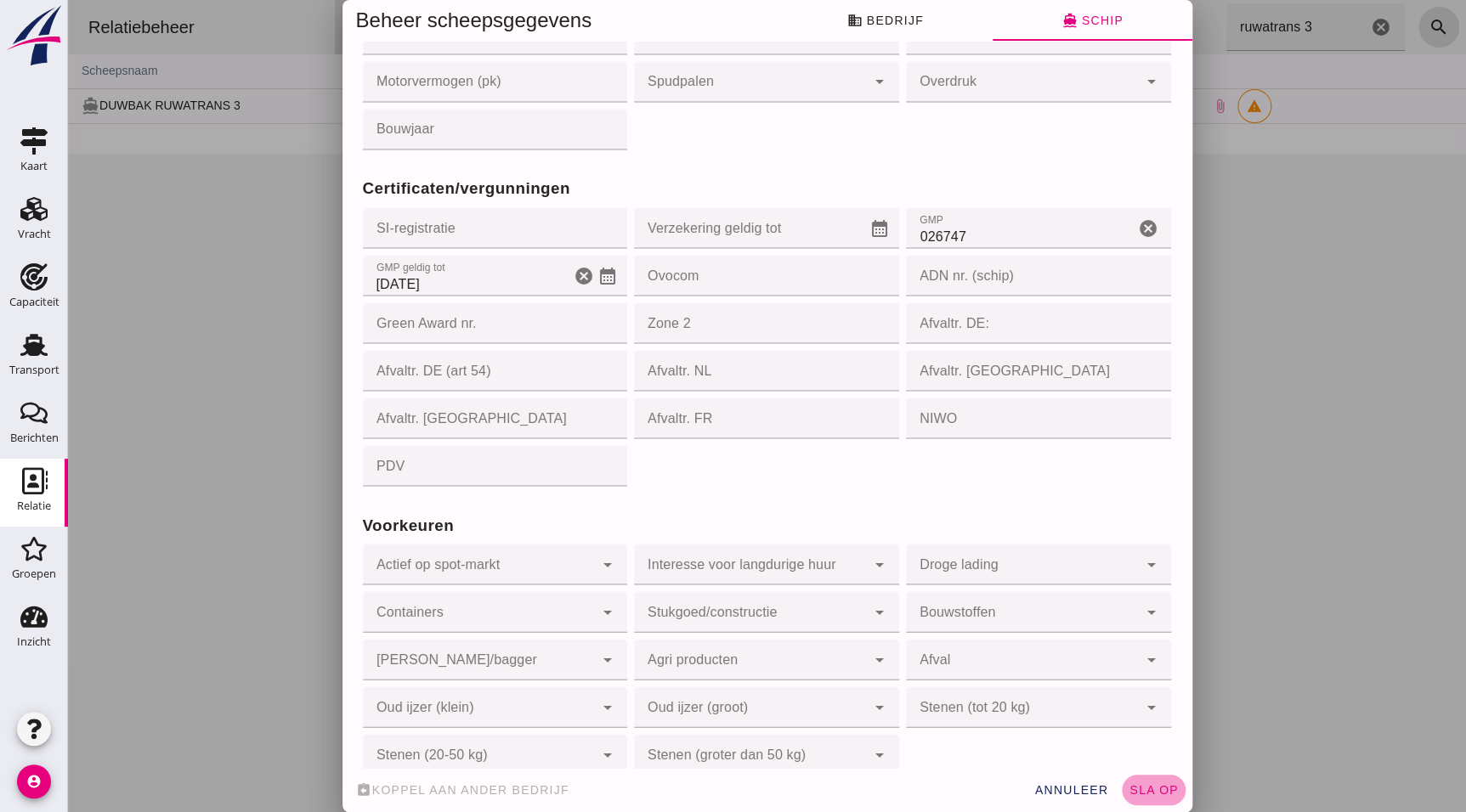
click span "sla op"
type input "02312330"
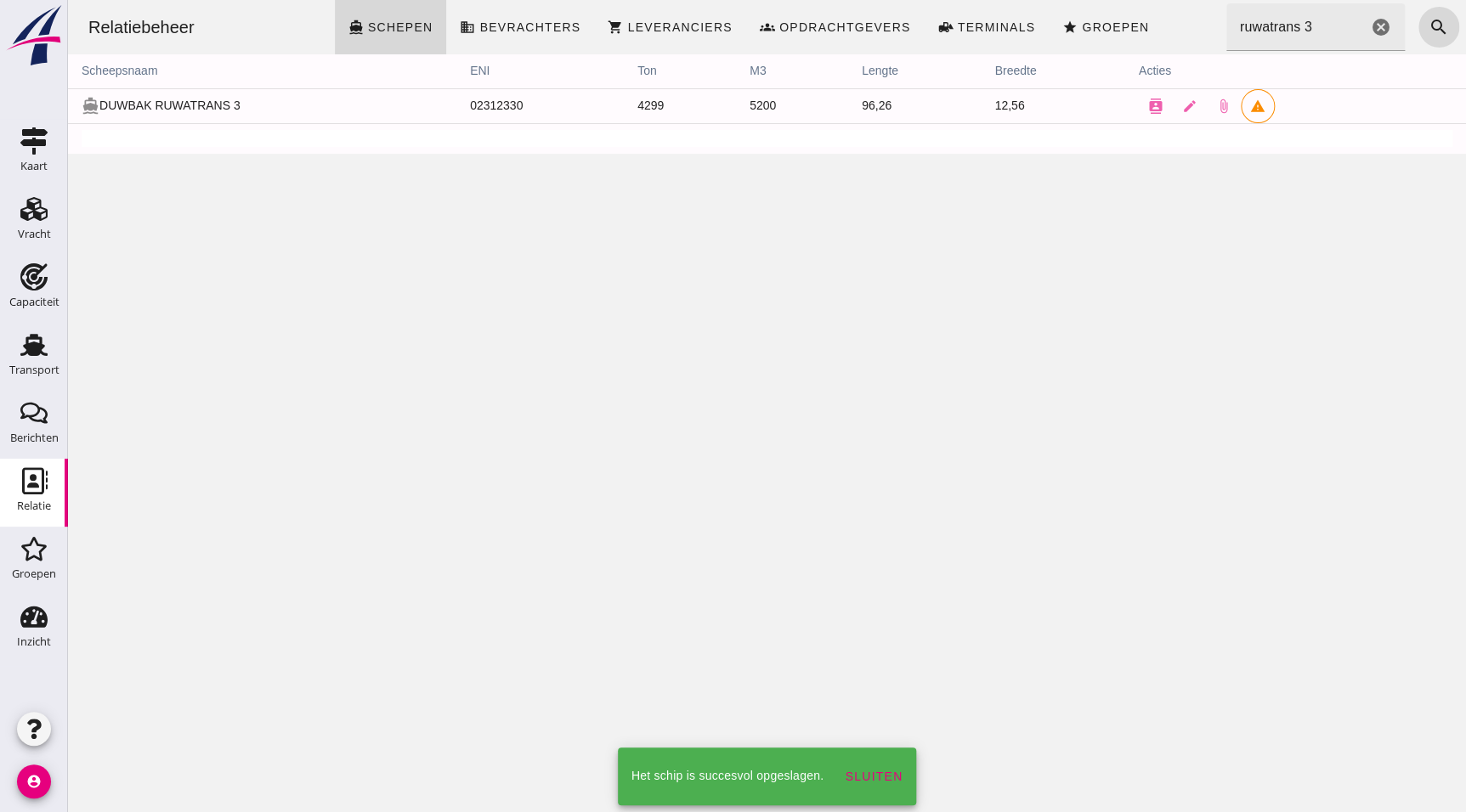
scroll to position [0, 0]
